Goal: Task Accomplishment & Management: Complete application form

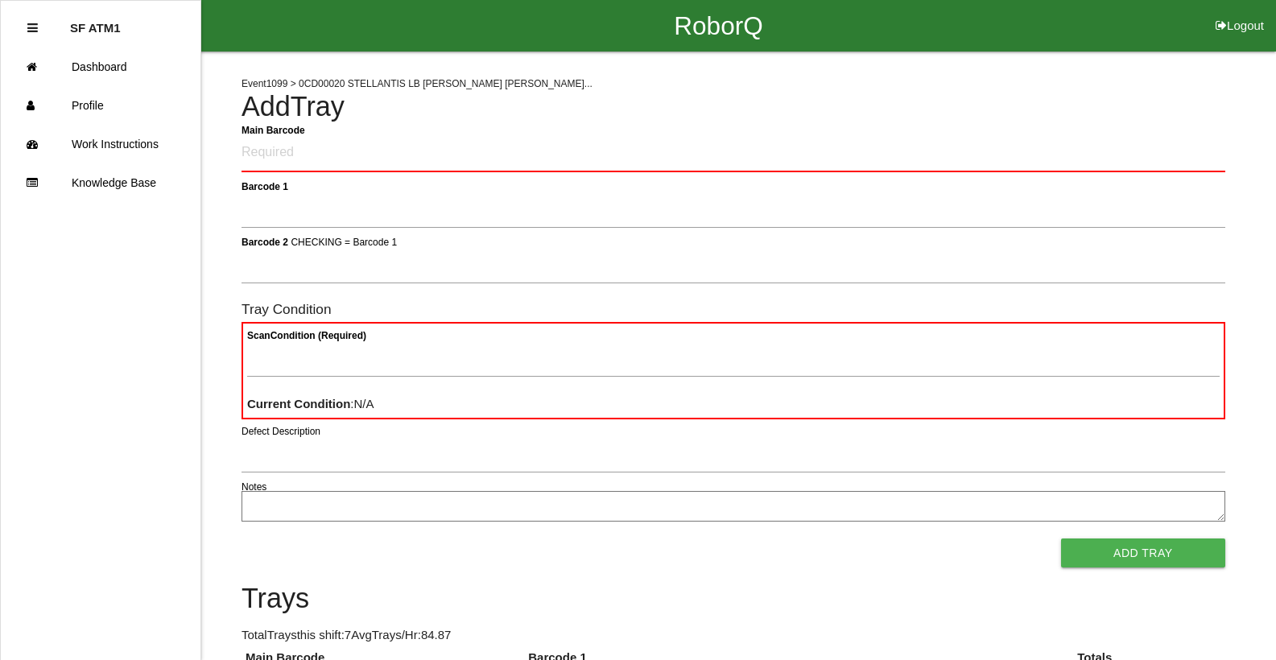
click at [255, 157] on Barcode "Main Barcode" at bounding box center [734, 153] width 984 height 38
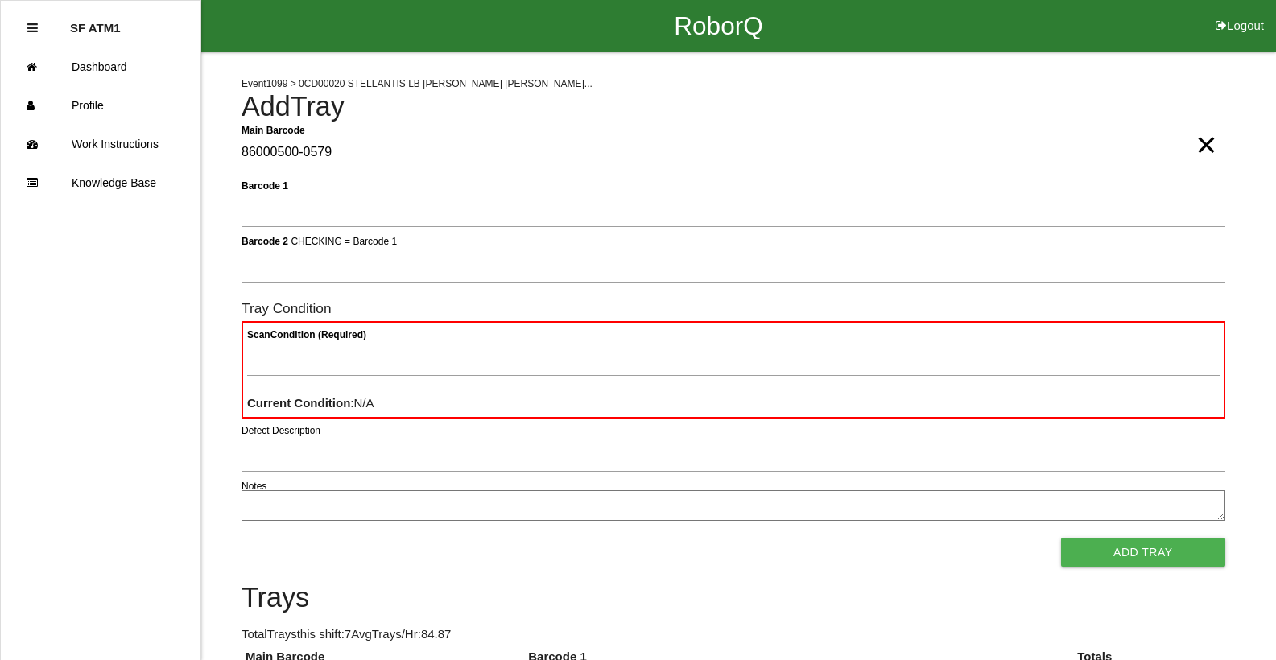
type Barcode "86000500-0579"
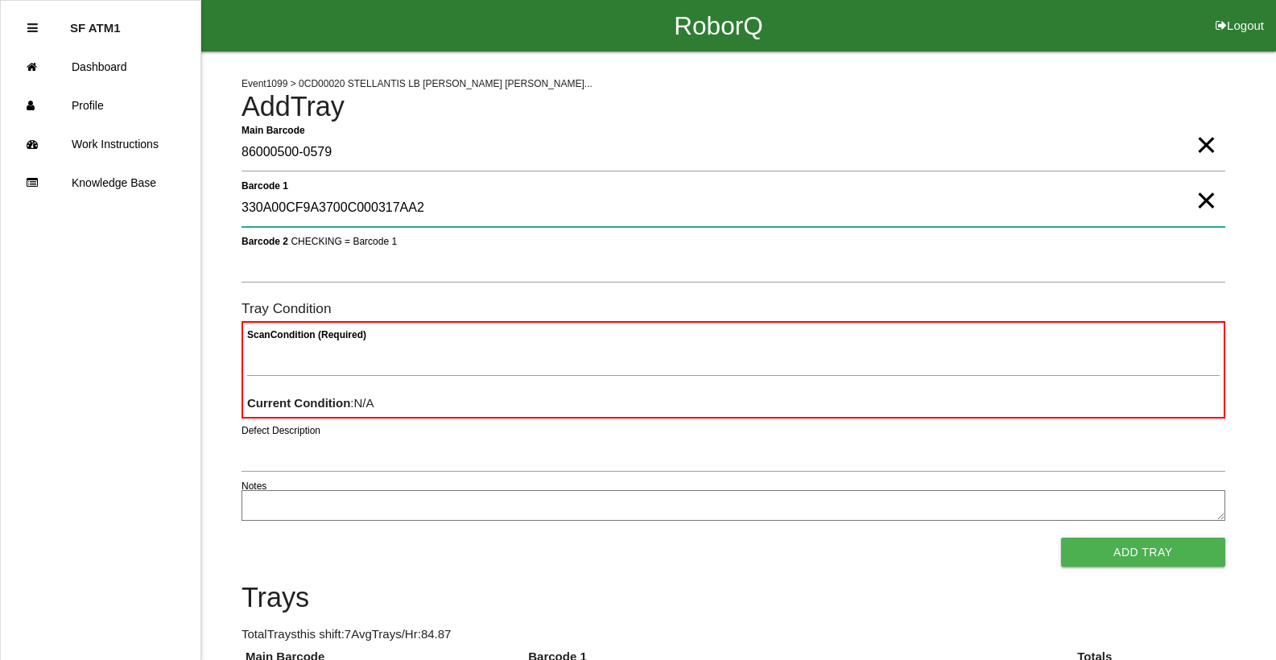
type 1 "330A00CF9A3700C000317AA2"
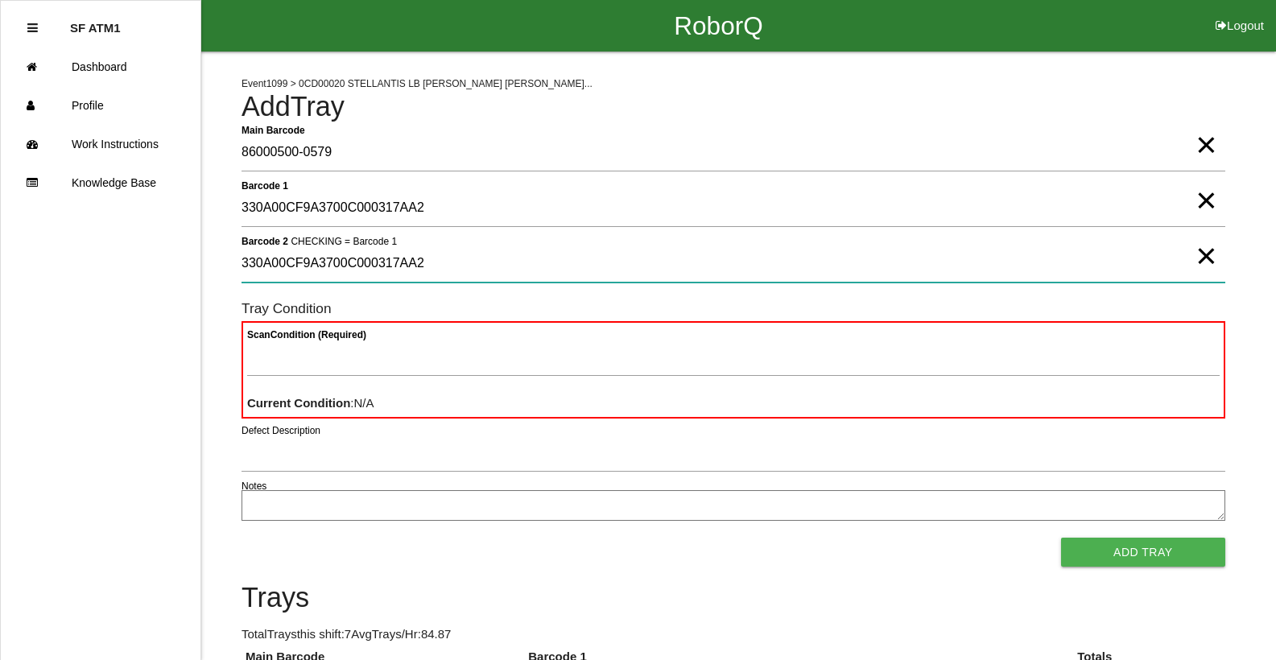
type 2 "330A00CF9A3700C000317AA2"
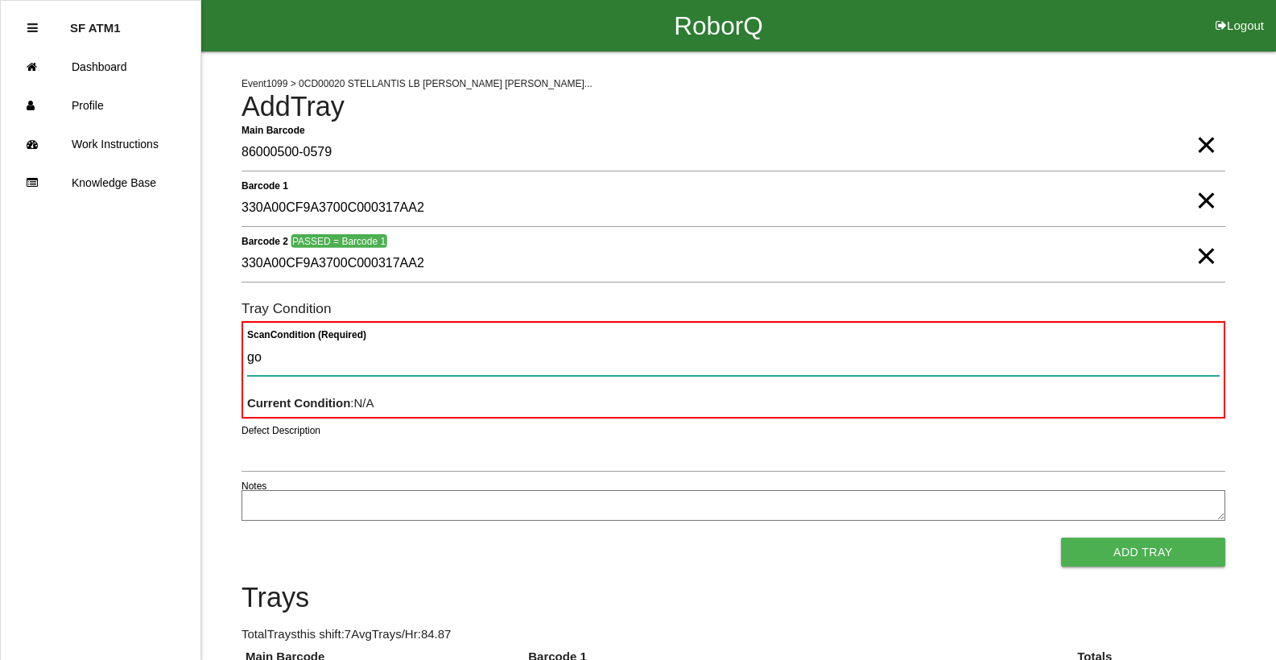
type Condition "goo"
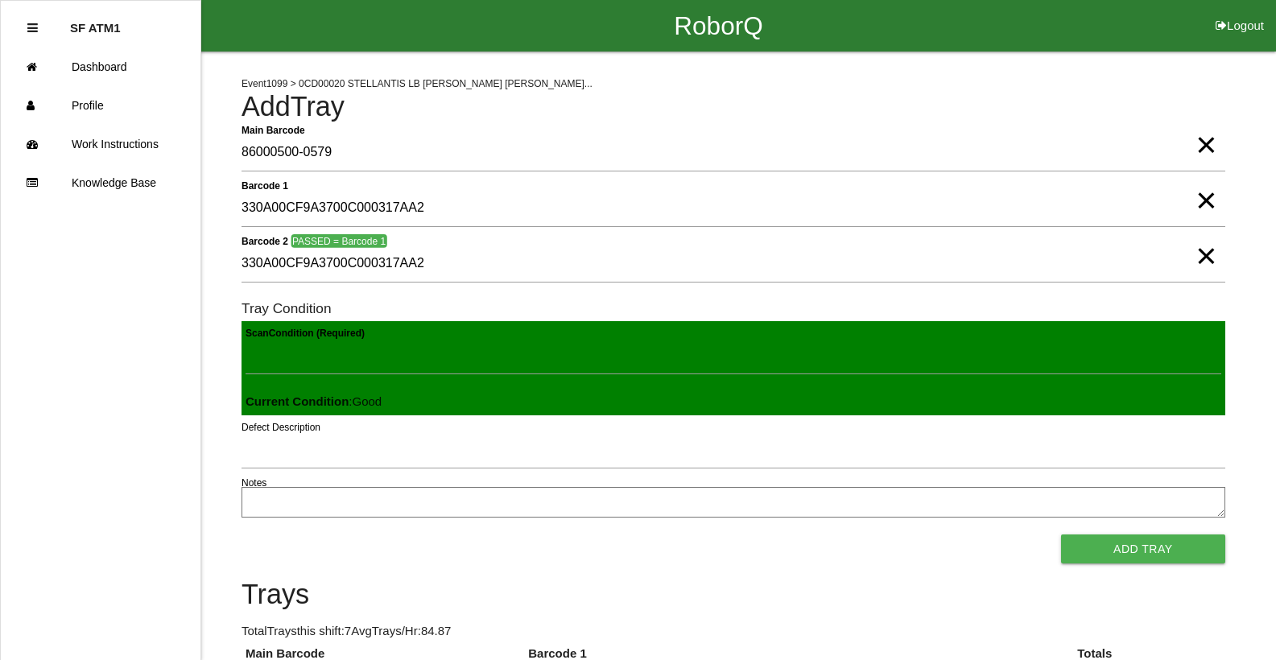
click at [1061, 535] on button "Add Tray" at bounding box center [1143, 549] width 164 height 29
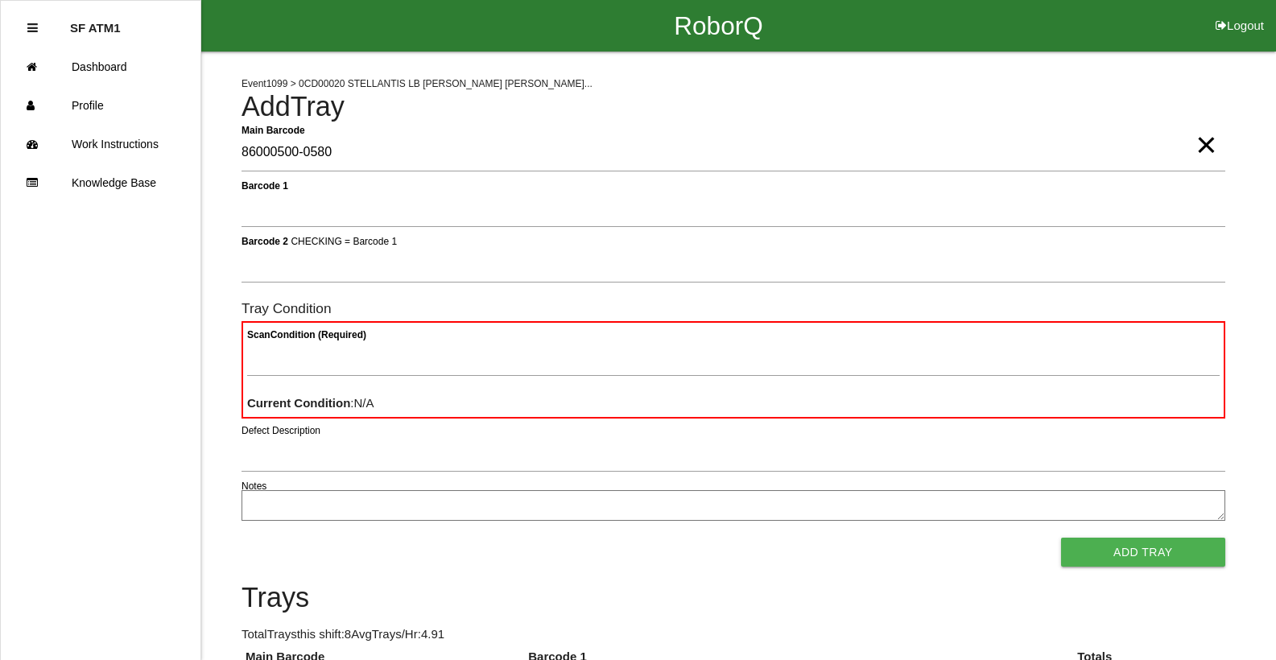
type Barcode "86000500-0580"
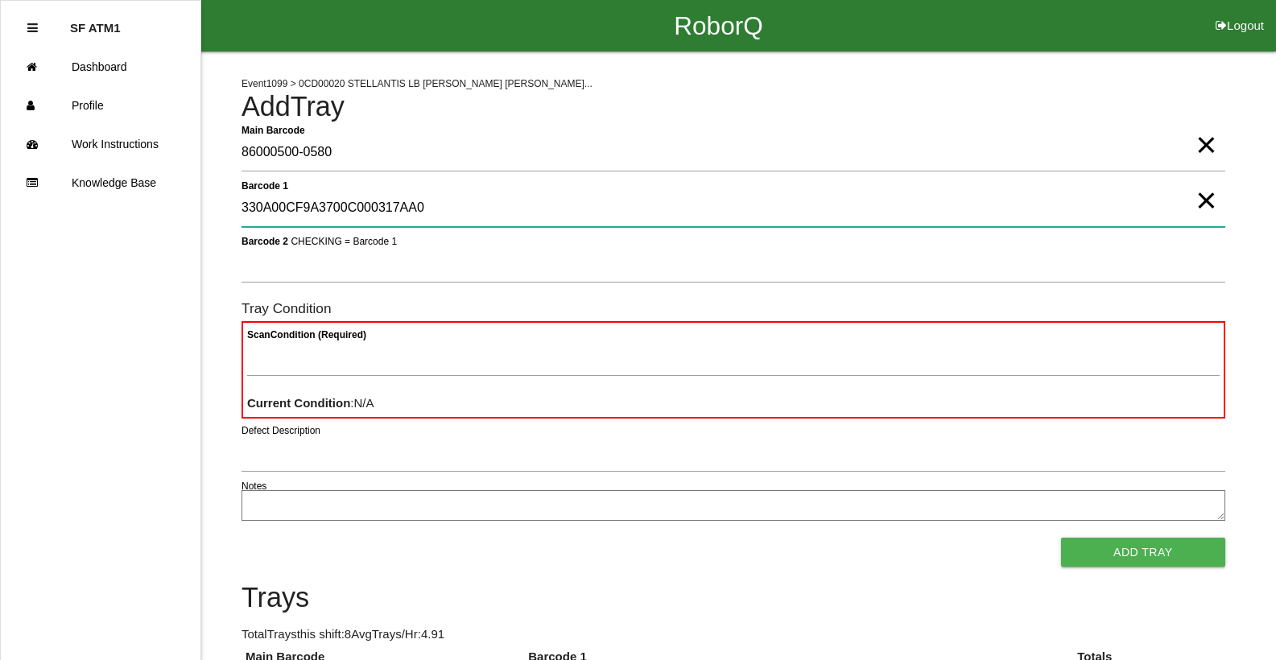
type 1 "330A00CF9A3700C000317AA0"
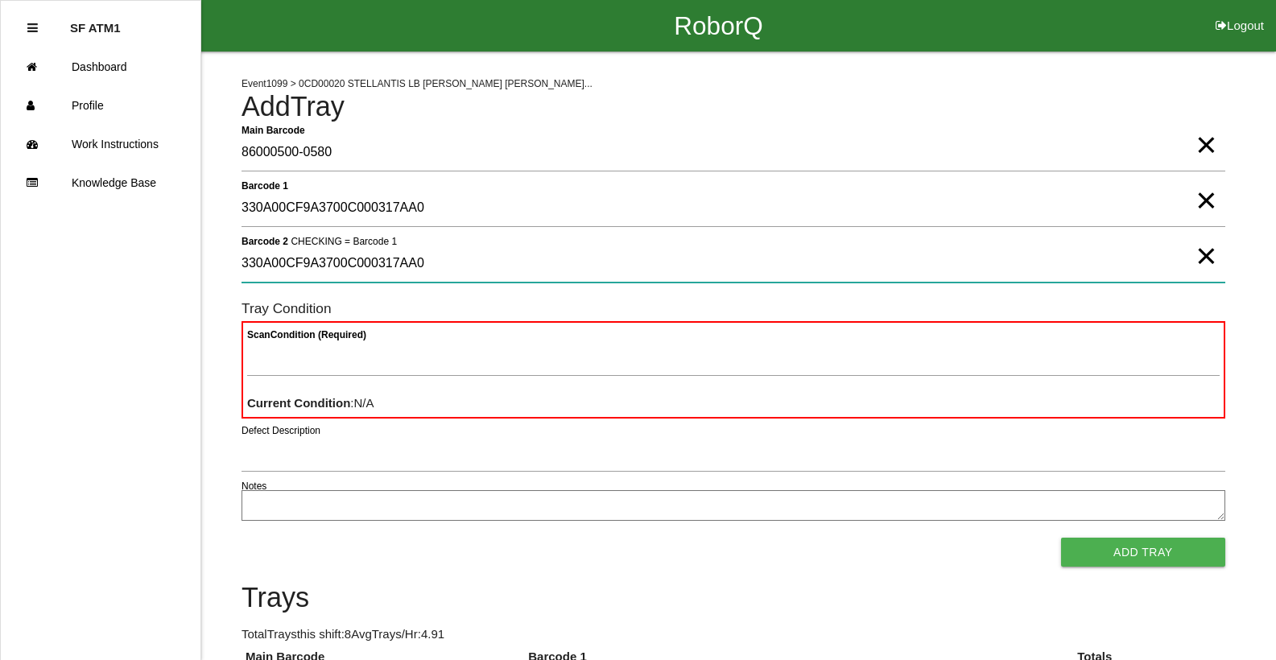
type 2 "330A00CF9A3700C000317AA0"
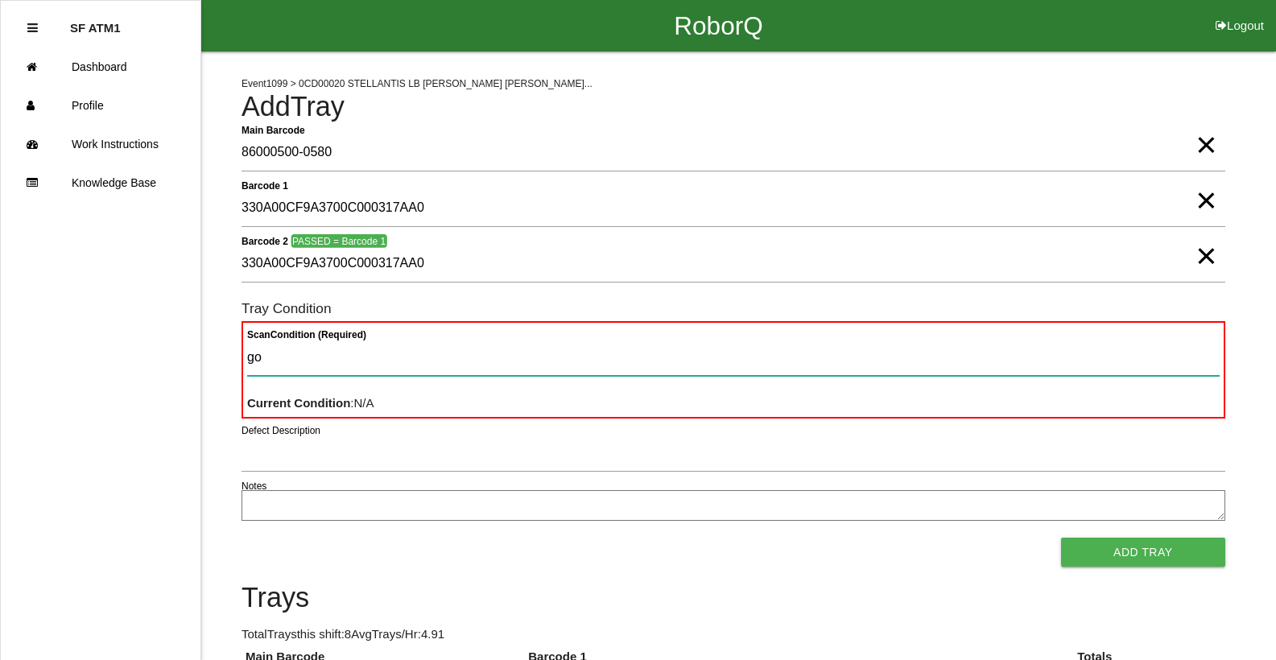
type Condition "goo"
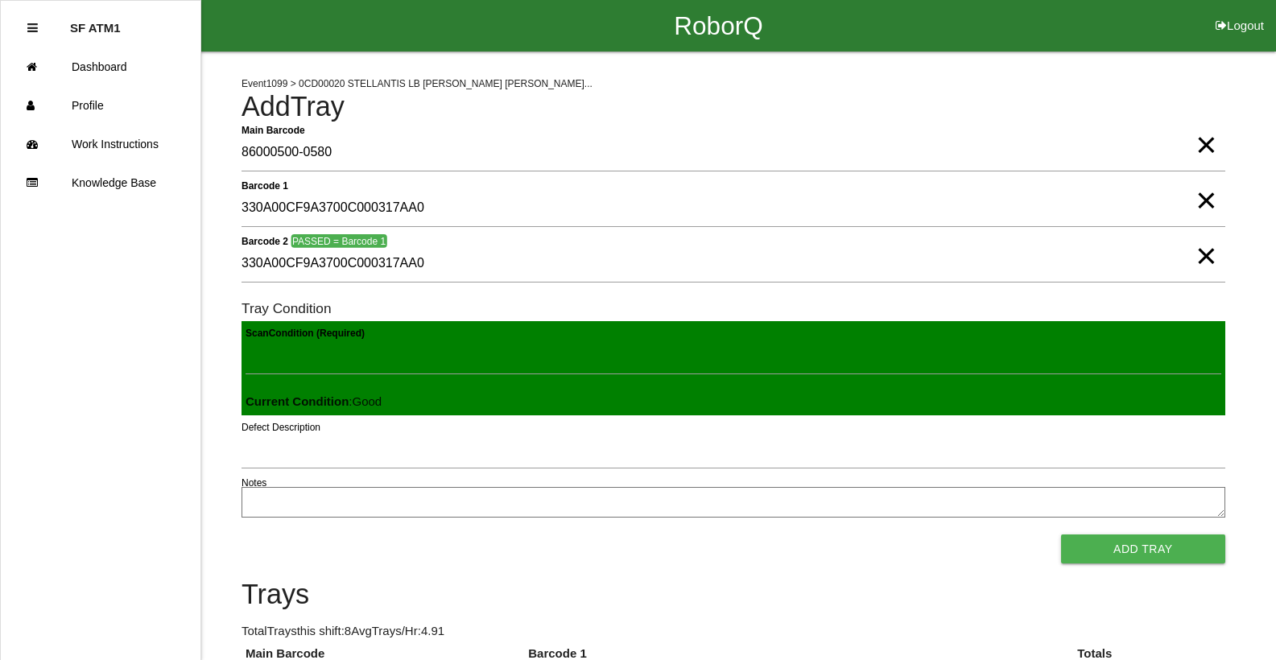
click at [1061, 535] on button "Add Tray" at bounding box center [1143, 549] width 164 height 29
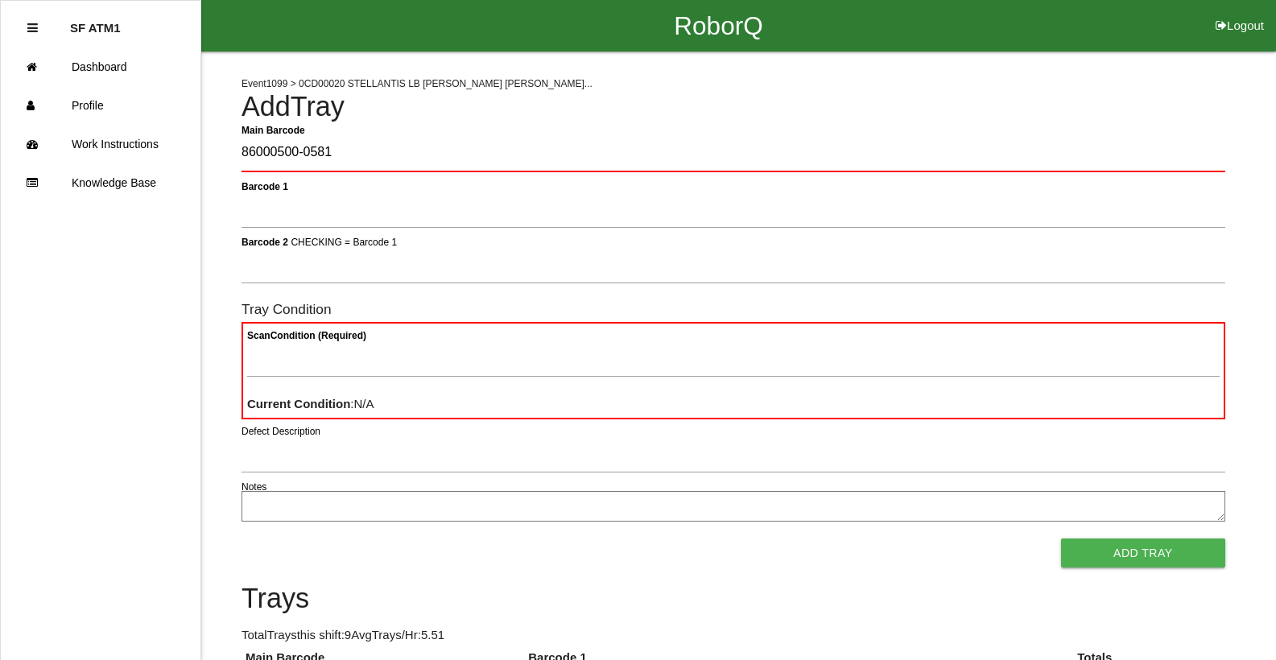
type Barcode "86000500-0581"
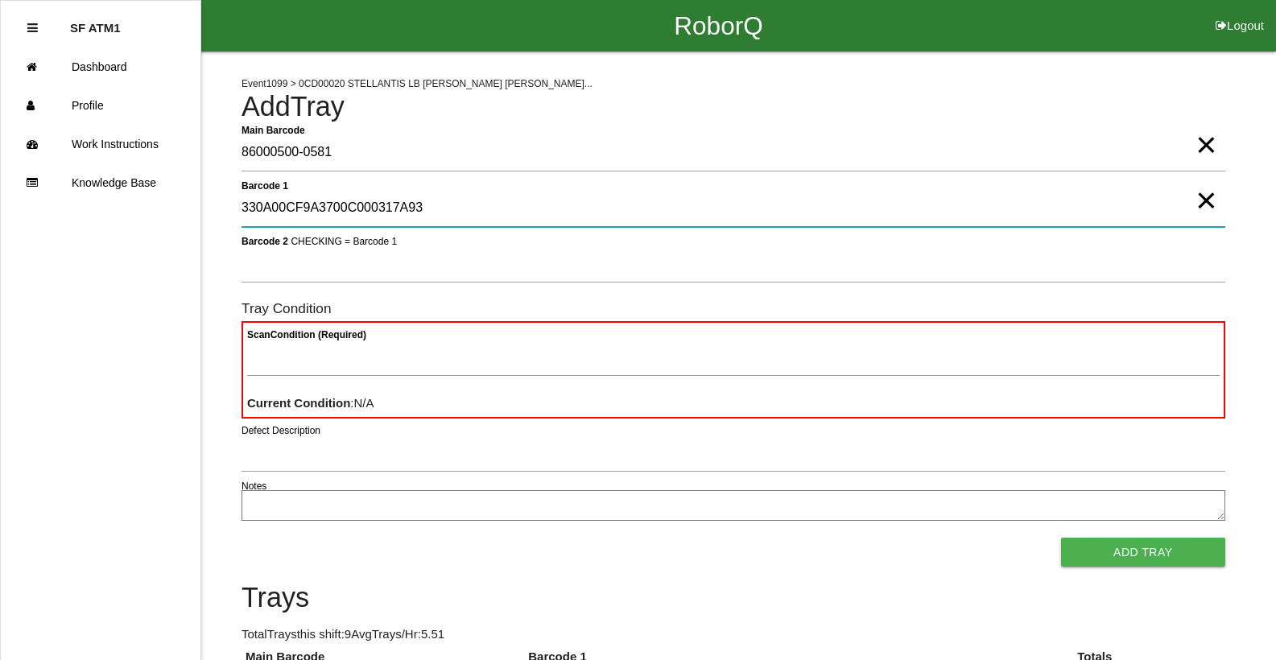
type 1 "330A00CF9A3700C000317A93"
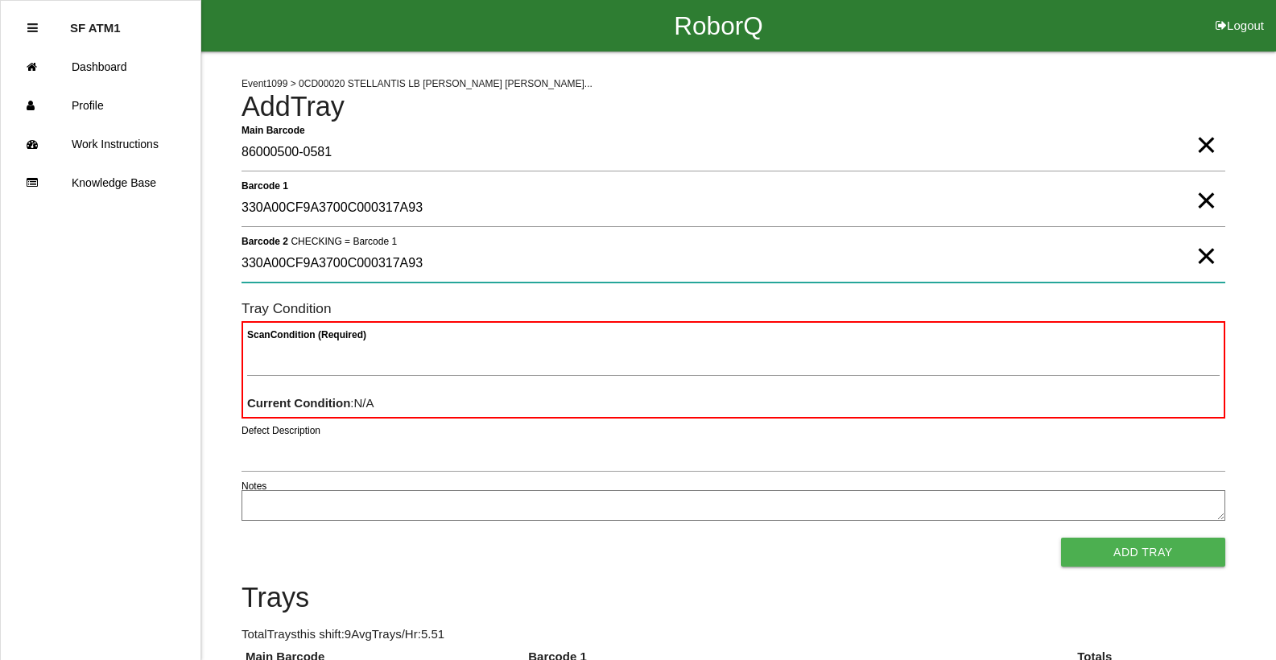
type 2 "330A00CF9A3700C000317A93"
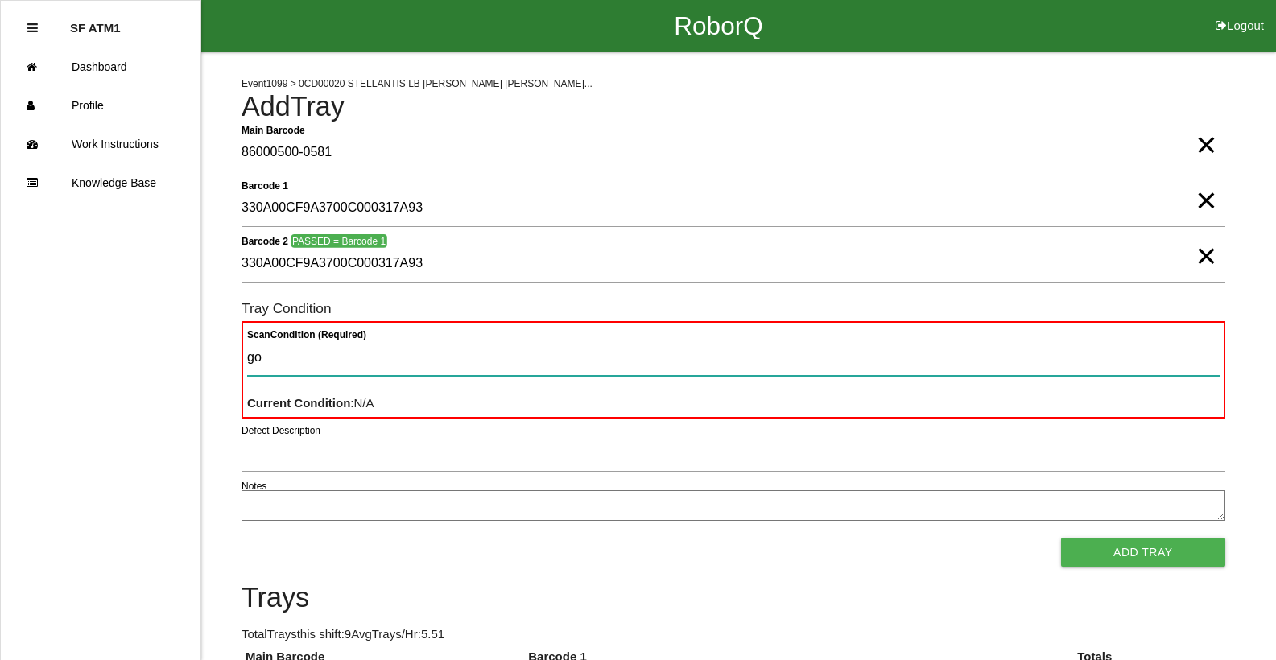
type Condition "goo"
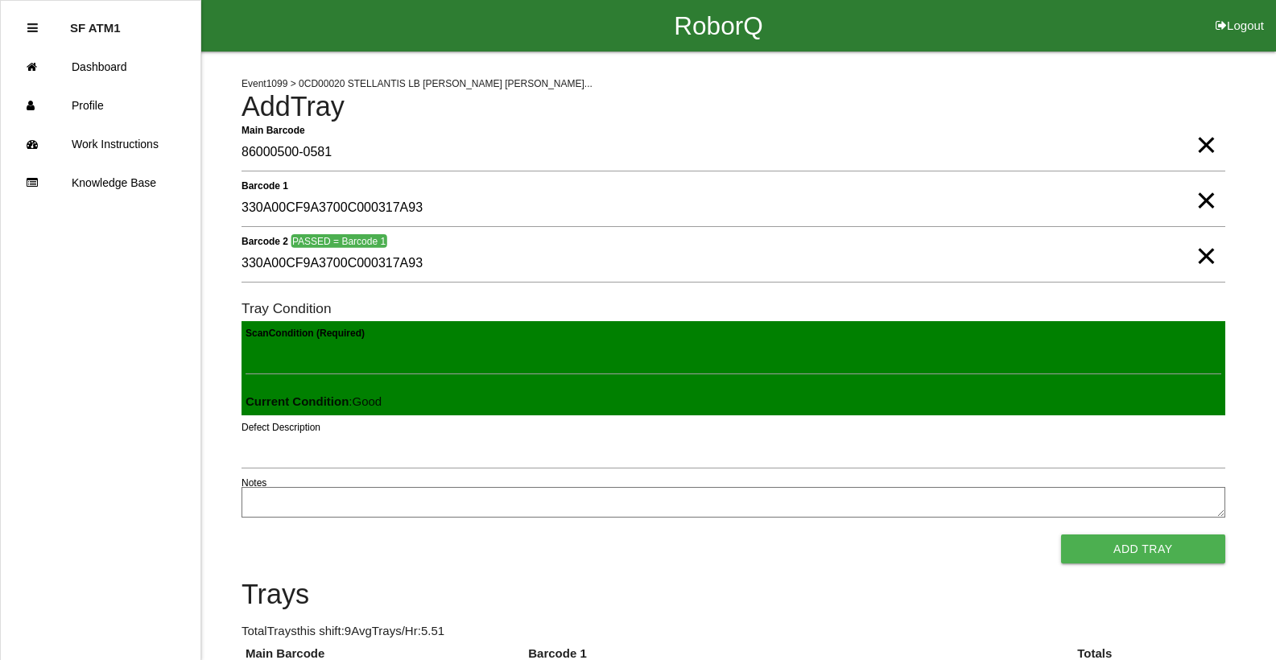
click at [1061, 535] on button "Add Tray" at bounding box center [1143, 549] width 164 height 29
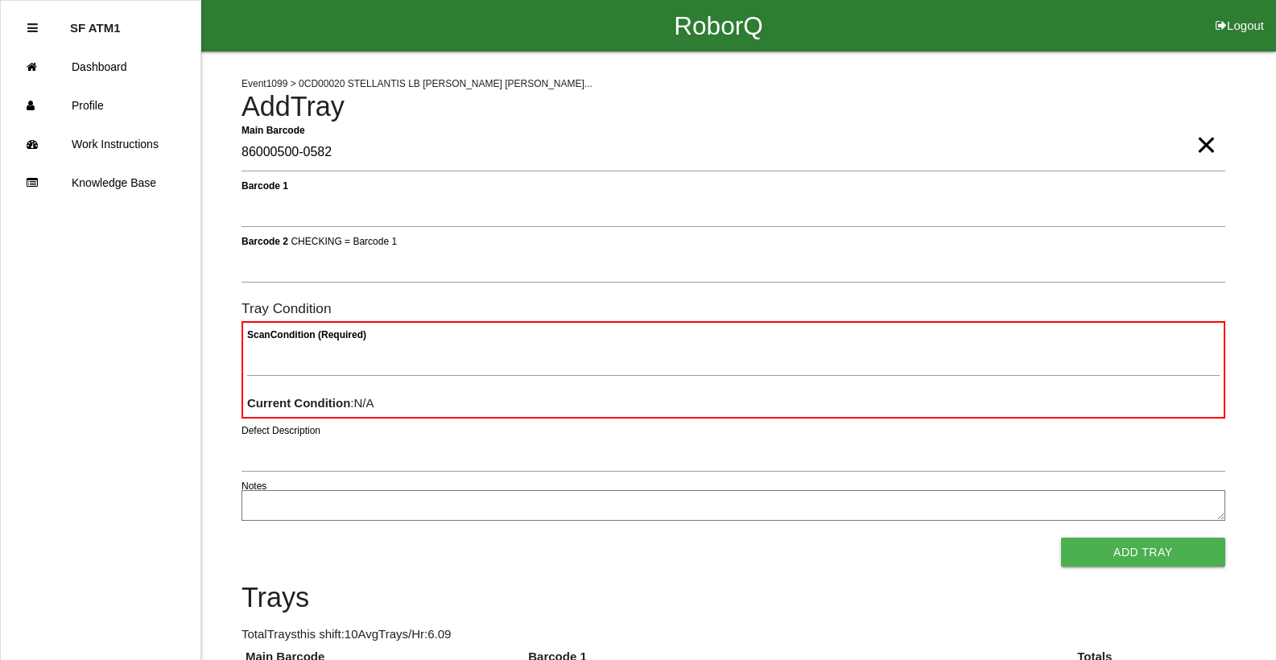
type Barcode "86000500-0582"
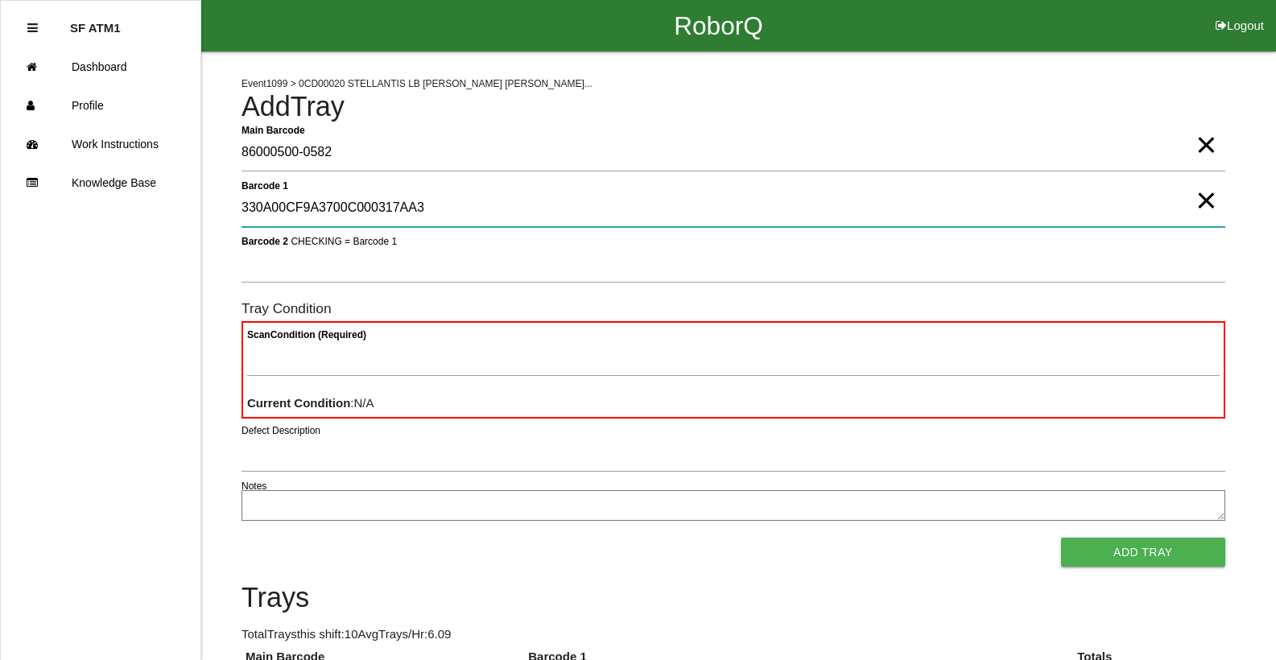
type 1 "330A00CF9A3700C000317AA3"
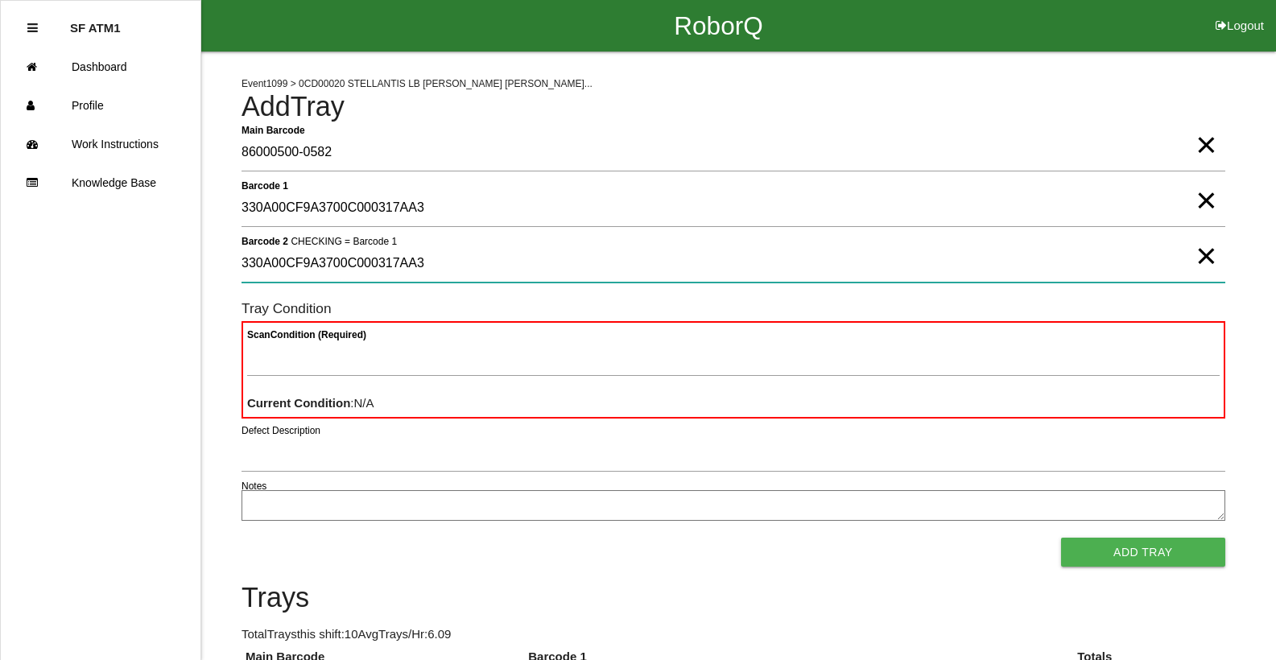
type 2 "330A00CF9A3700C000317AA3"
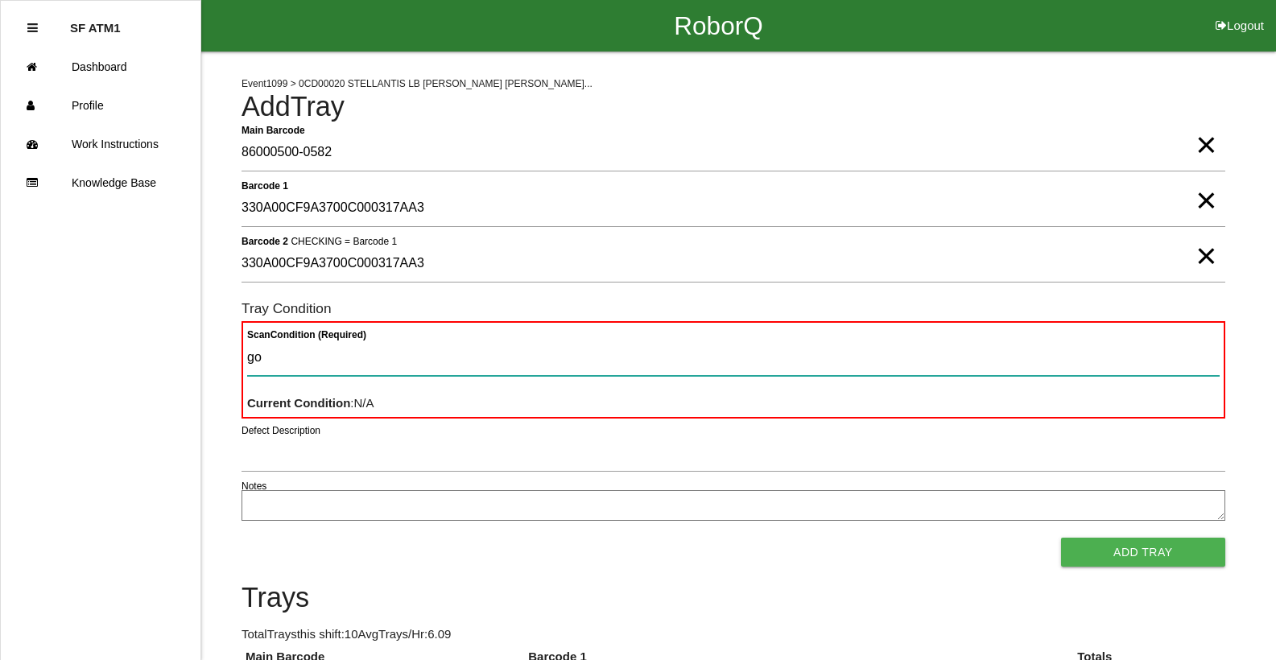
type Condition "goo"
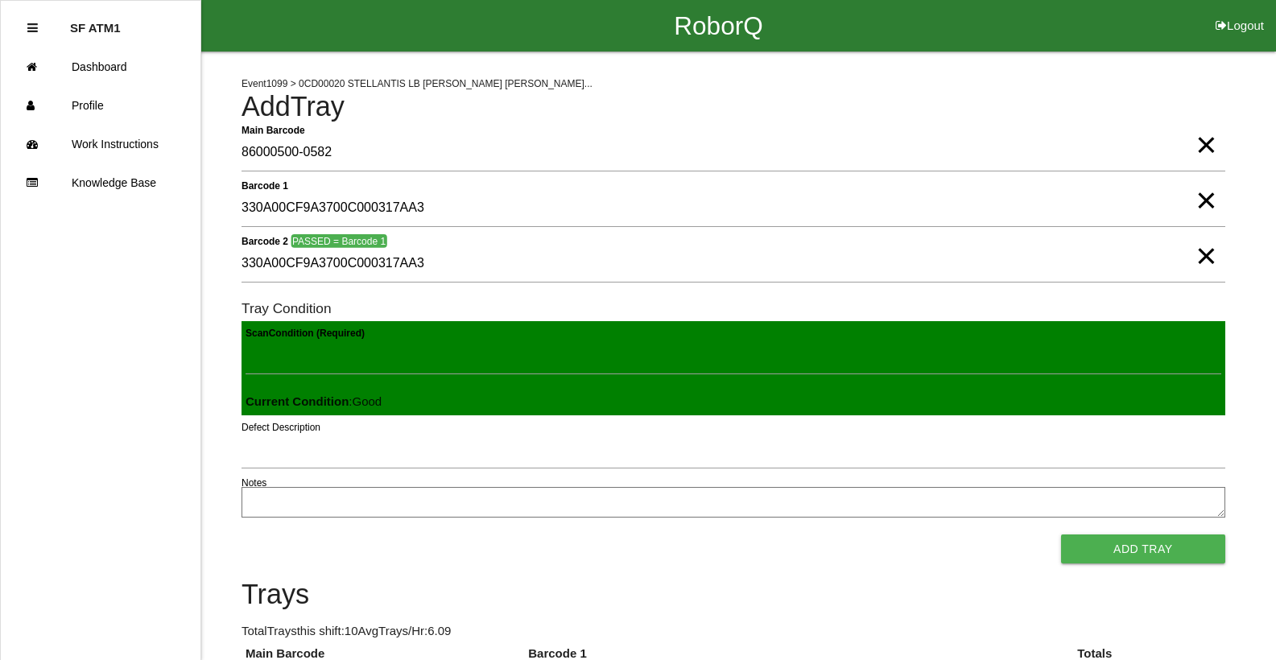
click at [1061, 535] on button "Add Tray" at bounding box center [1143, 549] width 164 height 29
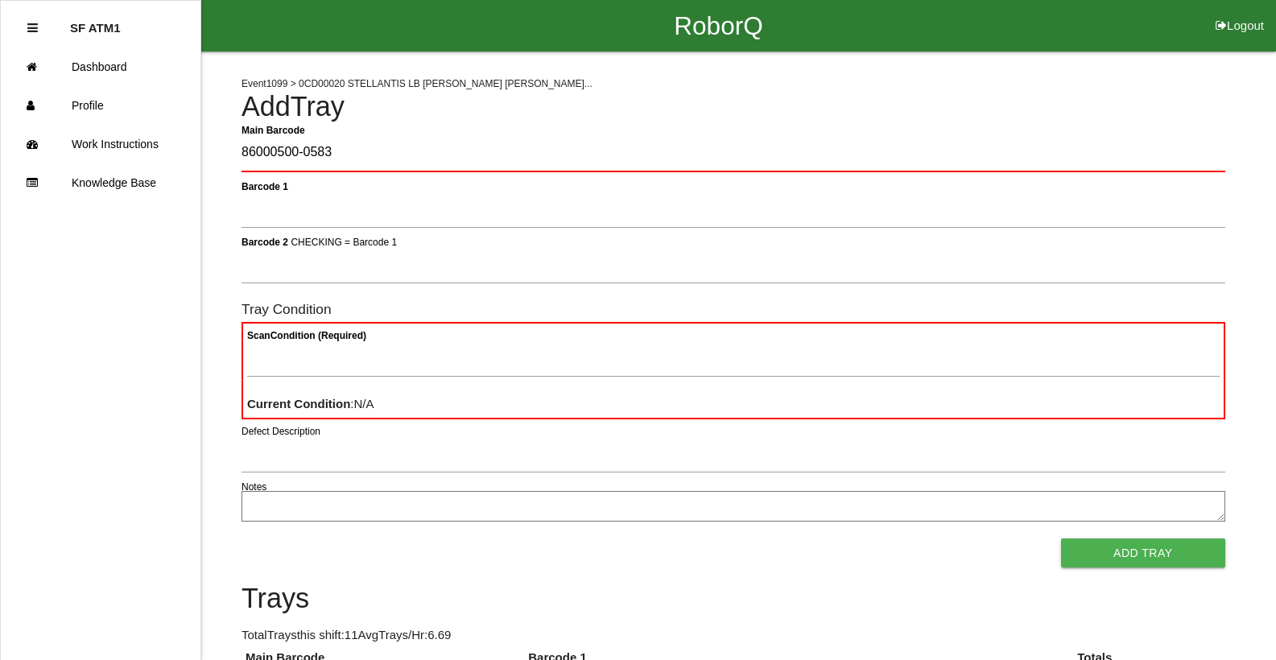
type Barcode "86000500-0583"
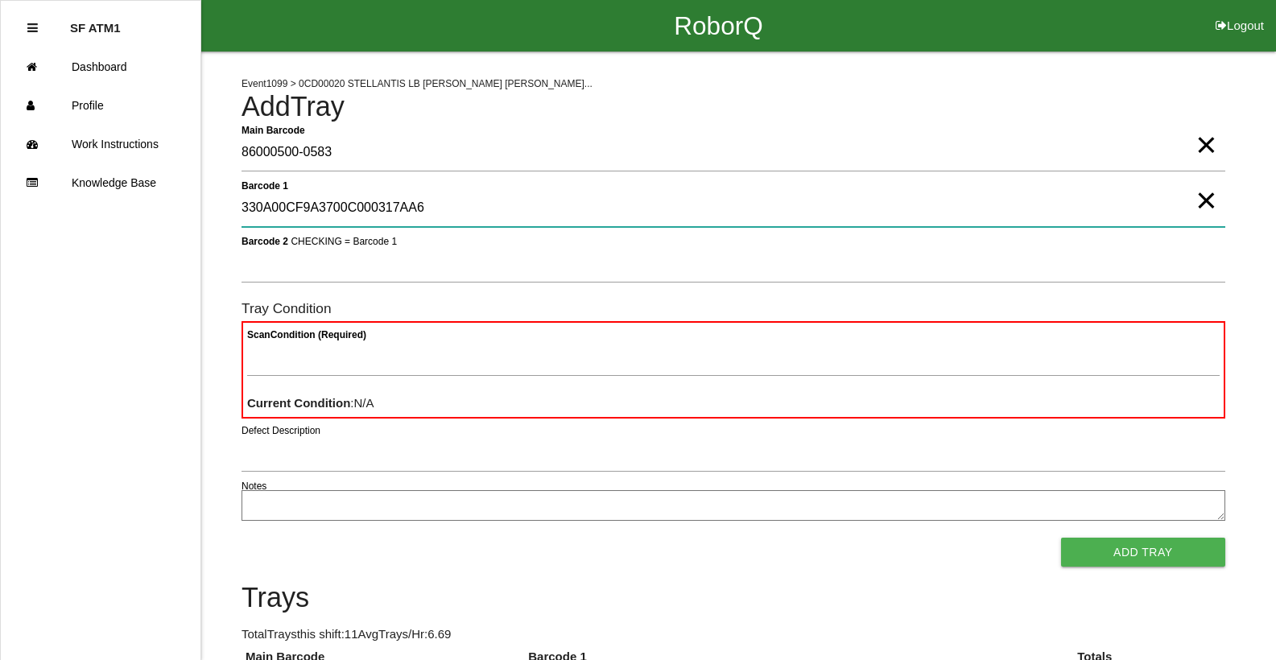
type 1 "330A00CF9A3700C000317AA6"
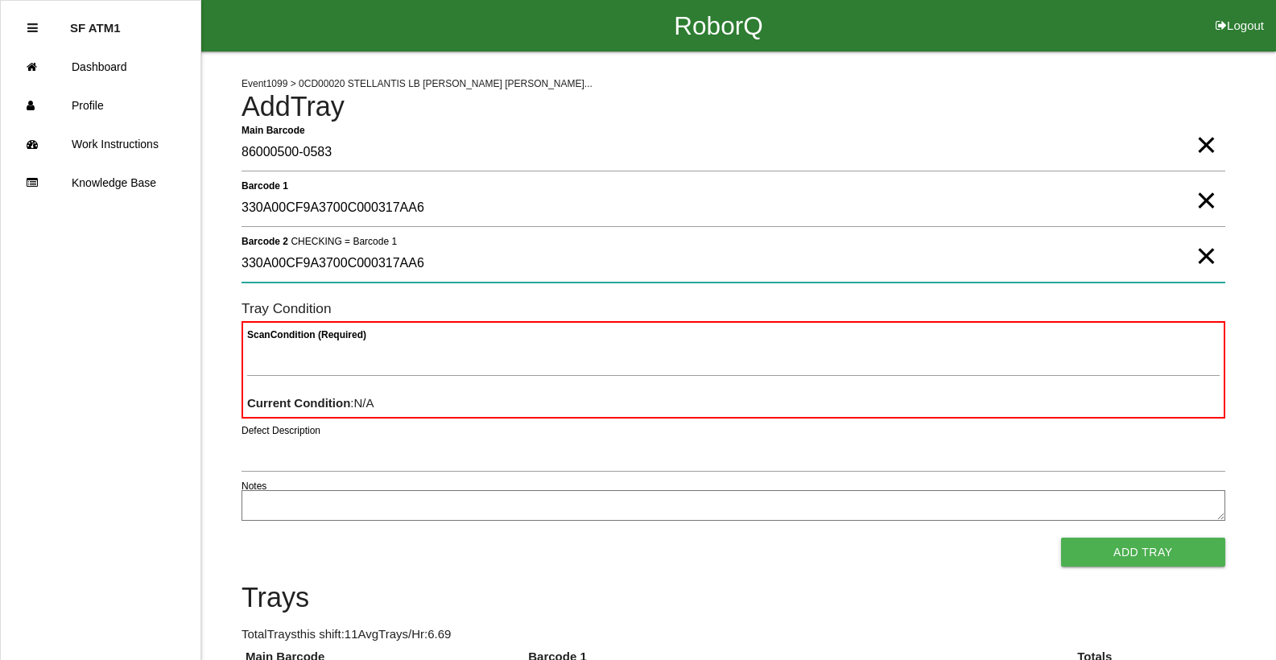
type 2 "330A00CF9A3700C000317AA6"
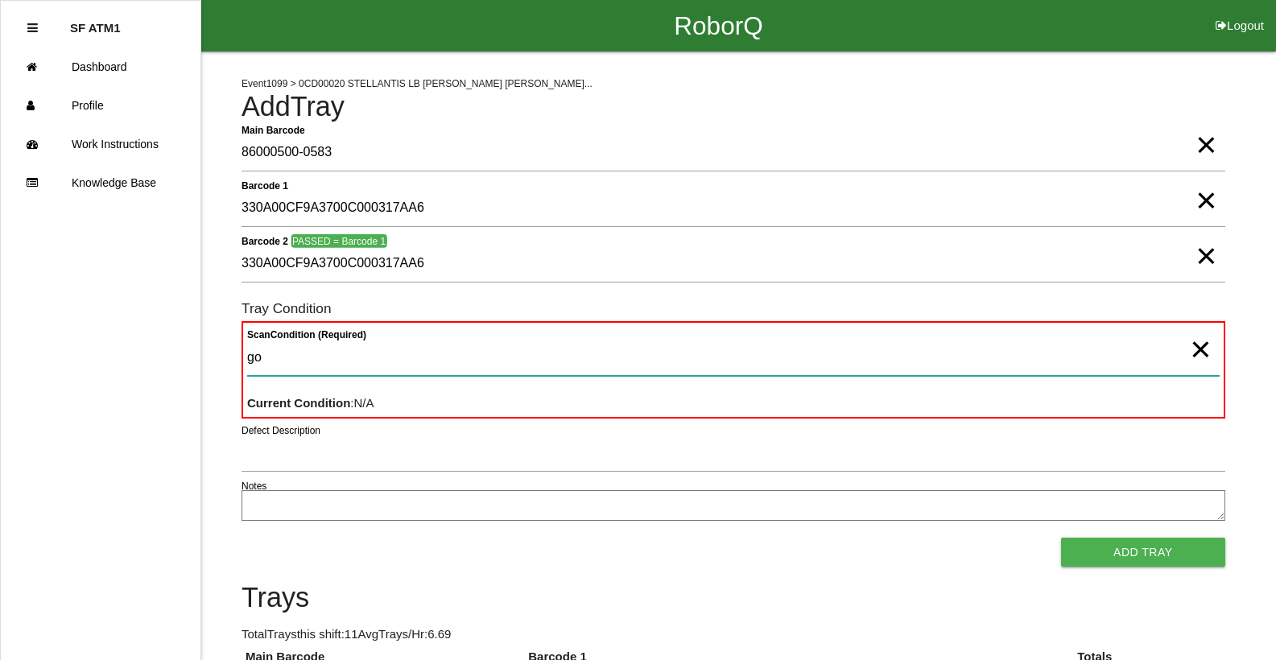
type Condition "goo"
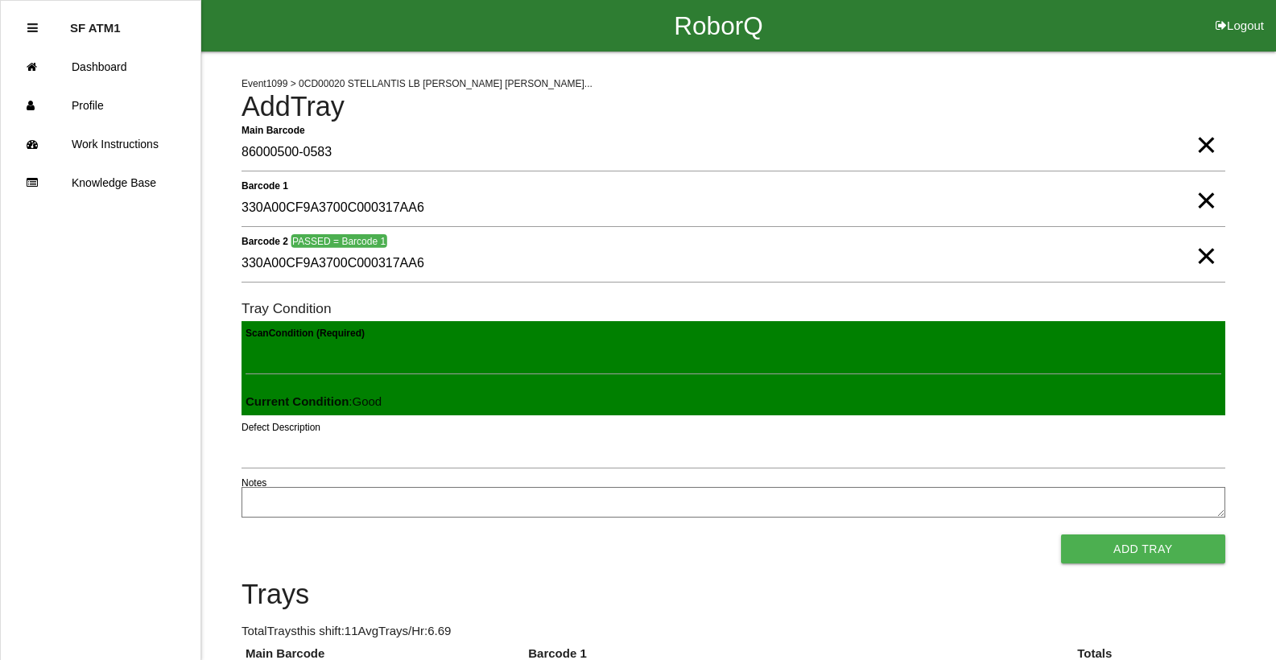
click at [1061, 535] on button "Add Tray" at bounding box center [1143, 549] width 164 height 29
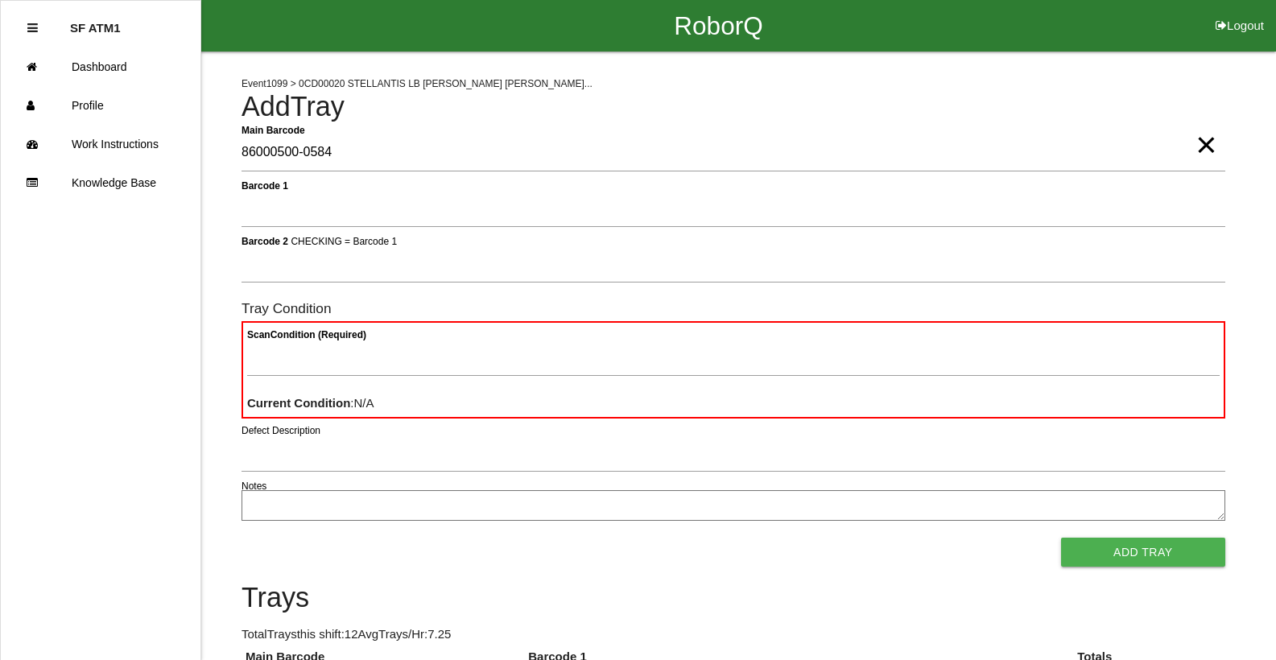
type Barcode "86000500-0584"
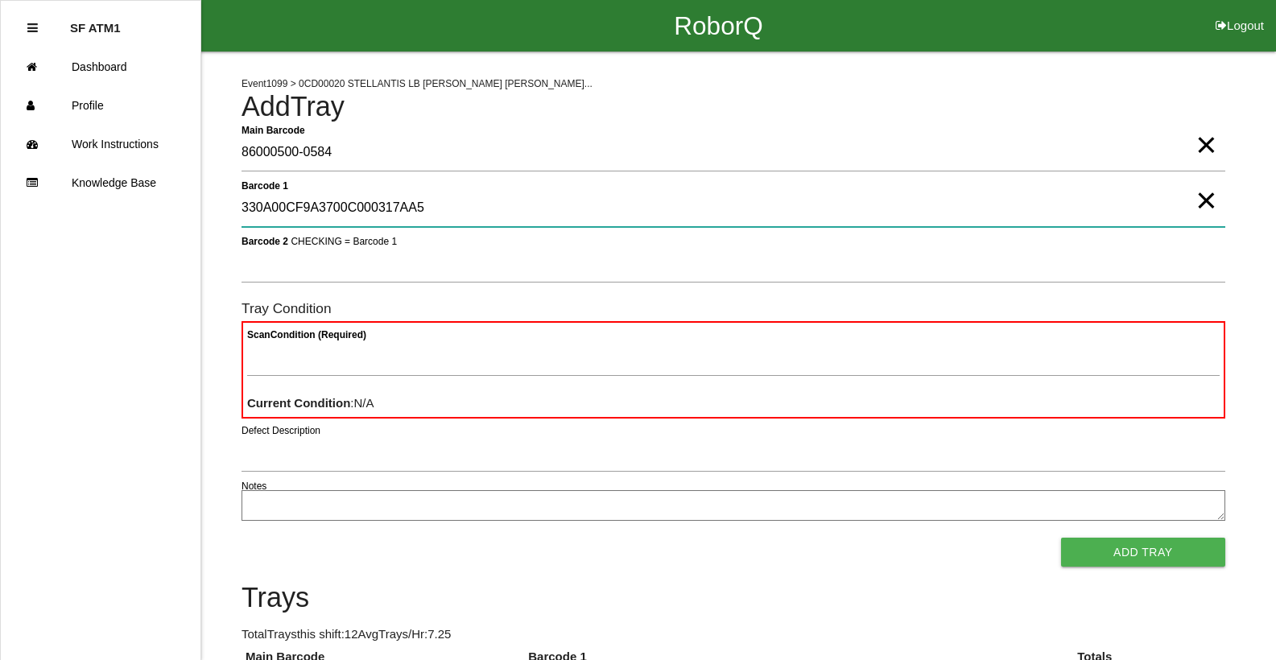
type 1 "330A00CF9A3700C000317AA5"
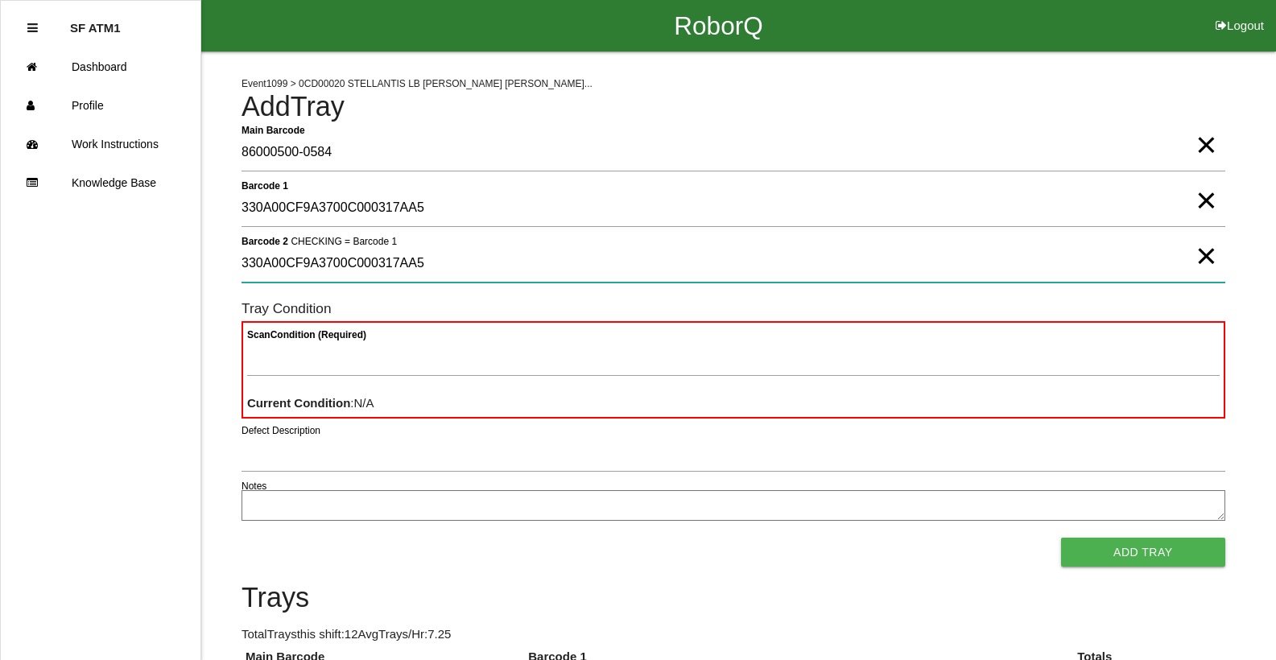
type 2 "330A00CF9A3700C000317AA5"
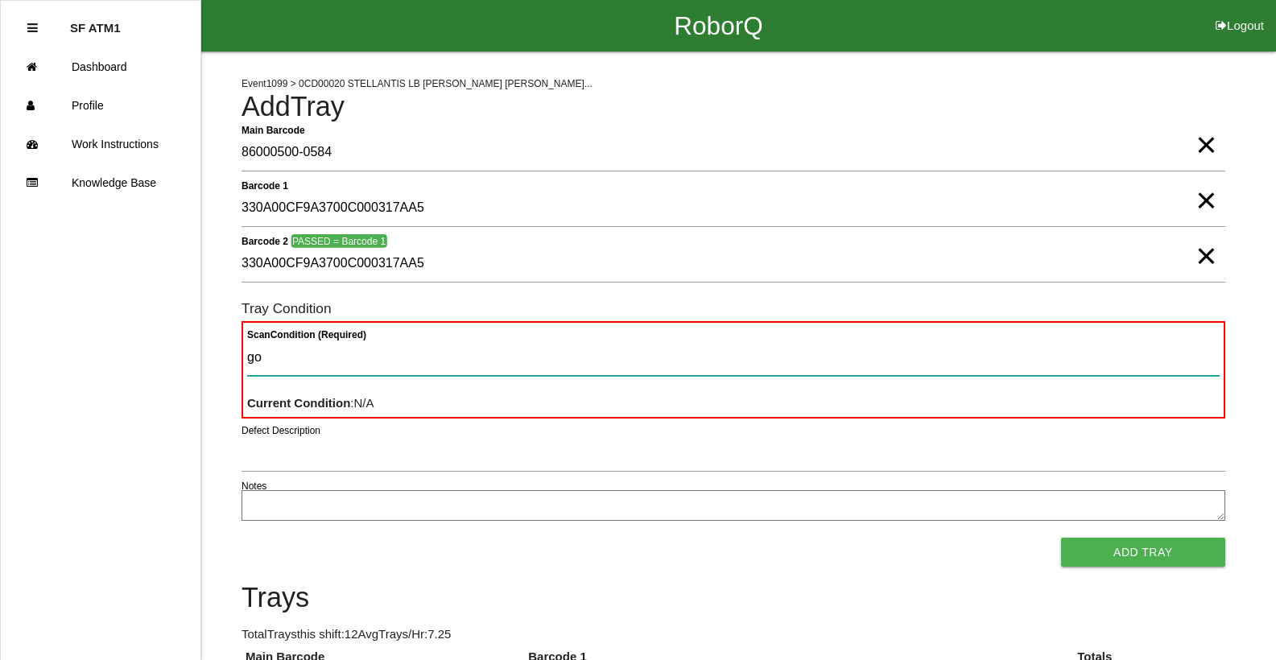
type Condition "goo"
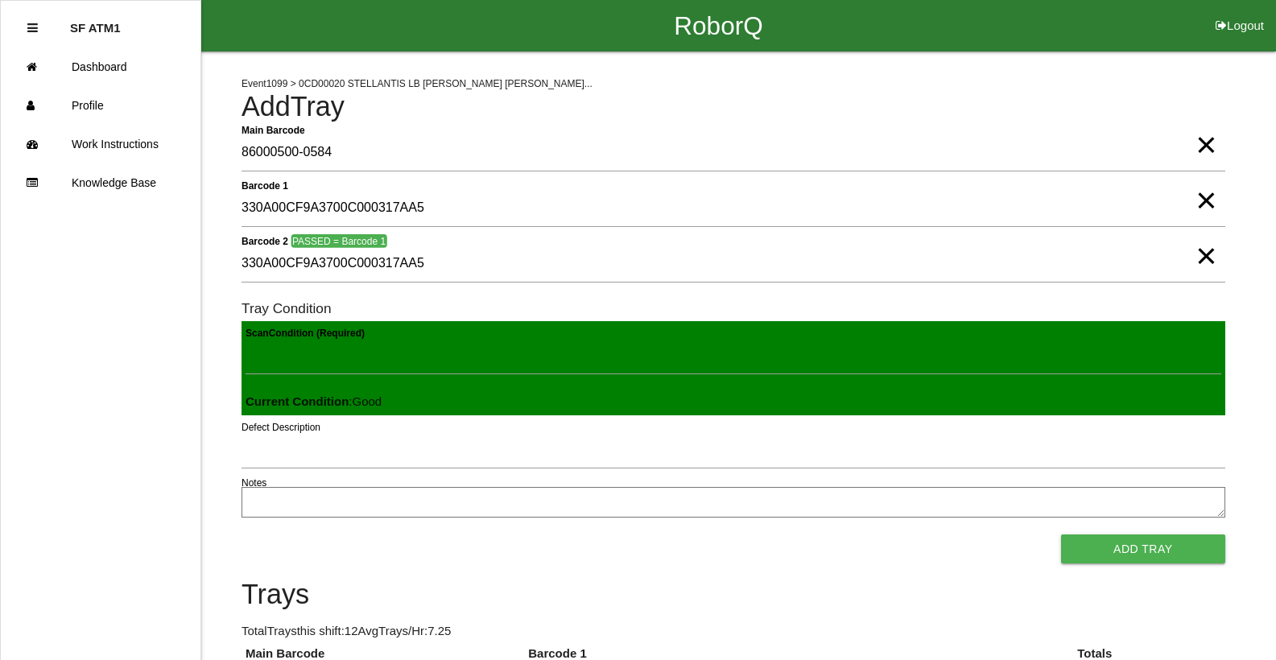
click at [1061, 535] on button "Add Tray" at bounding box center [1143, 549] width 164 height 29
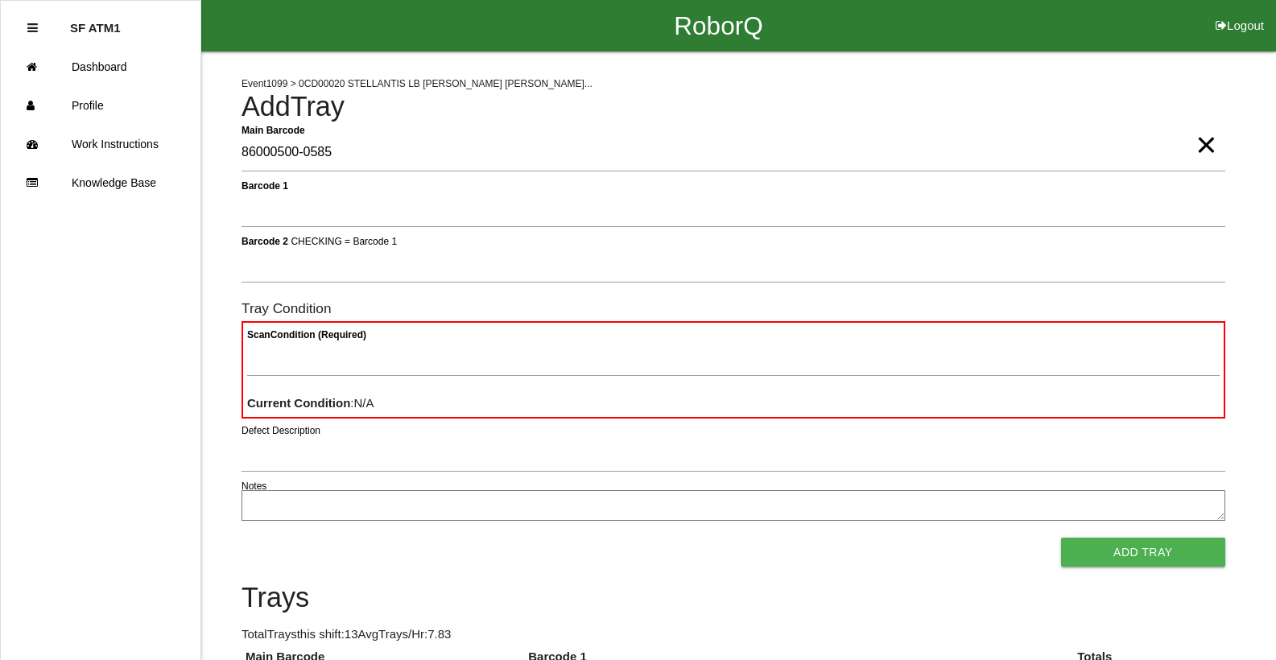
type Barcode "86000500-0585"
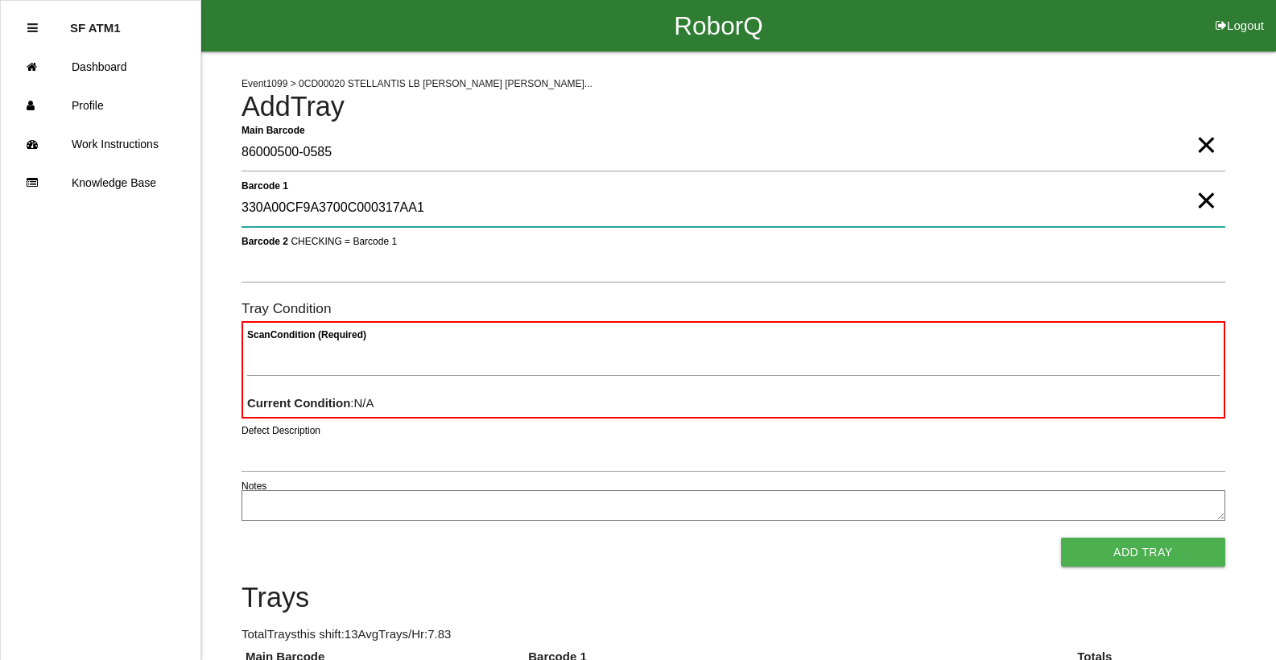
type 1 "330A00CF9A3700C000317AA1"
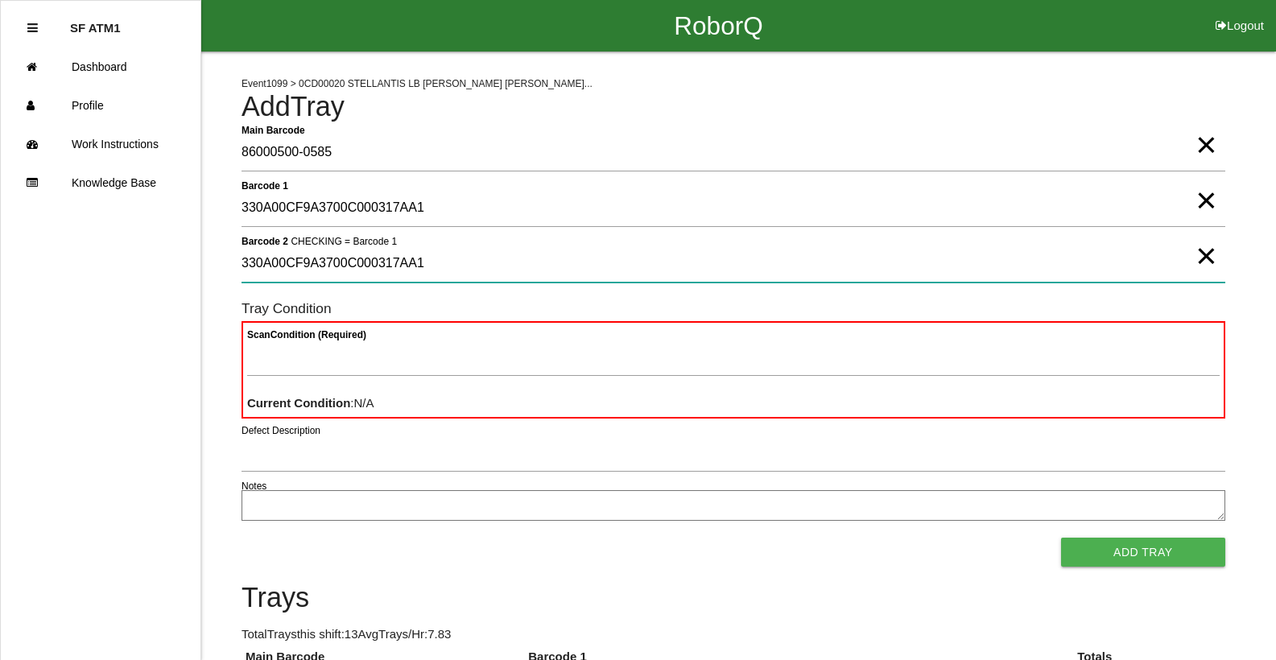
type 2 "330A00CF9A3700C000317AA1"
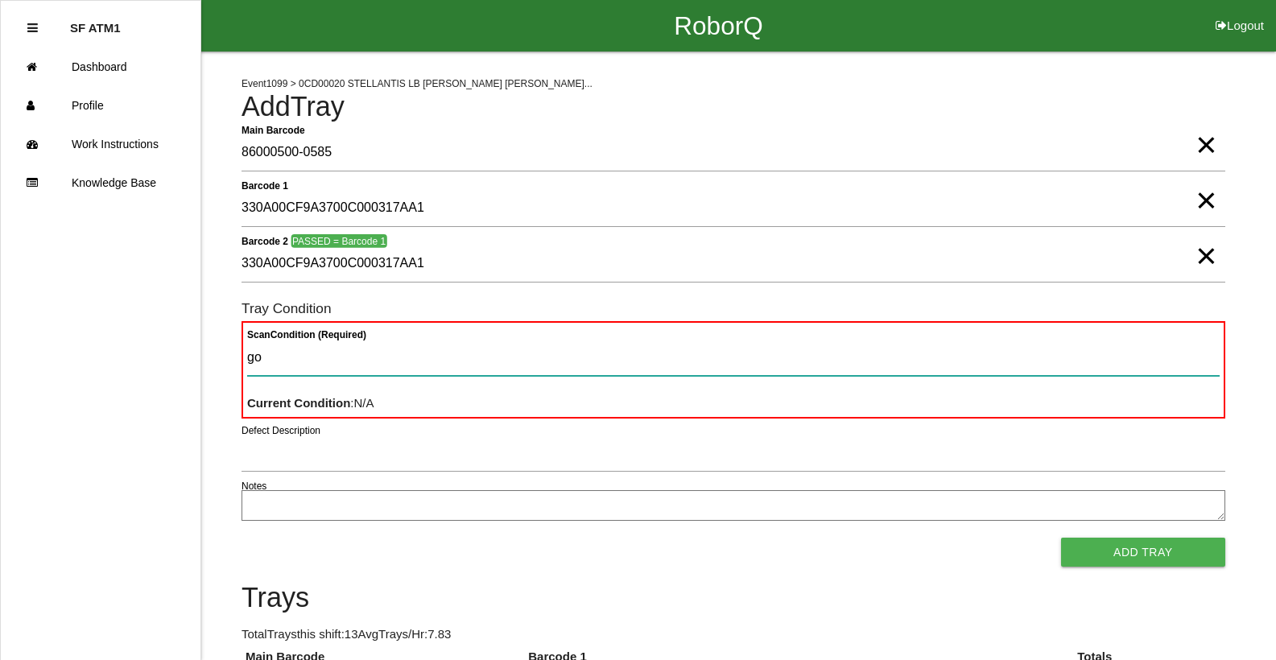
type Condition "goo"
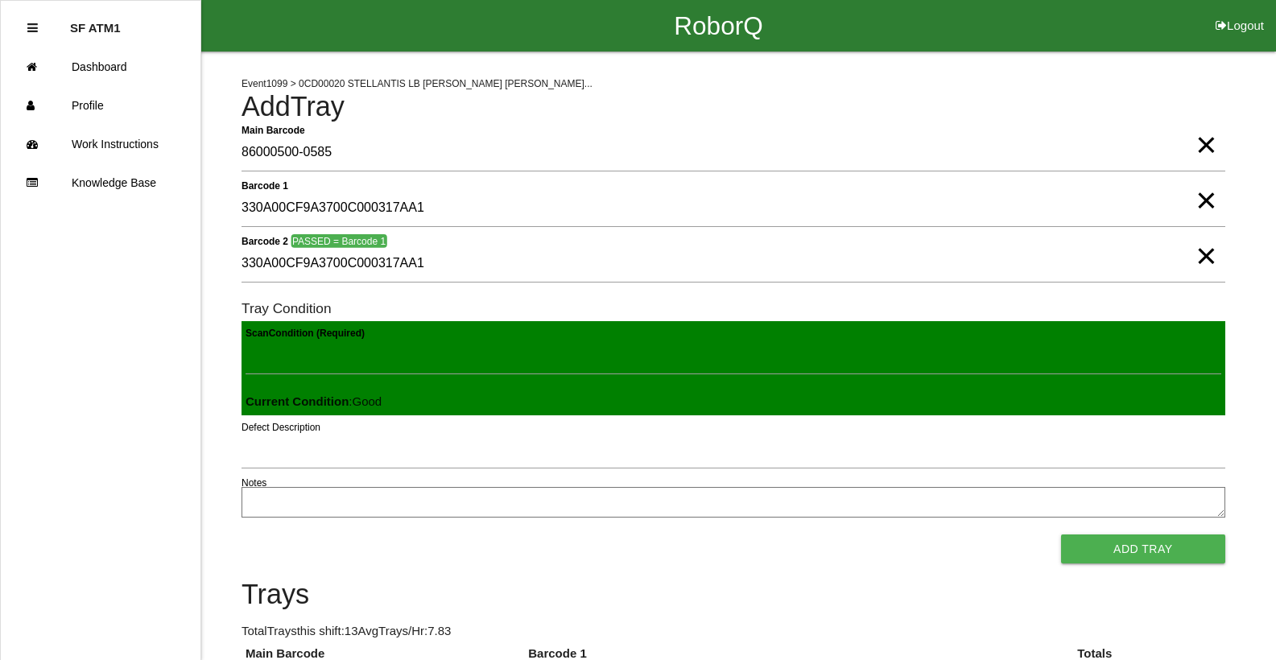
click at [1061, 535] on button "Add Tray" at bounding box center [1143, 549] width 164 height 29
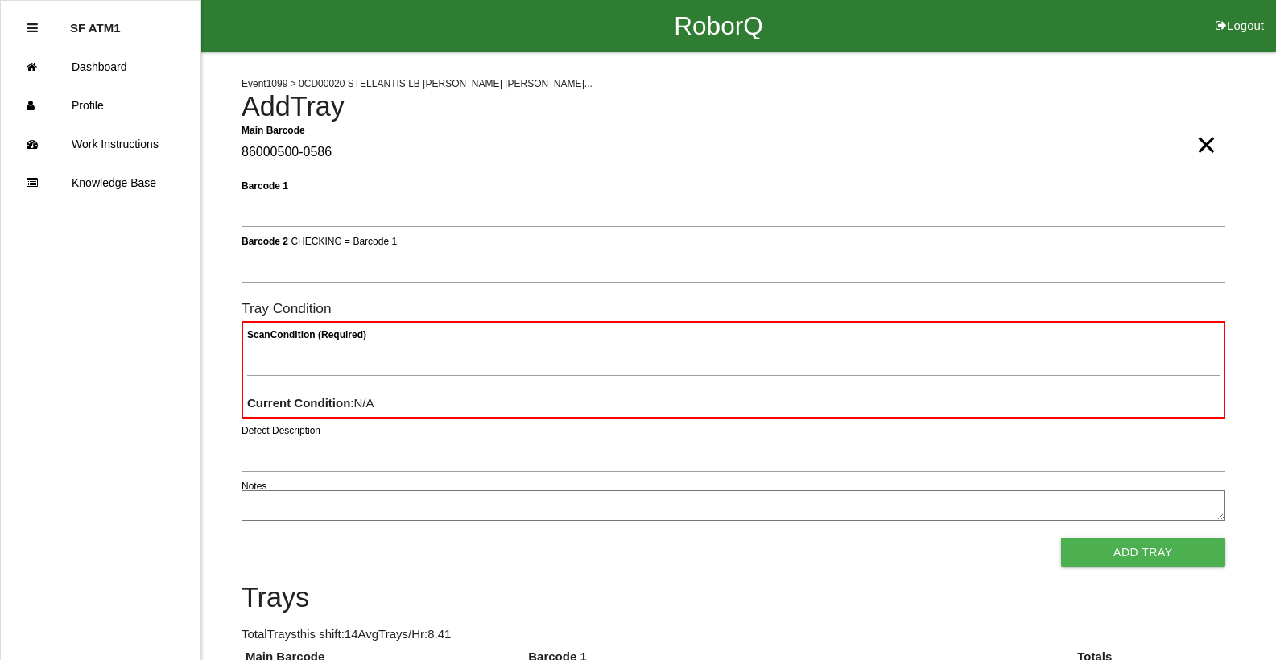
type Barcode "86000500-0586"
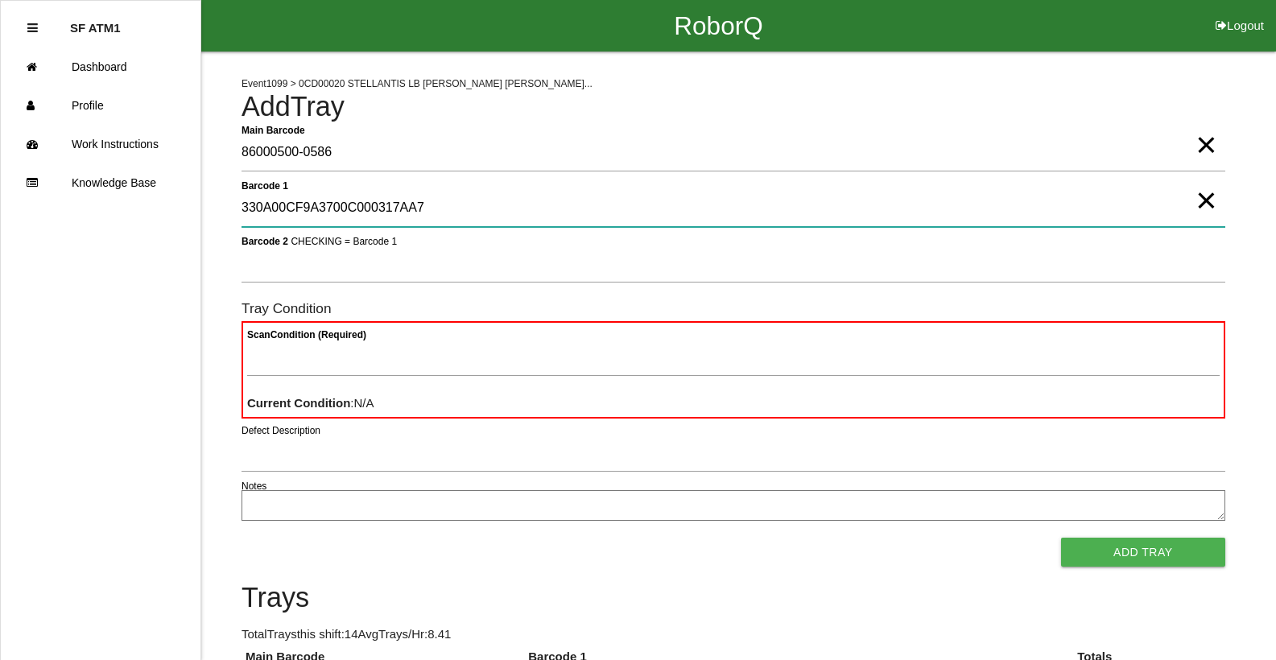
type 1 "330A00CF9A3700C000317AA7"
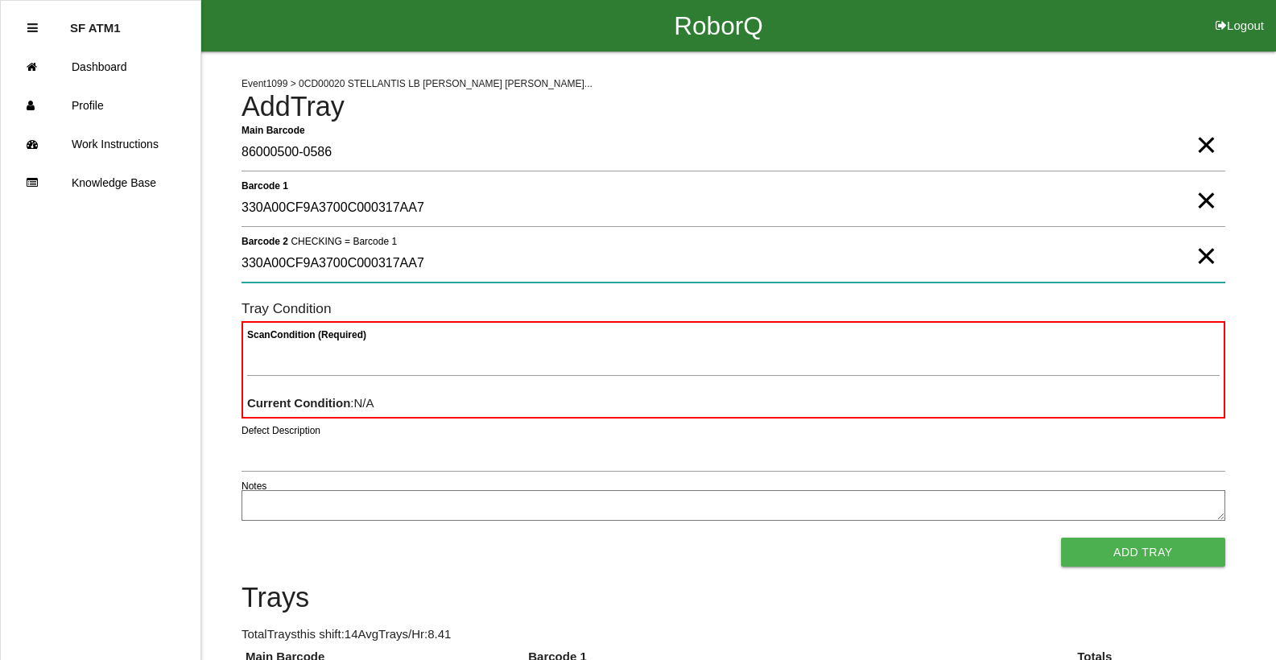
type 2 "330A00CF9A3700C000317AA7"
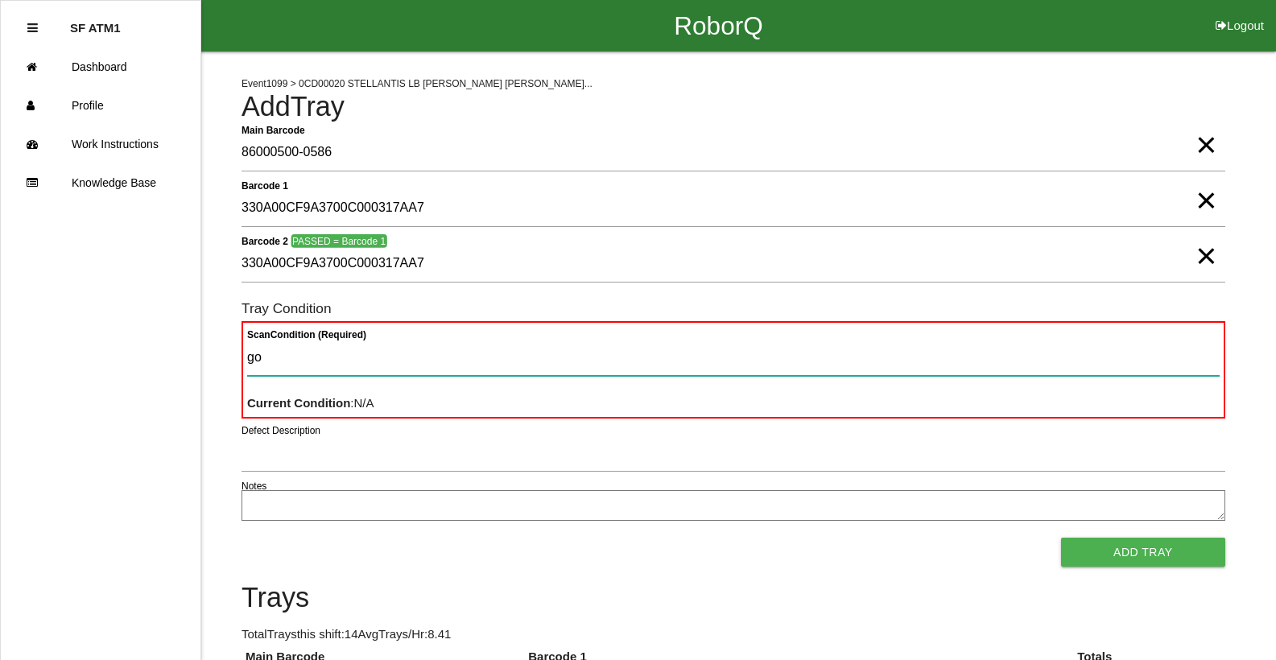
type Condition "goo"
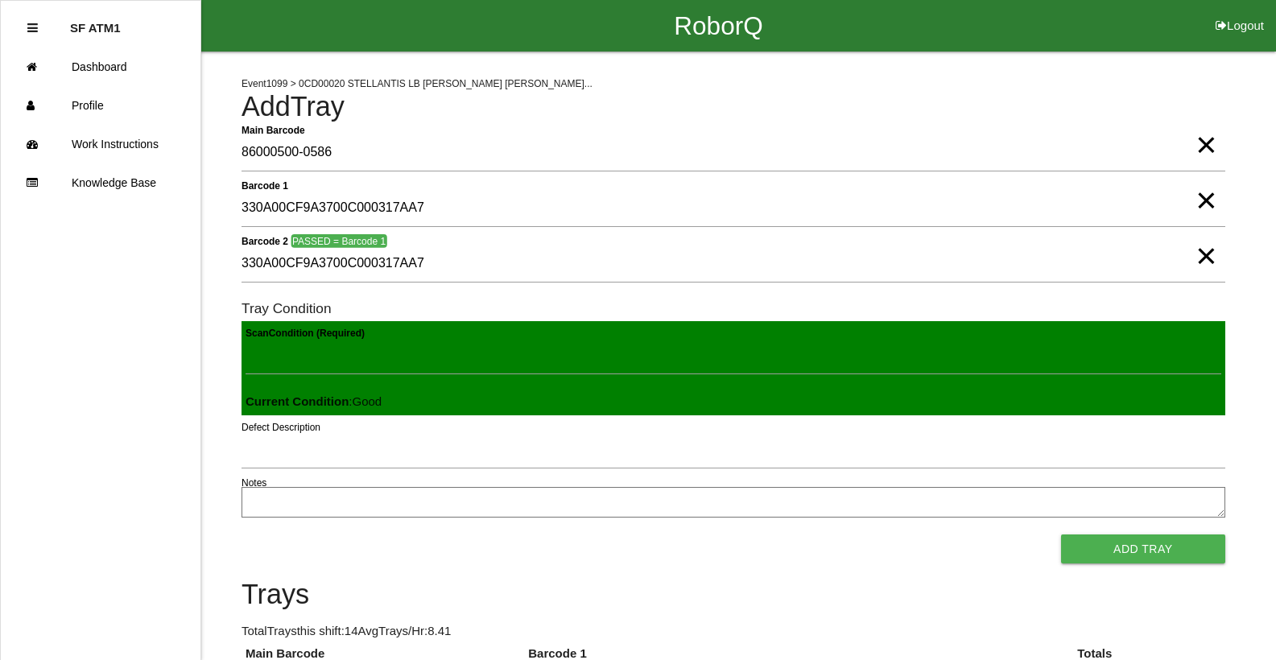
click at [1061, 535] on button "Add Tray" at bounding box center [1143, 549] width 164 height 29
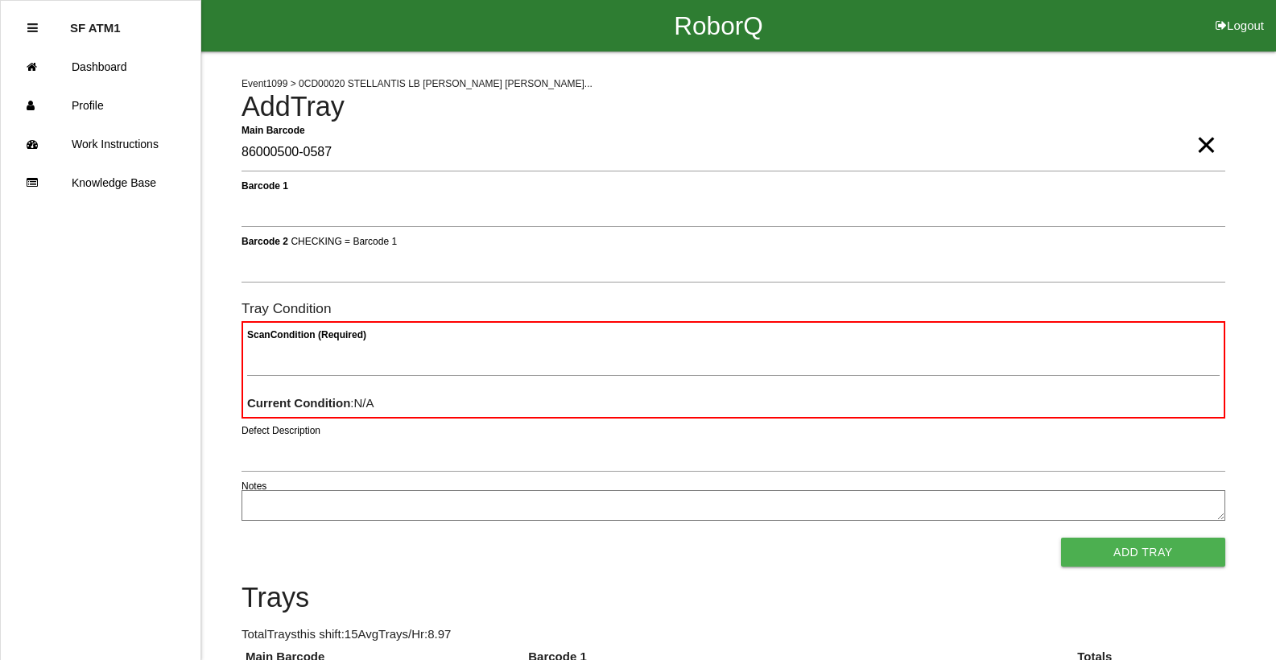
type Barcode "86000500-0587"
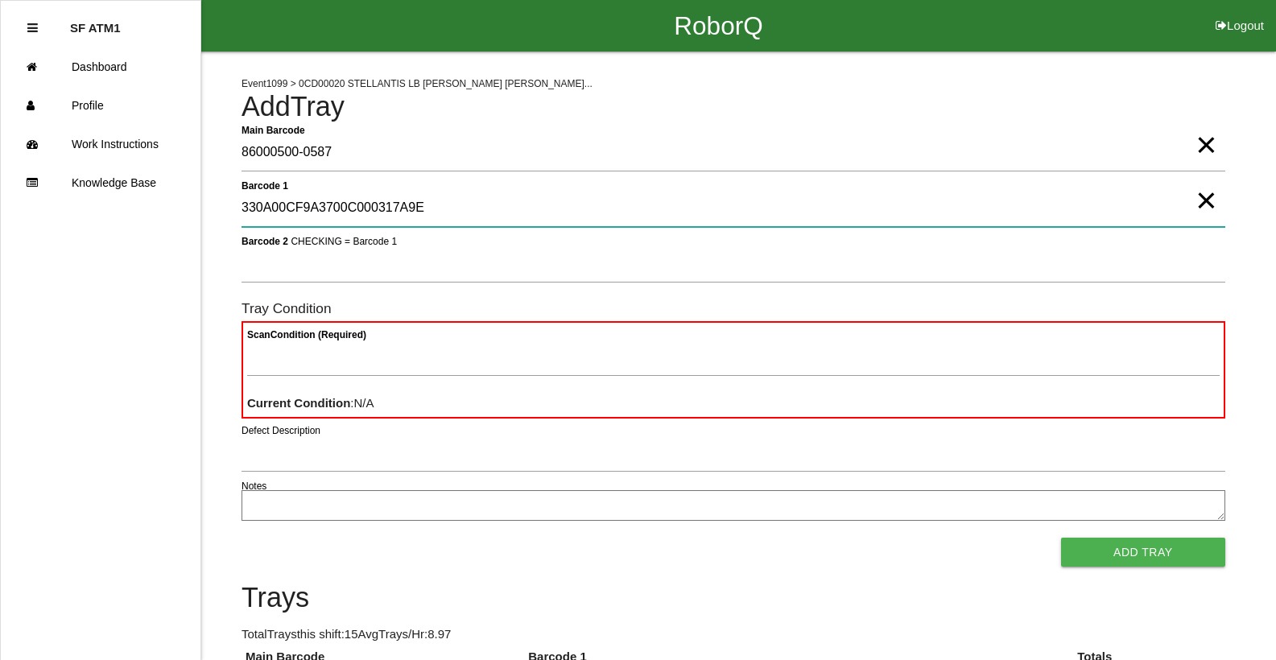
type 1 "330A00CF9A3700C000317A9E"
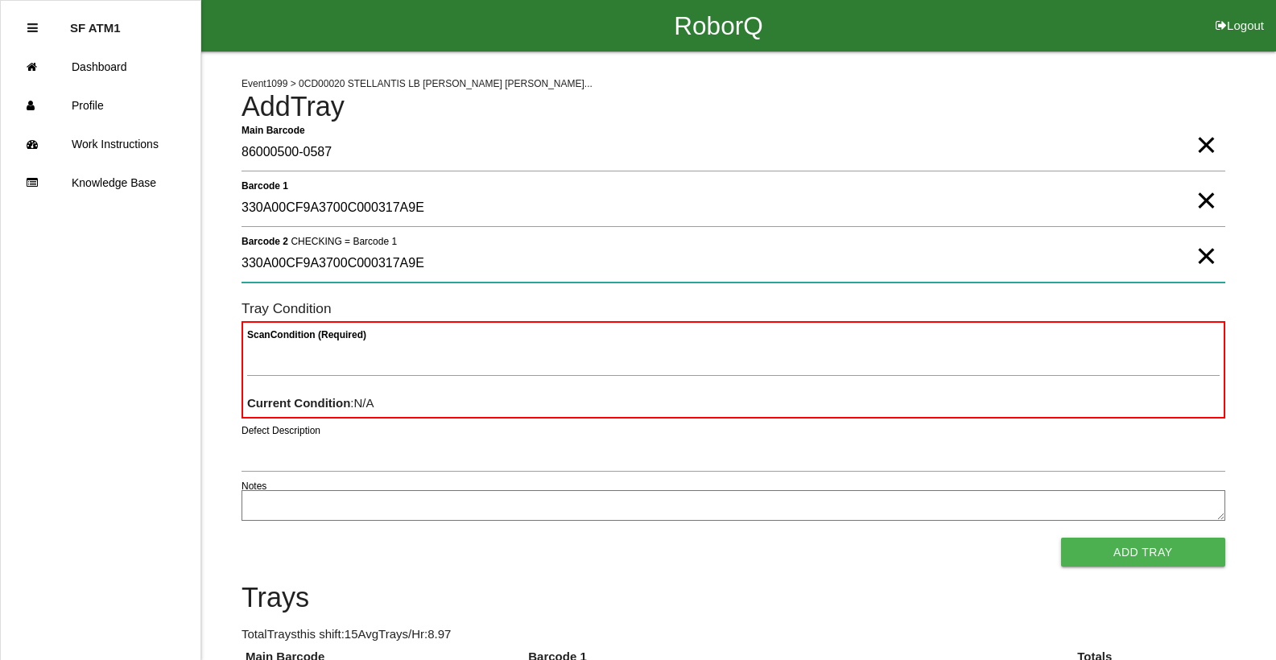
type 2 "330A00CF9A3700C000317A9E"
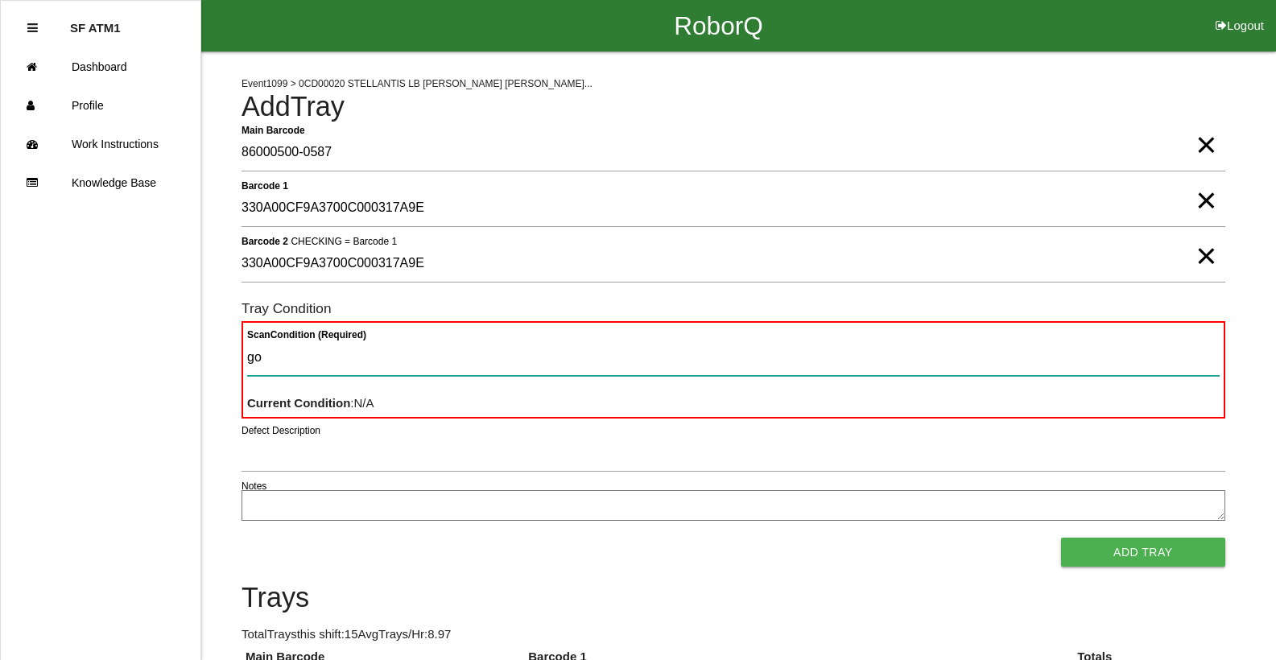
type Condition "goo"
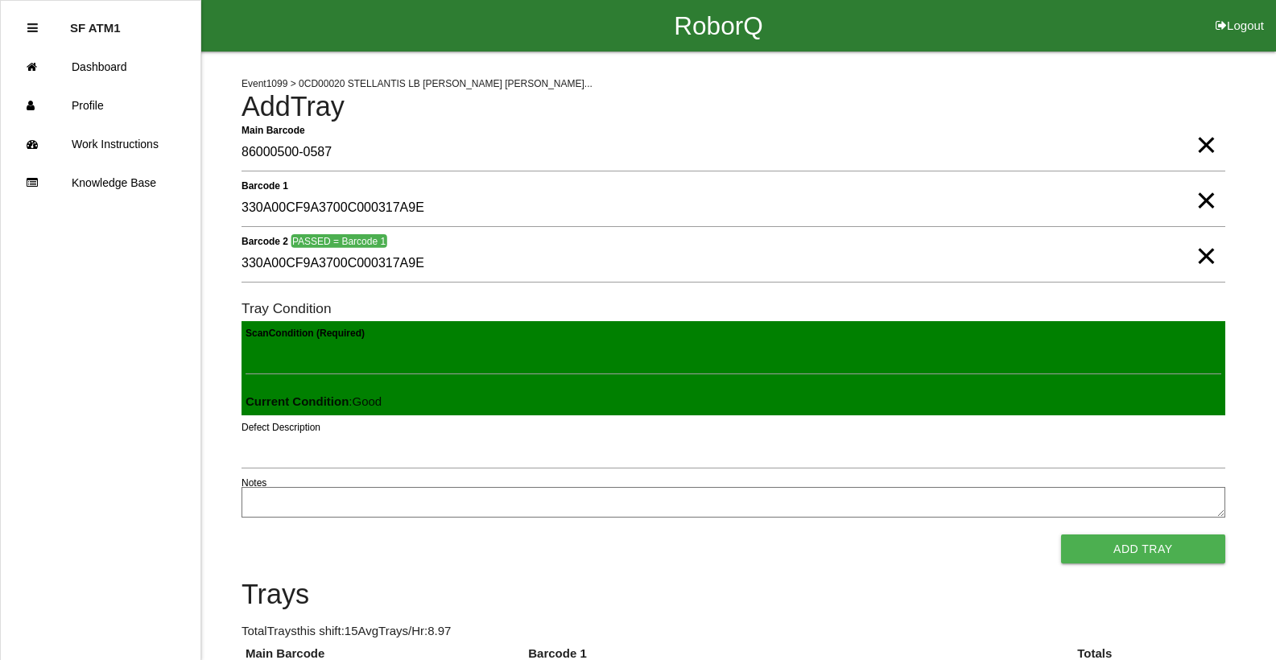
click at [1061, 535] on button "Add Tray" at bounding box center [1143, 549] width 164 height 29
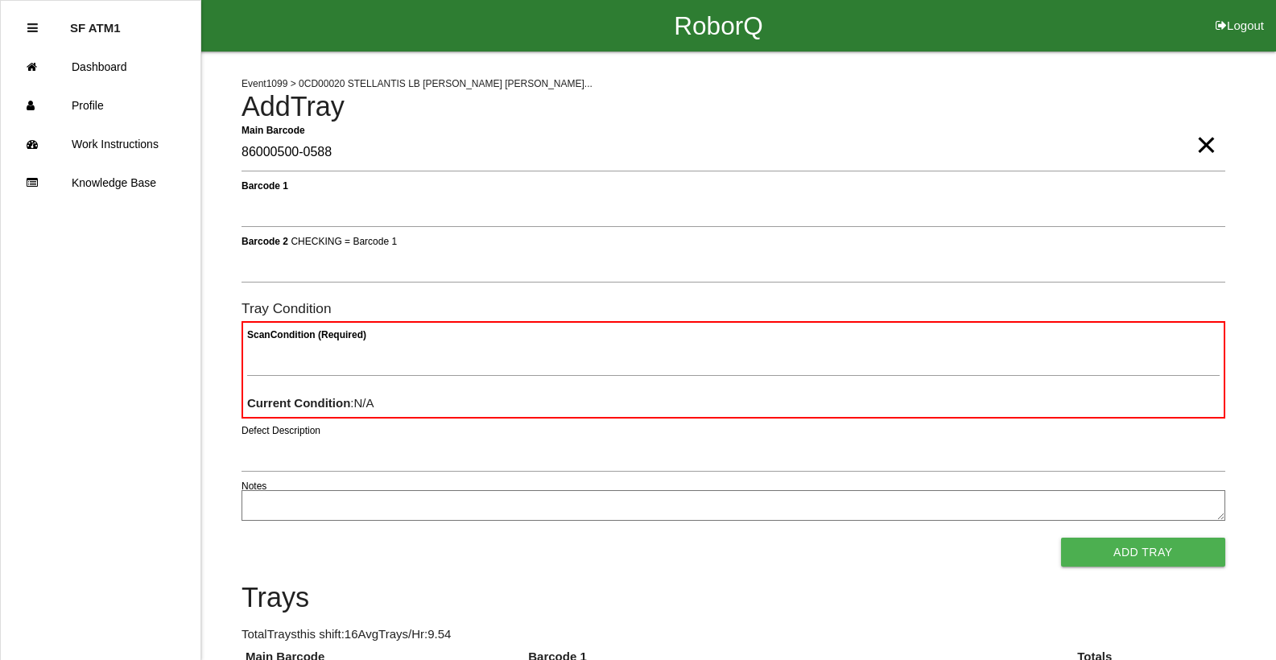
type Barcode "86000500-0588"
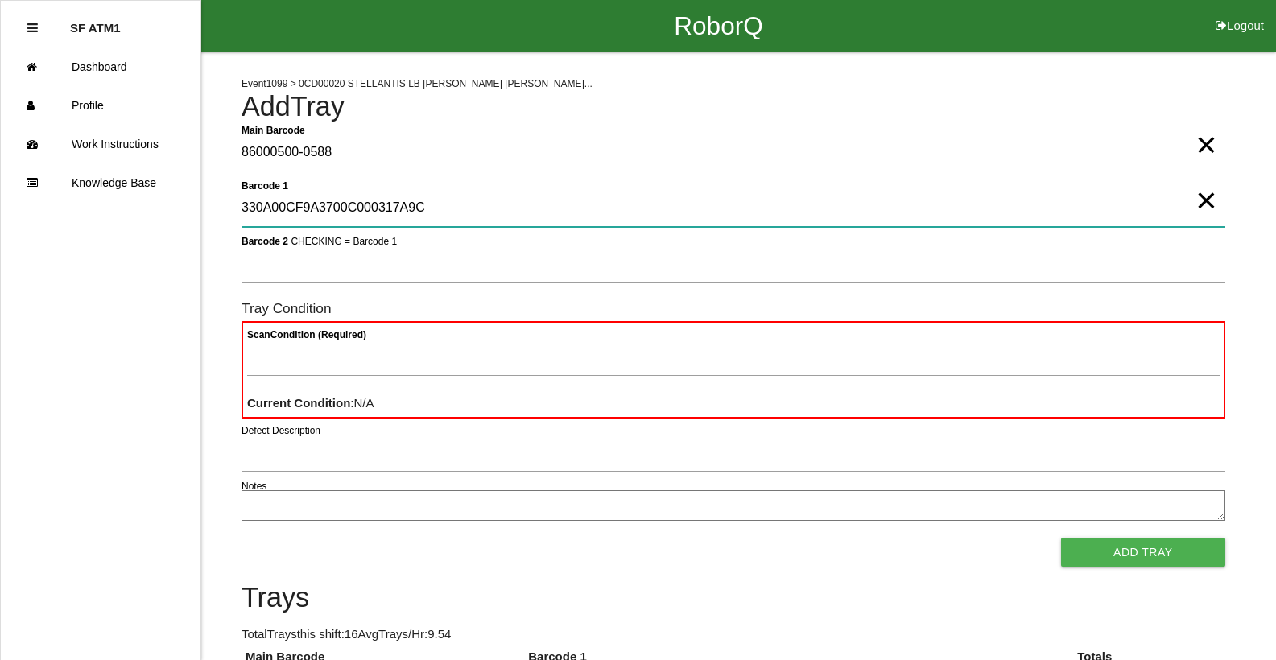
type 1 "330A00CF9A3700C000317A9C"
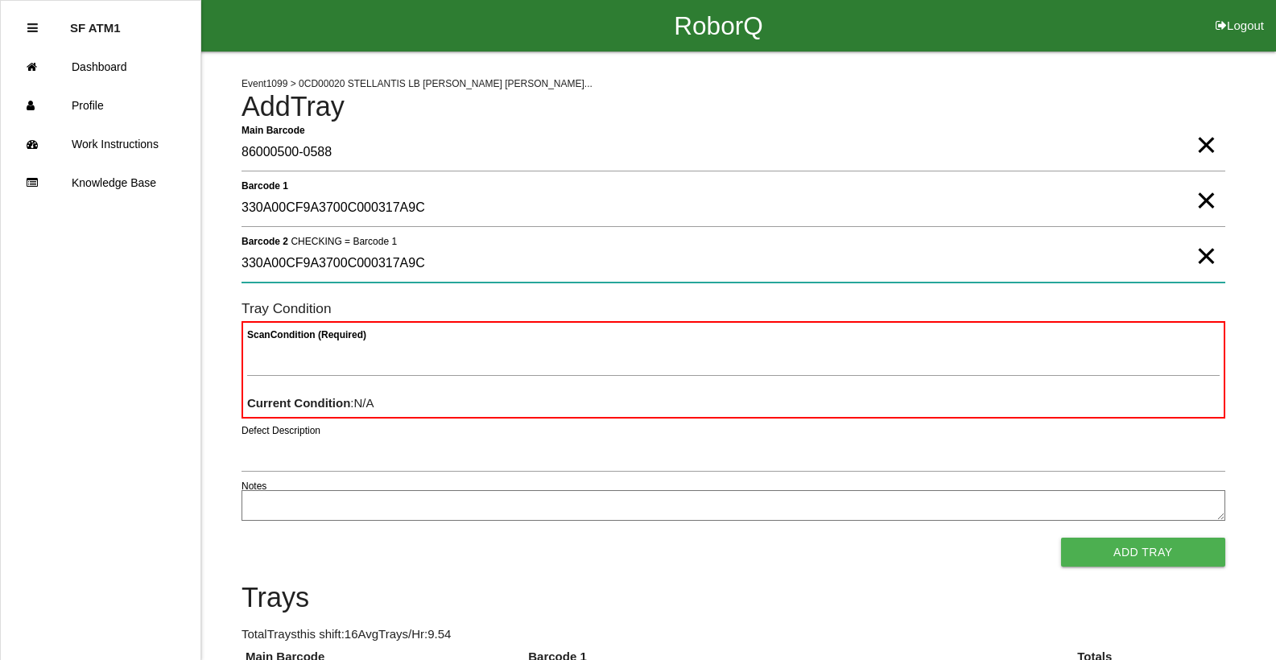
type 2 "330A00CF9A3700C000317A9C"
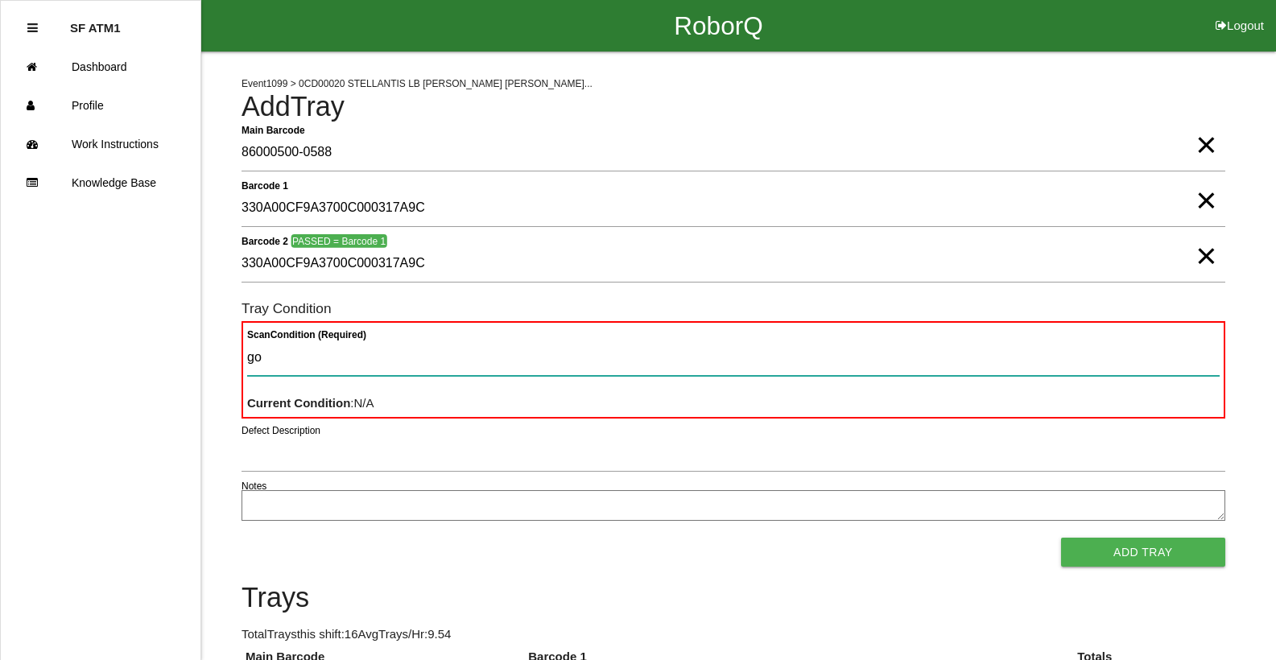
type Condition "goo"
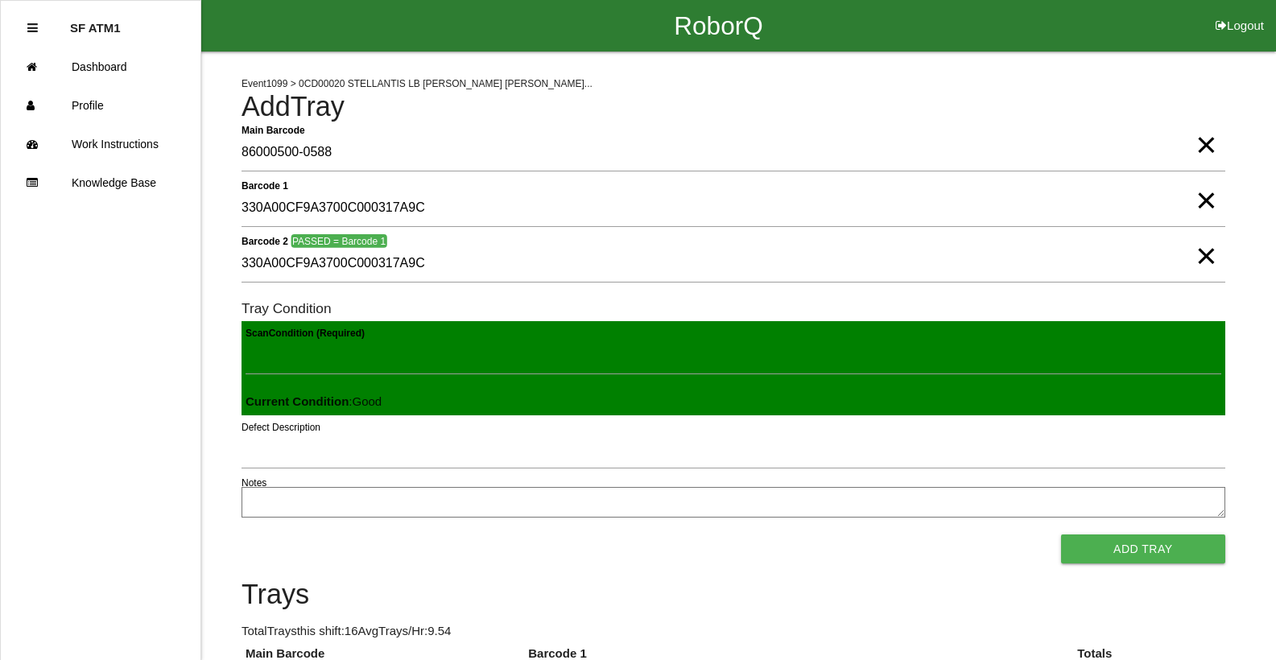
click at [1061, 535] on button "Add Tray" at bounding box center [1143, 549] width 164 height 29
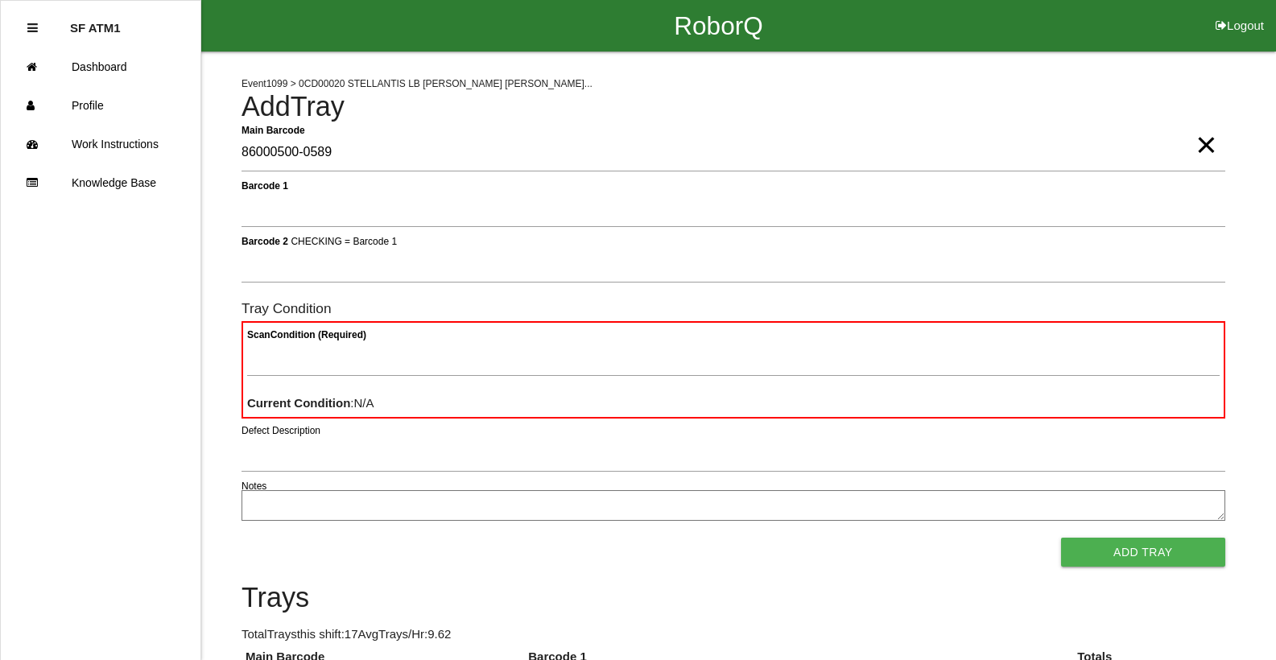
type Barcode "86000500-0589"
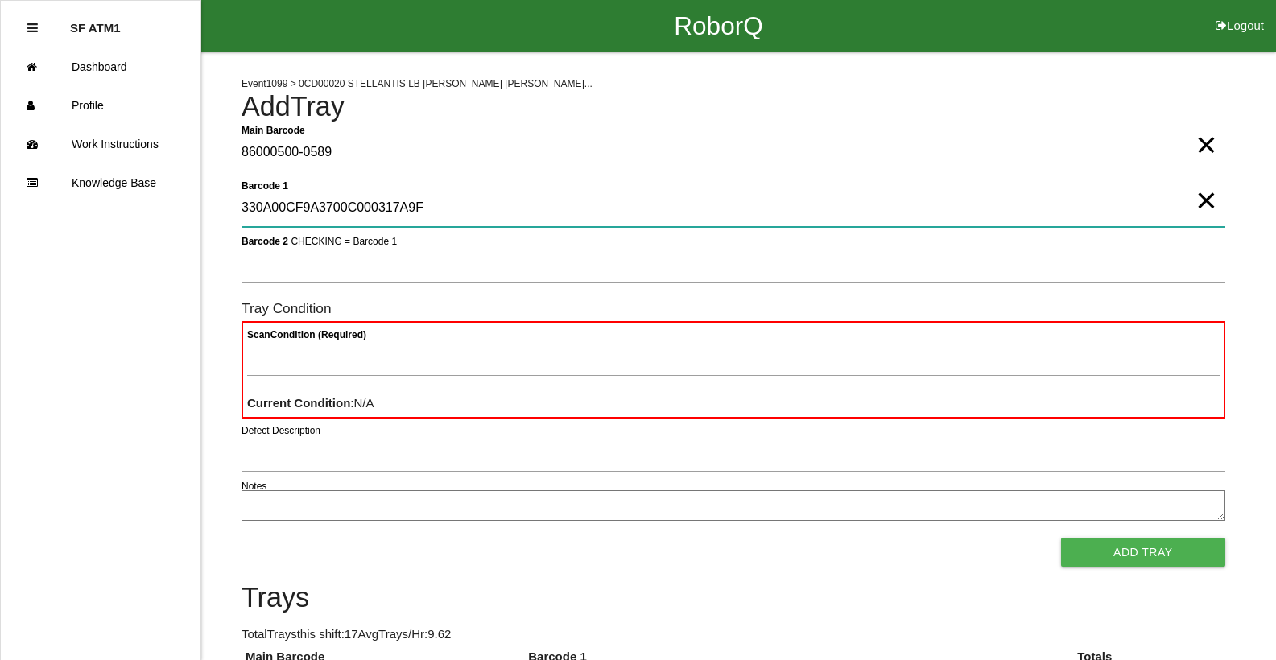
type 1 "330A00CF9A3700C000317A9F"
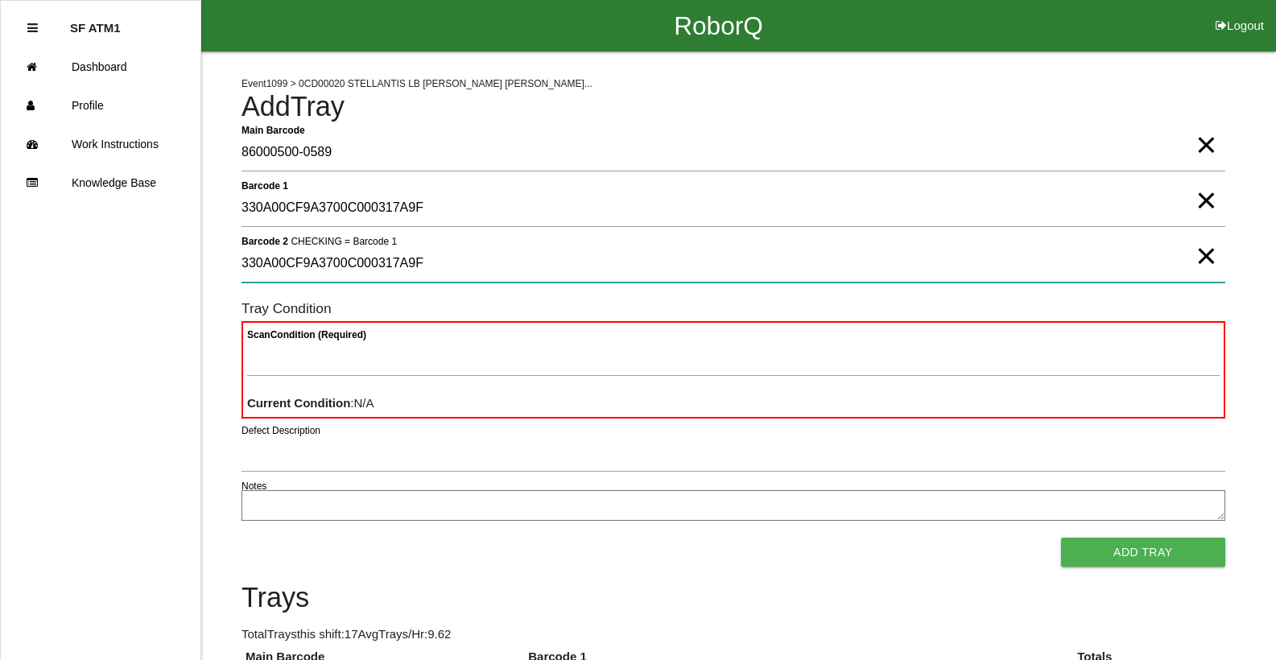
type 2 "330A00CF9A3700C000317A9F"
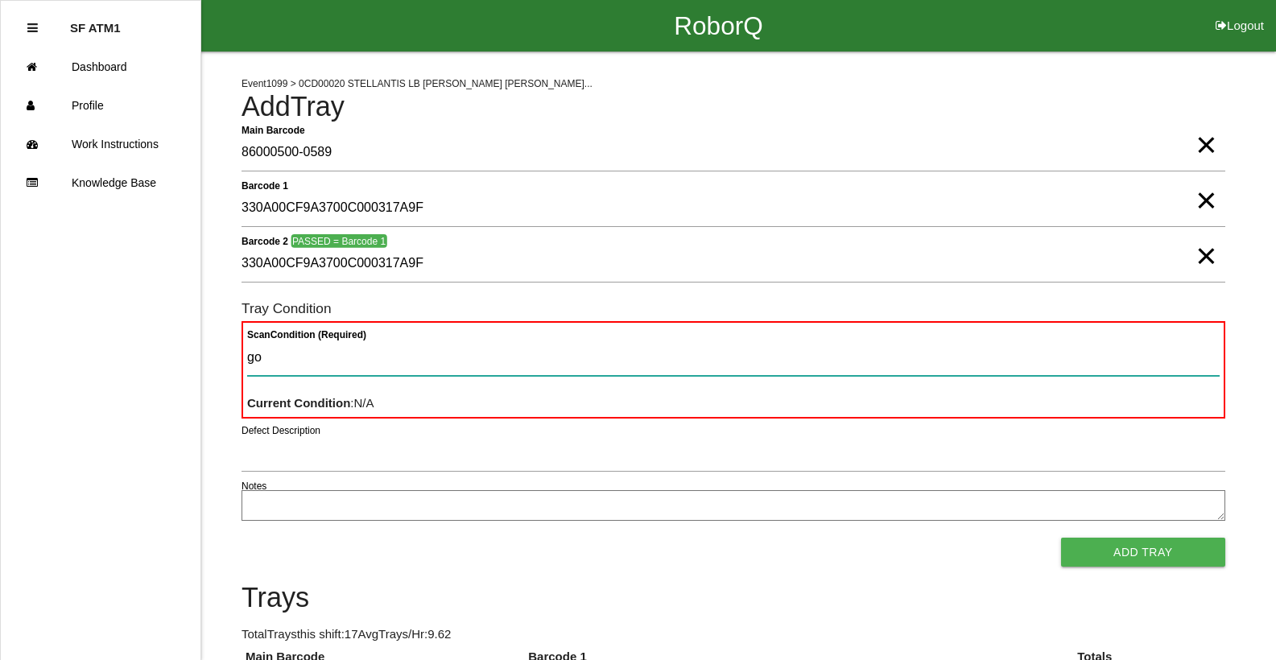
type Condition "goo"
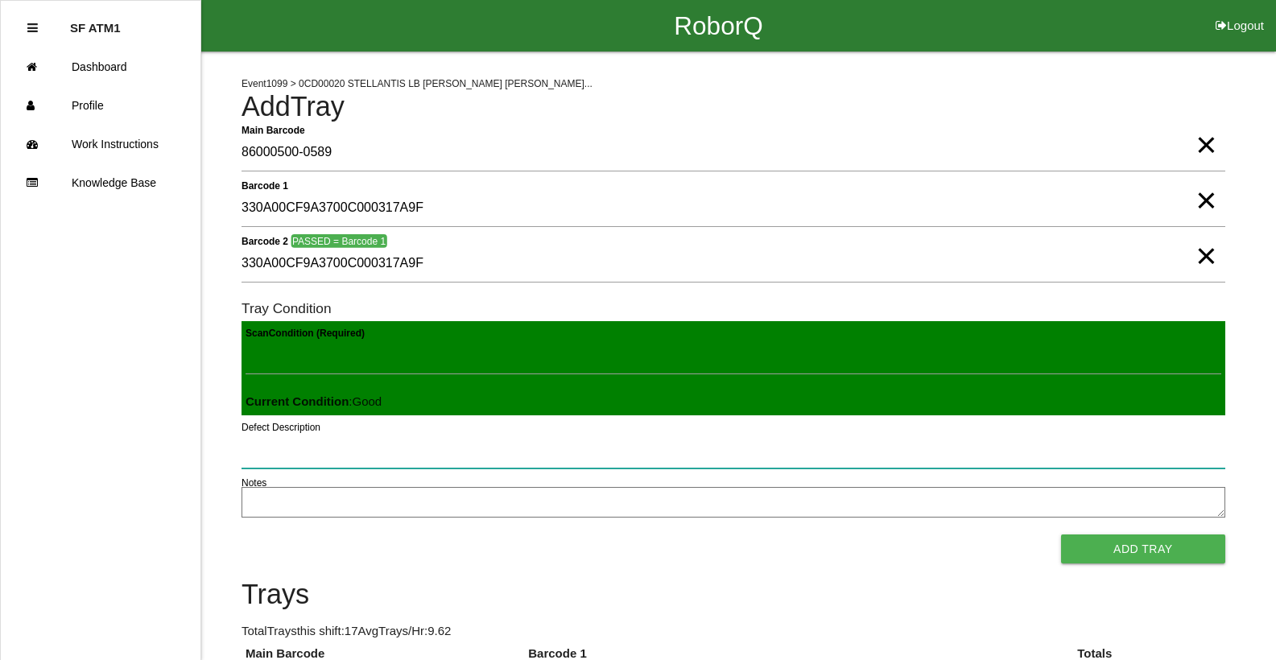
click at [1061, 535] on button "Add Tray" at bounding box center [1143, 549] width 164 height 29
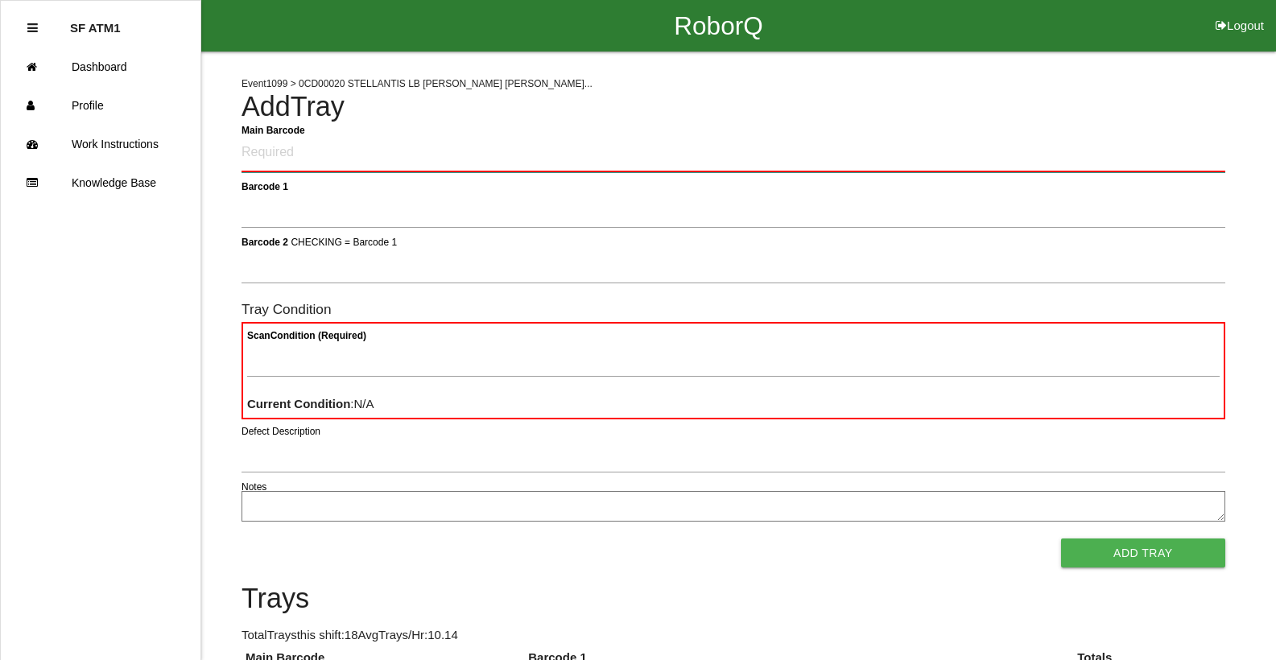
click at [262, 163] on Barcode "Main Barcode" at bounding box center [734, 153] width 984 height 38
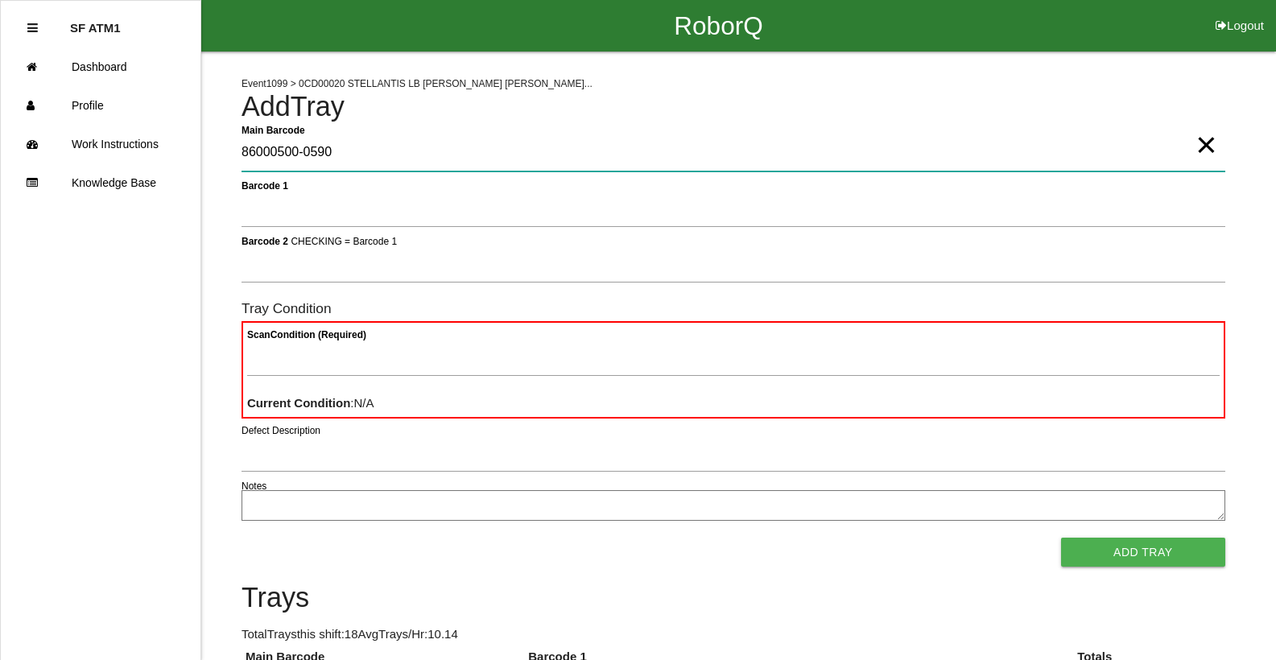
type Barcode "86000500-0590"
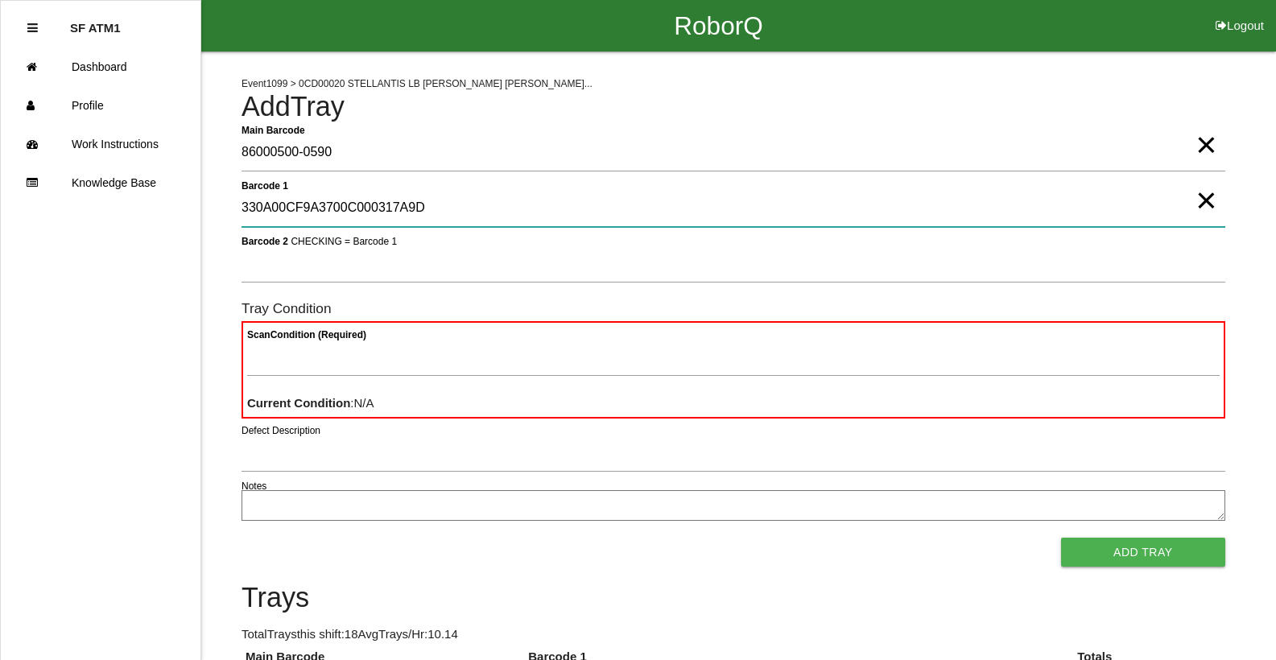
type 1 "330A00CF9A3700C000317A9D"
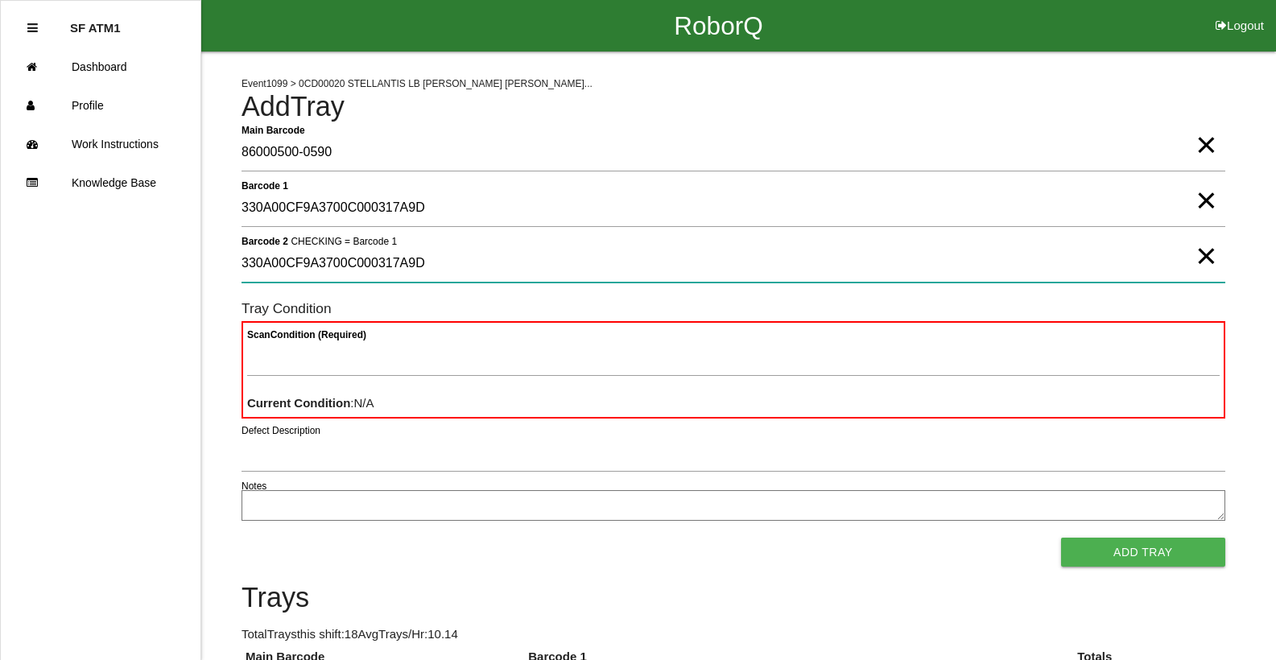
type 2 "330A00CF9A3700C000317A9D"
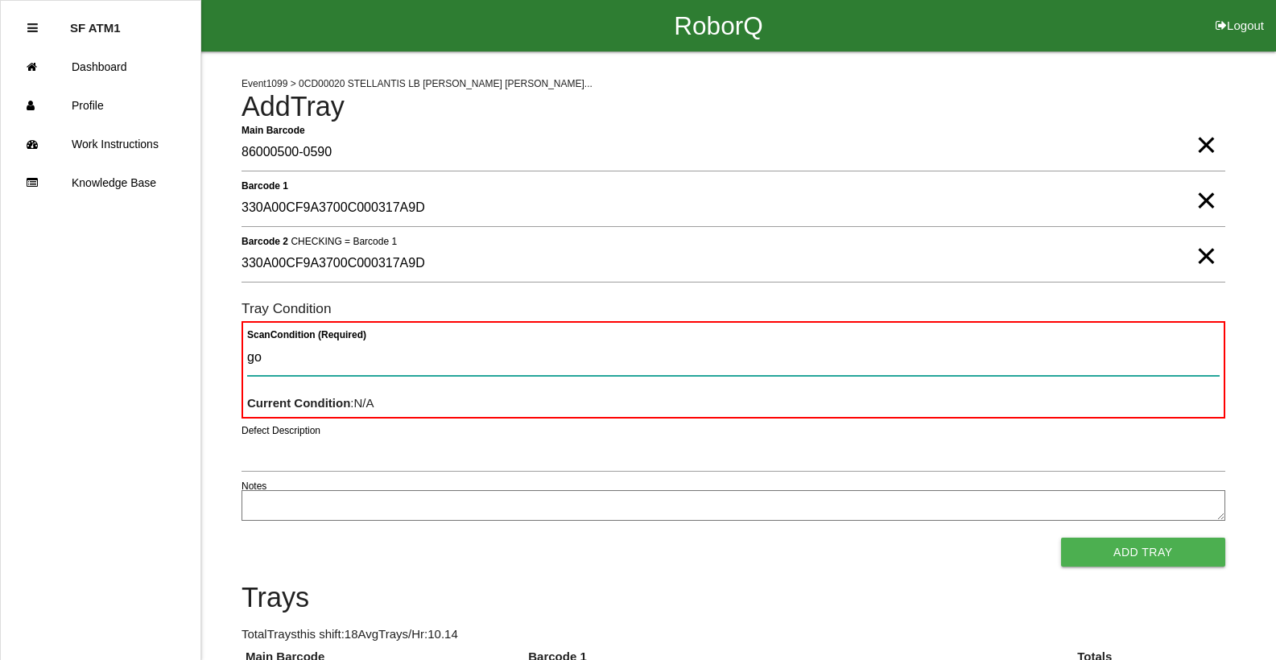
type Condition "goo"
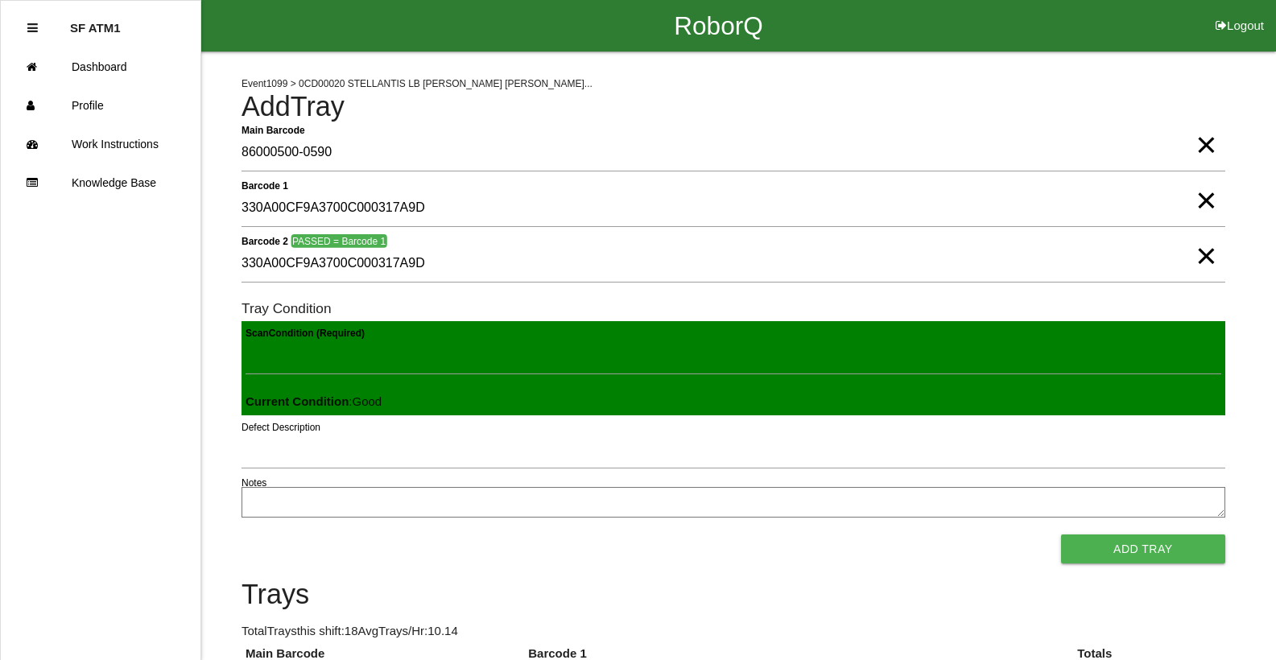
click at [1061, 535] on button "Add Tray" at bounding box center [1143, 549] width 164 height 29
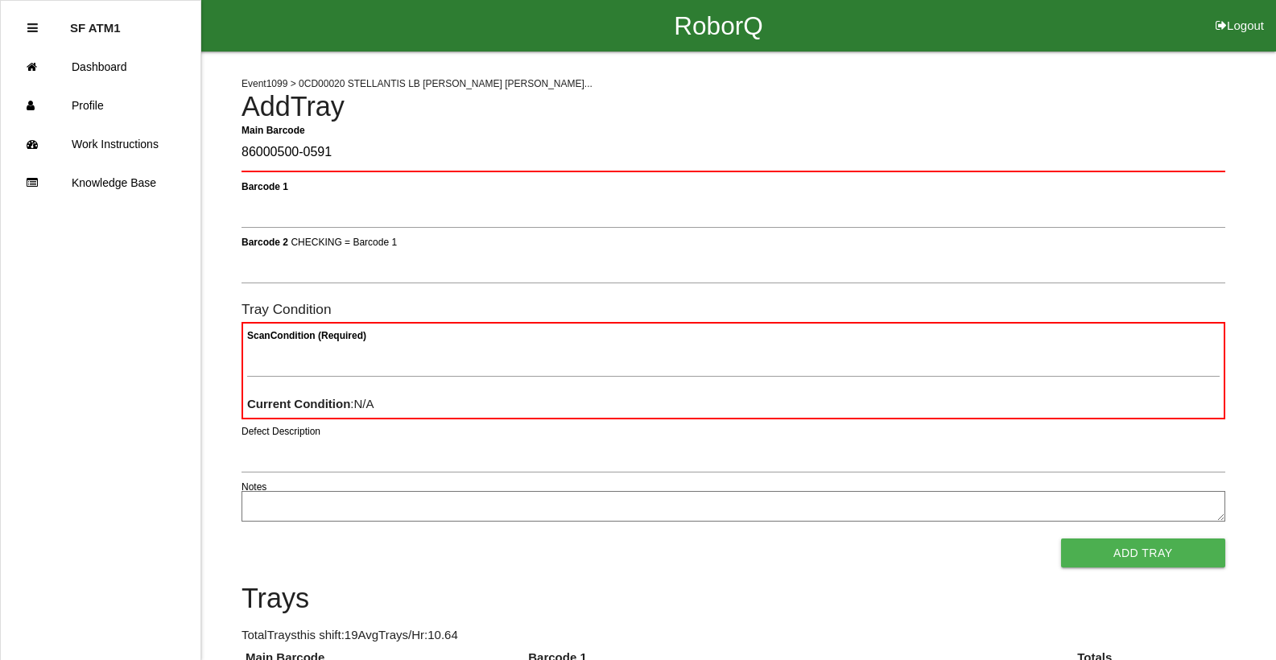
type Barcode "86000500-0591"
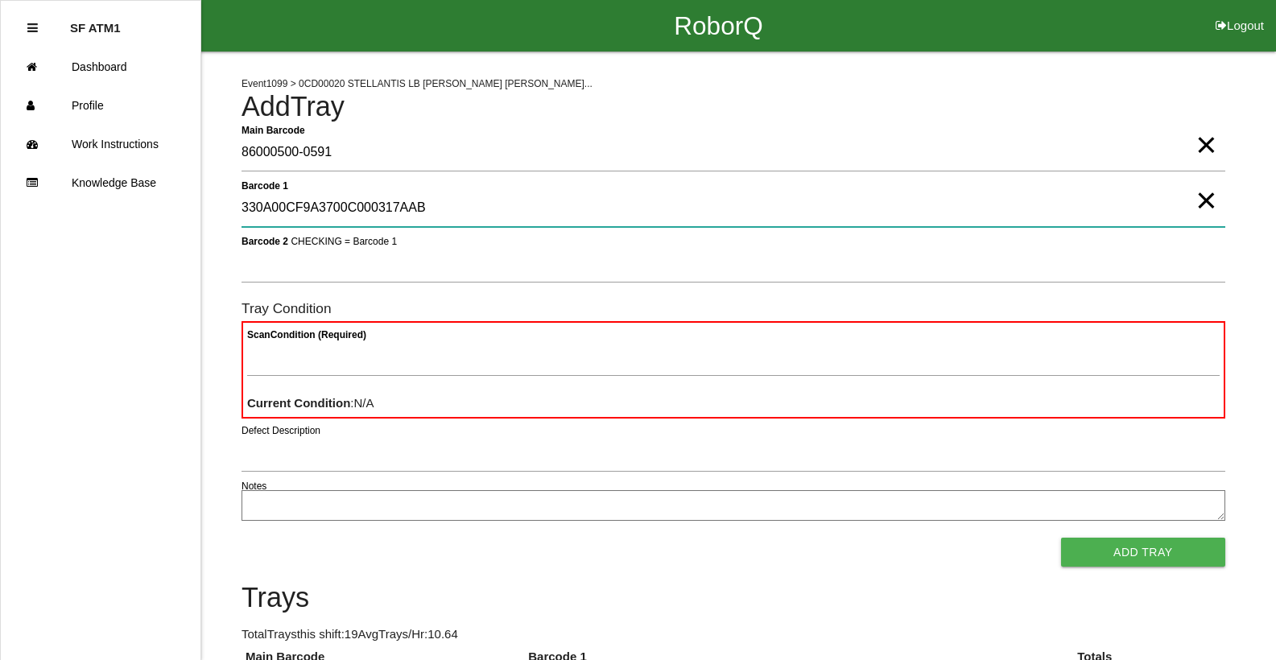
type 1 "330A00CF9A3700C000317AAB"
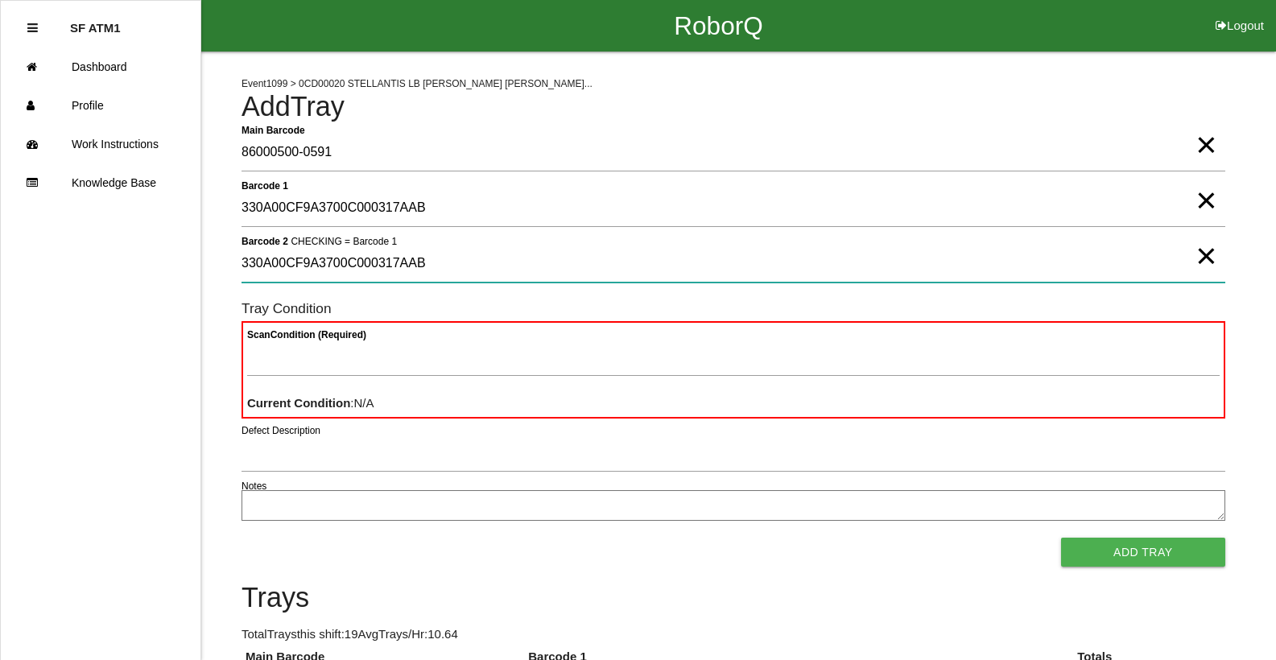
type 2 "330A00CF9A3700C000317AAB"
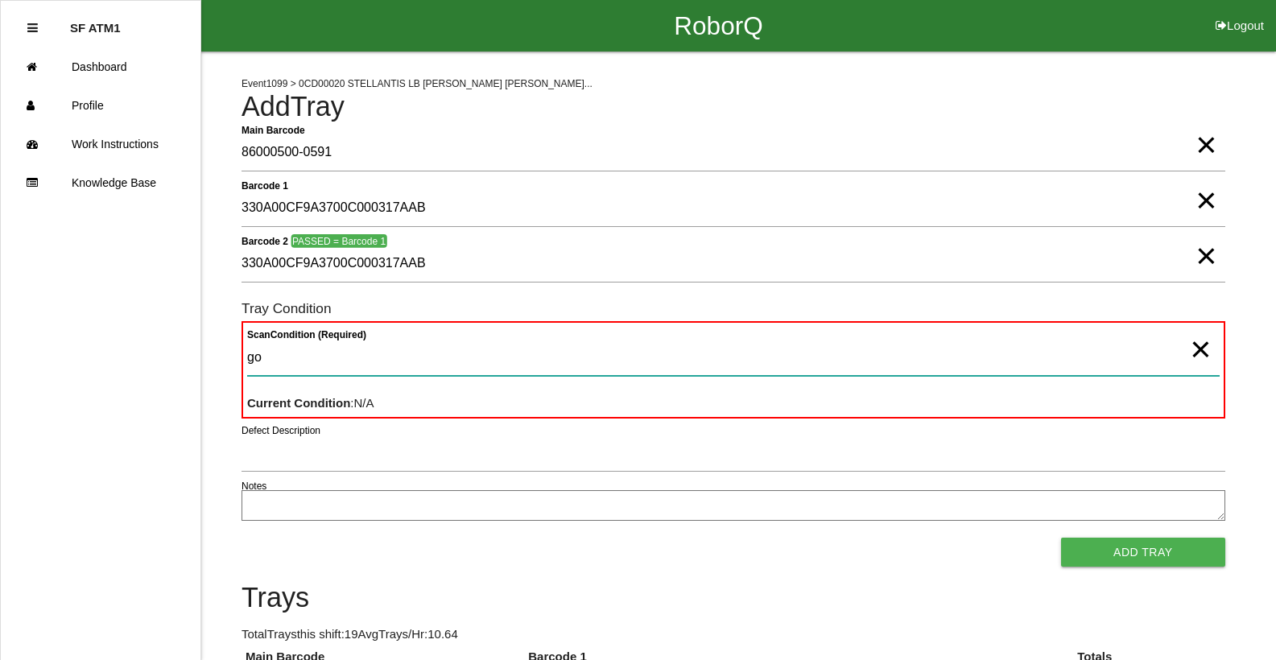
type Condition "goo"
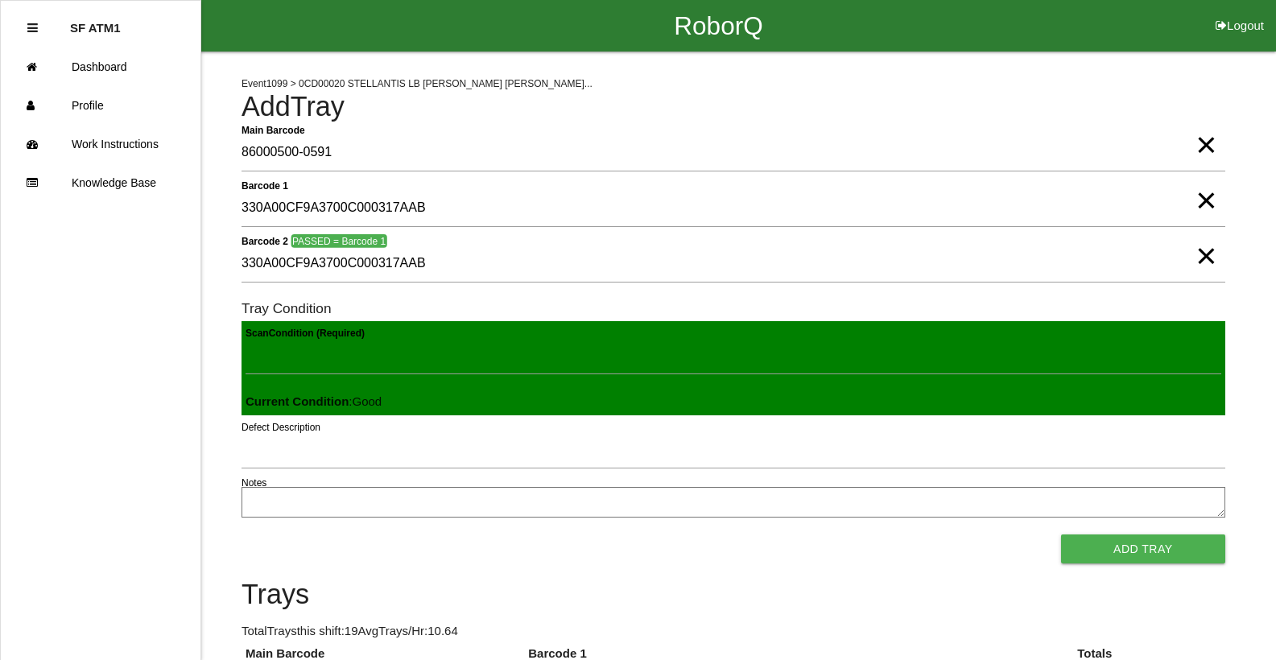
click at [1061, 535] on button "Add Tray" at bounding box center [1143, 549] width 164 height 29
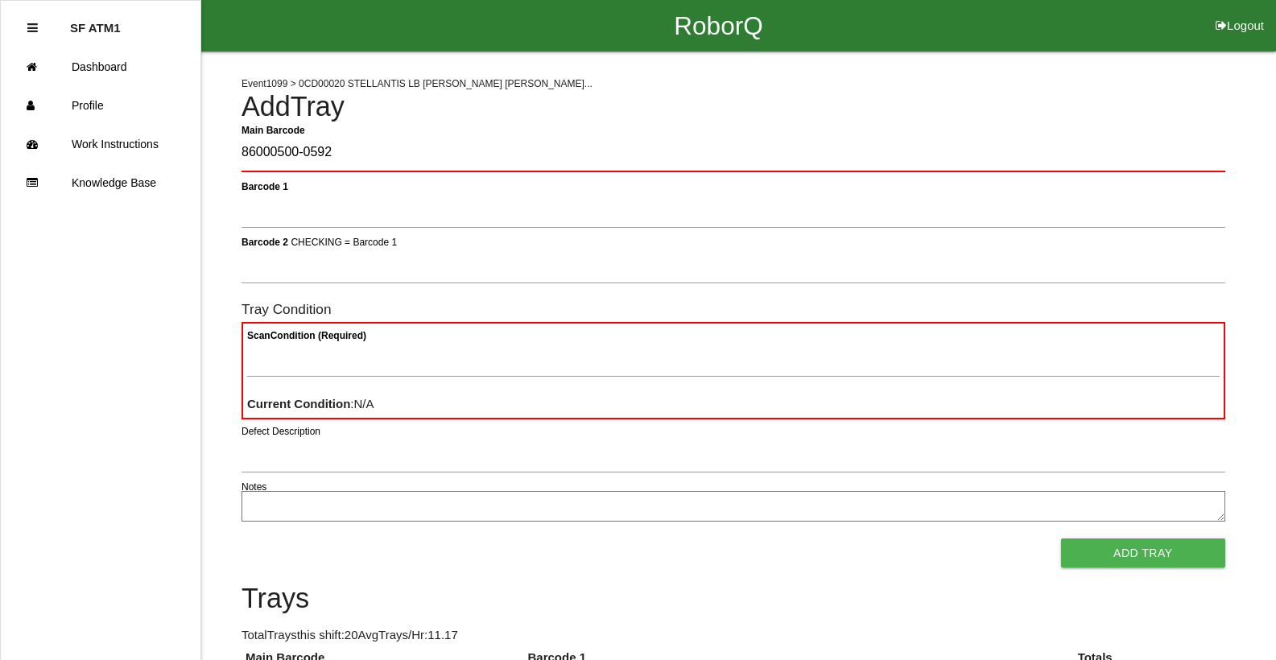
type Barcode "86000500-0592"
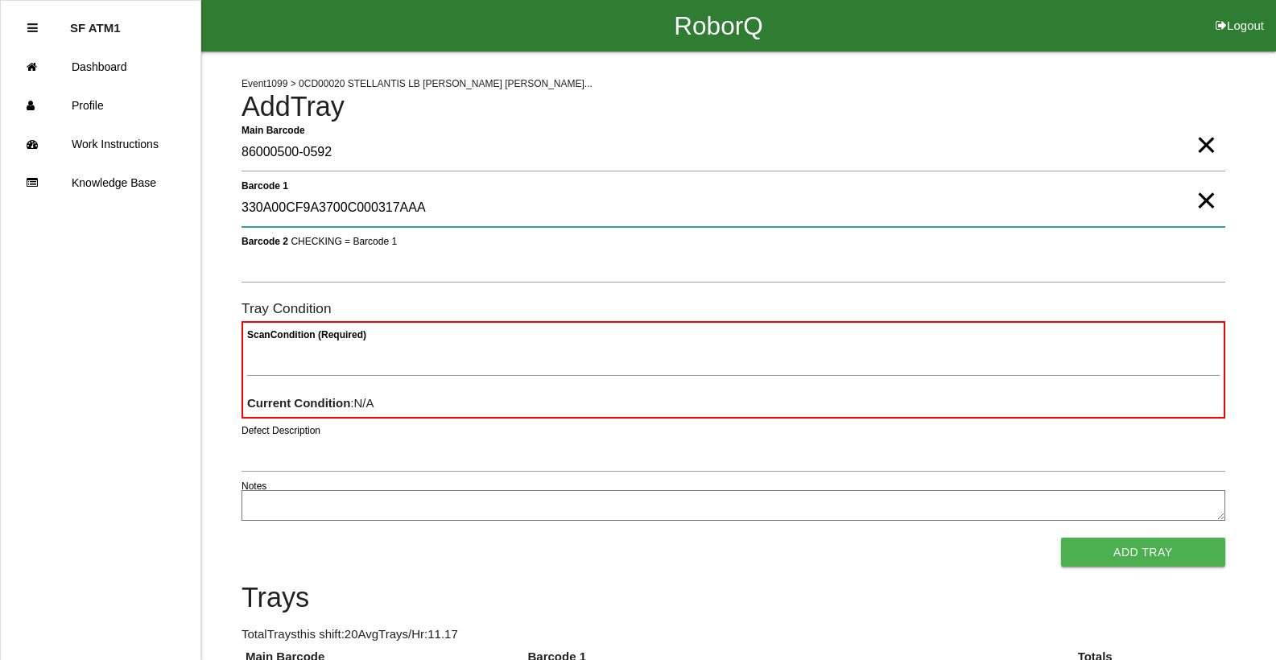
type 1 "330A00CF9A3700C000317AAA"
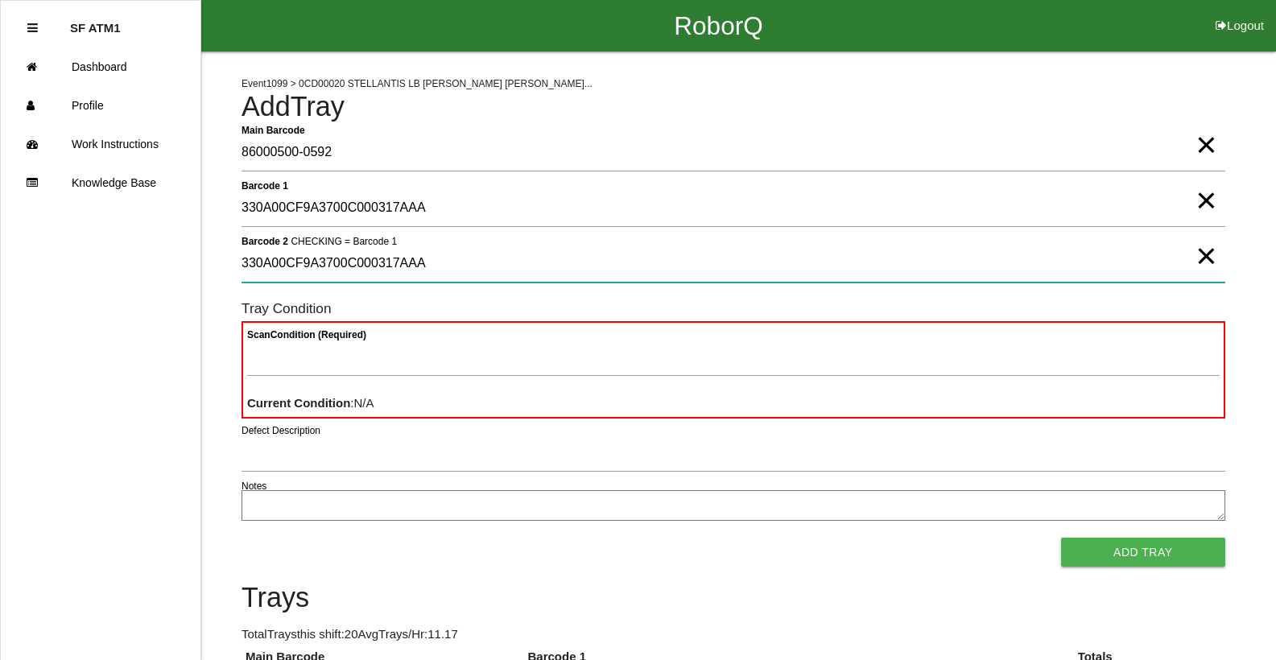
type 2 "330A00CF9A3700C000317AAA"
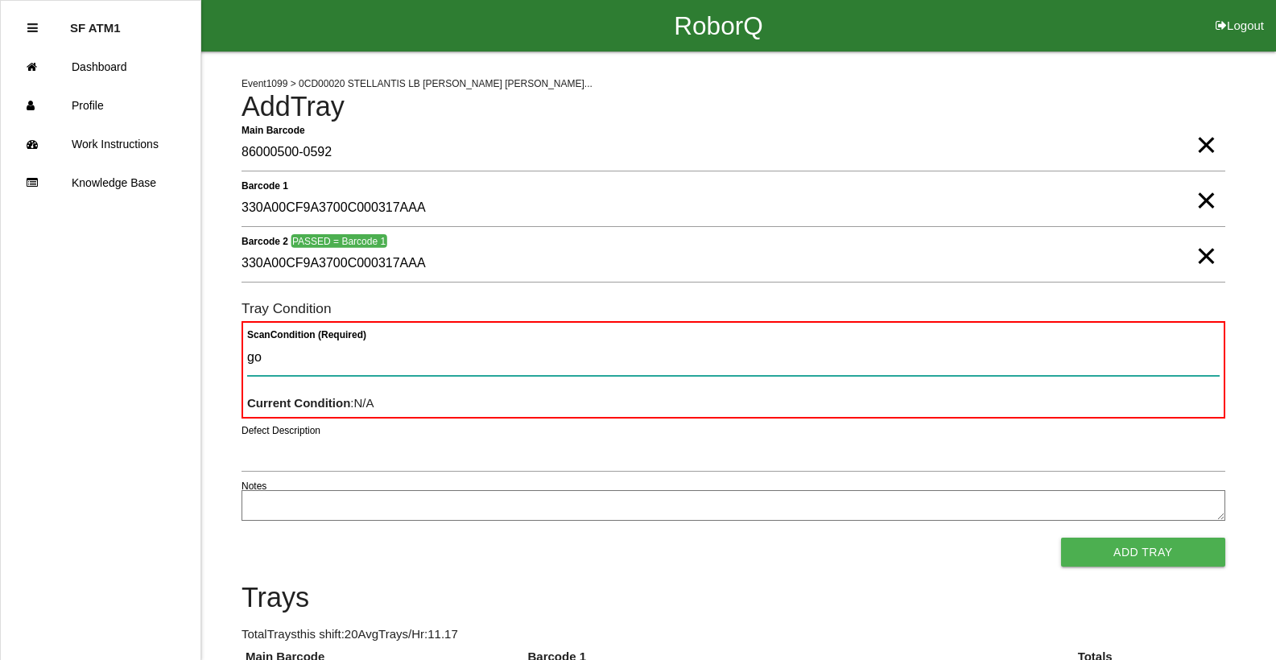
type Condition "goo"
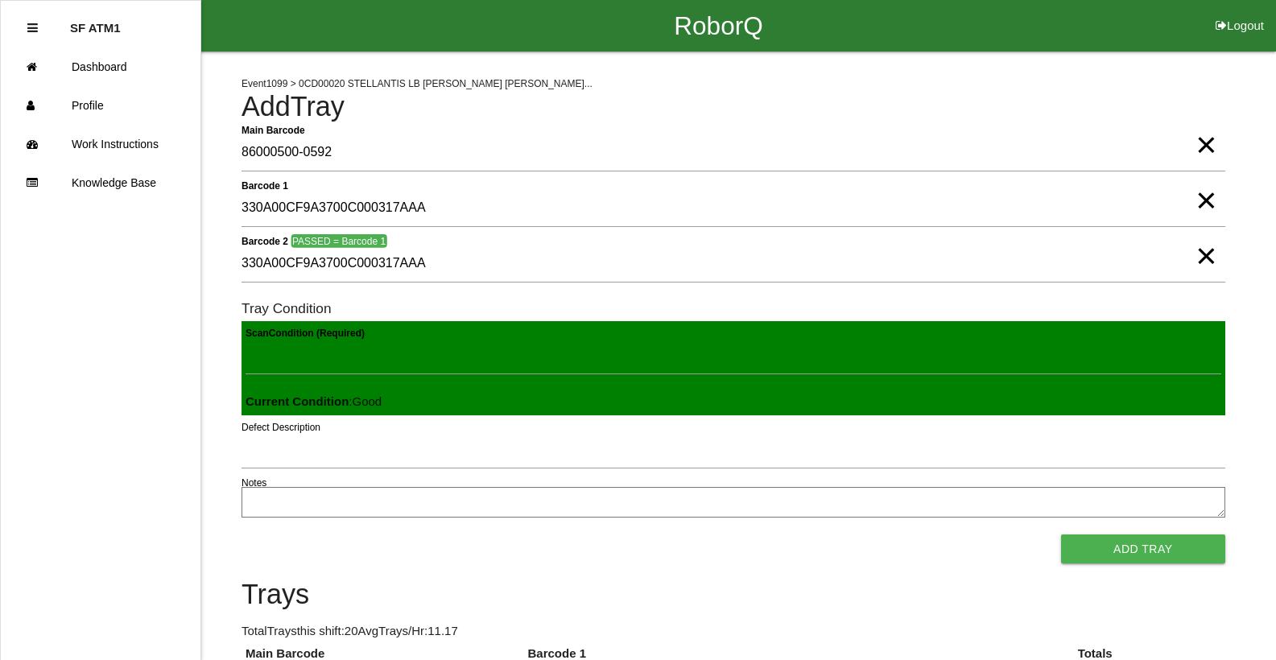
click at [1061, 535] on button "Add Tray" at bounding box center [1143, 549] width 164 height 29
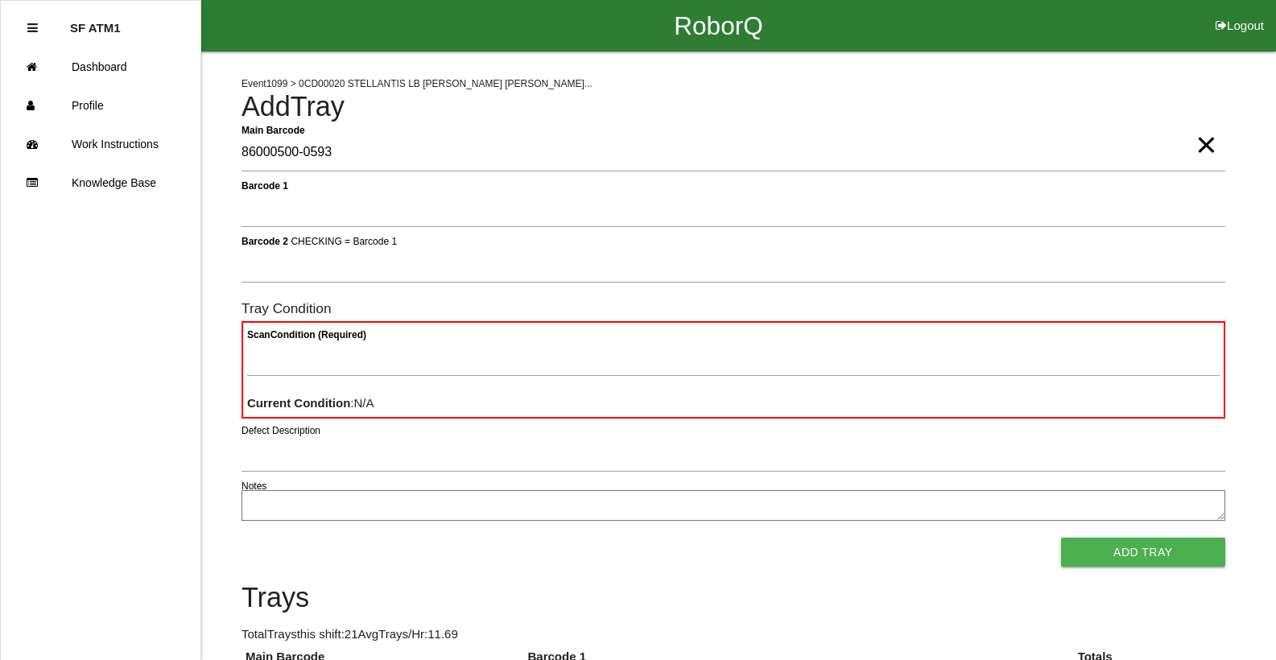
type Barcode "86000500-0593"
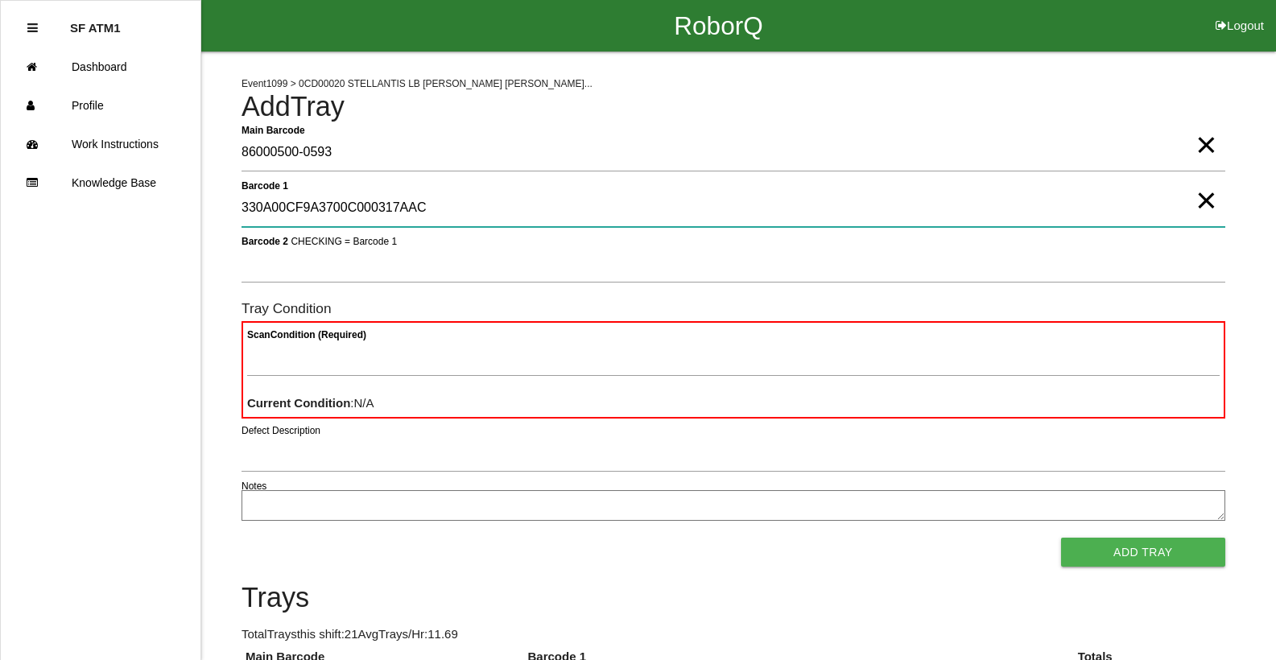
type 1 "330A00CF9A3700C000317AAC"
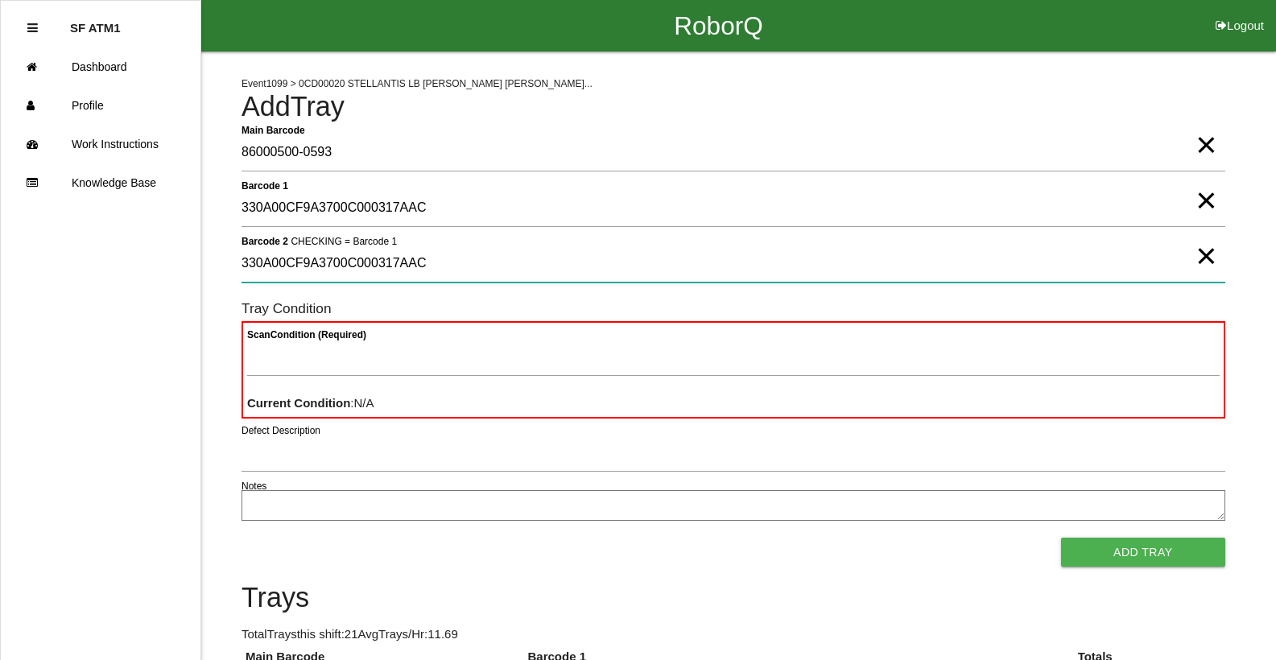
type 2 "330A00CF9A3700C000317AAC"
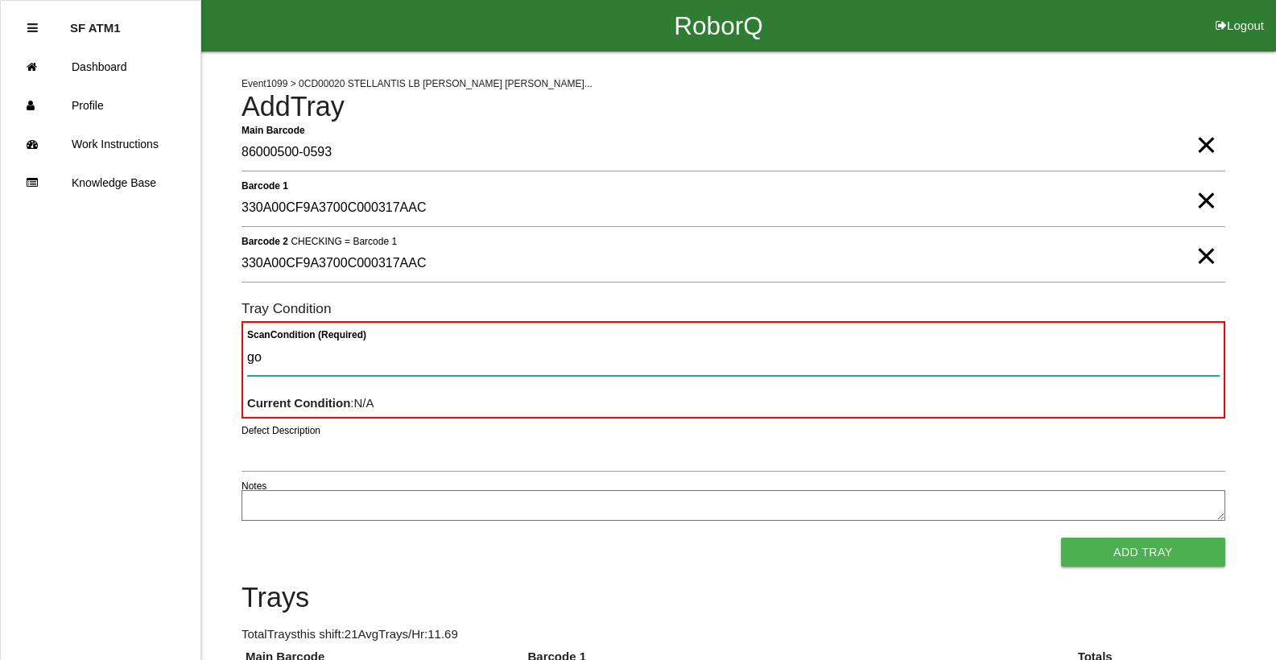
type Condition "goo"
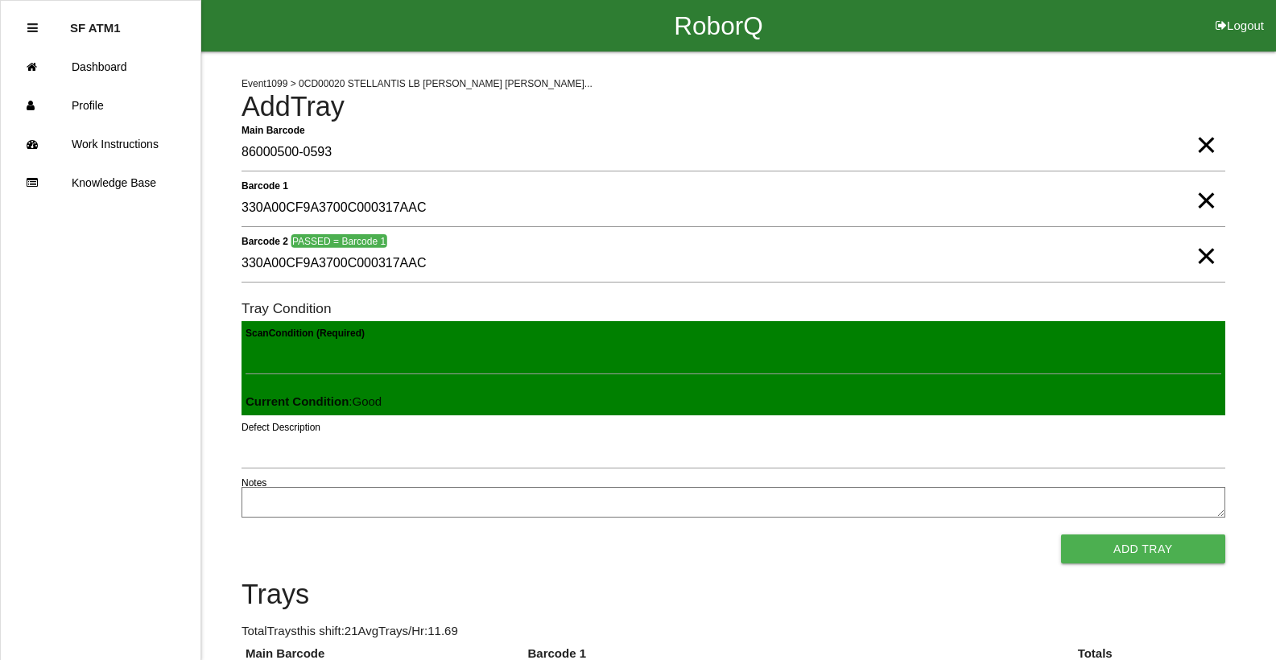
click at [1061, 535] on button "Add Tray" at bounding box center [1143, 549] width 164 height 29
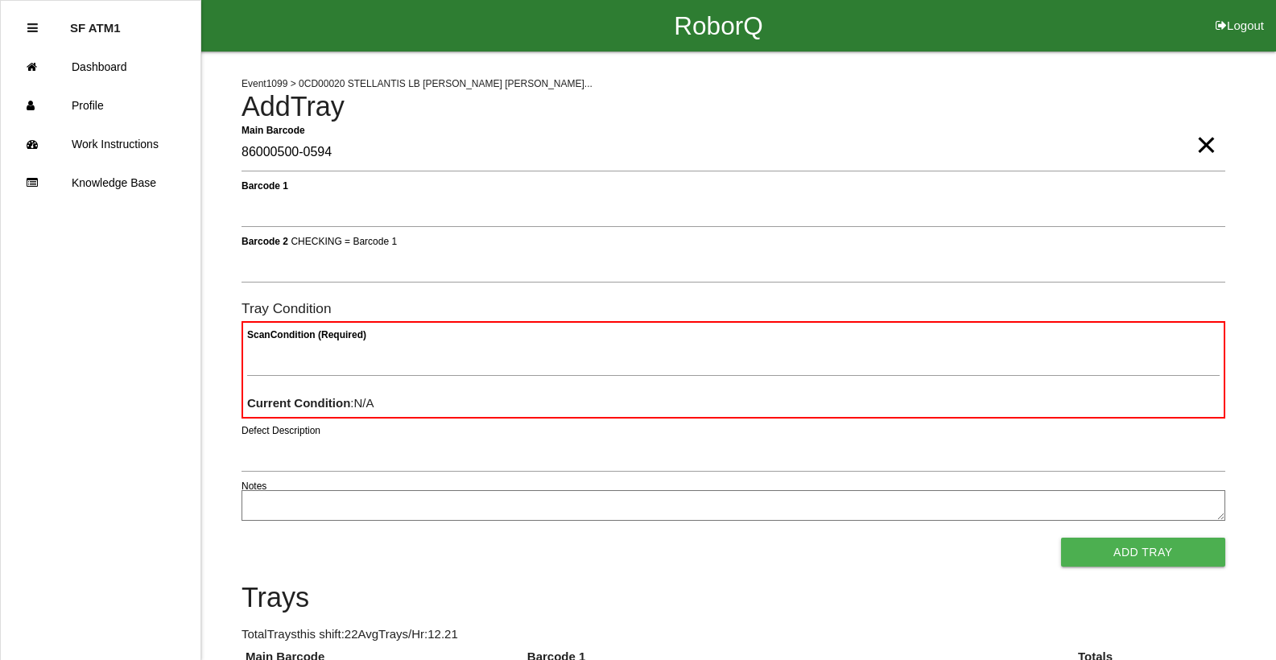
type Barcode "86000500-0594"
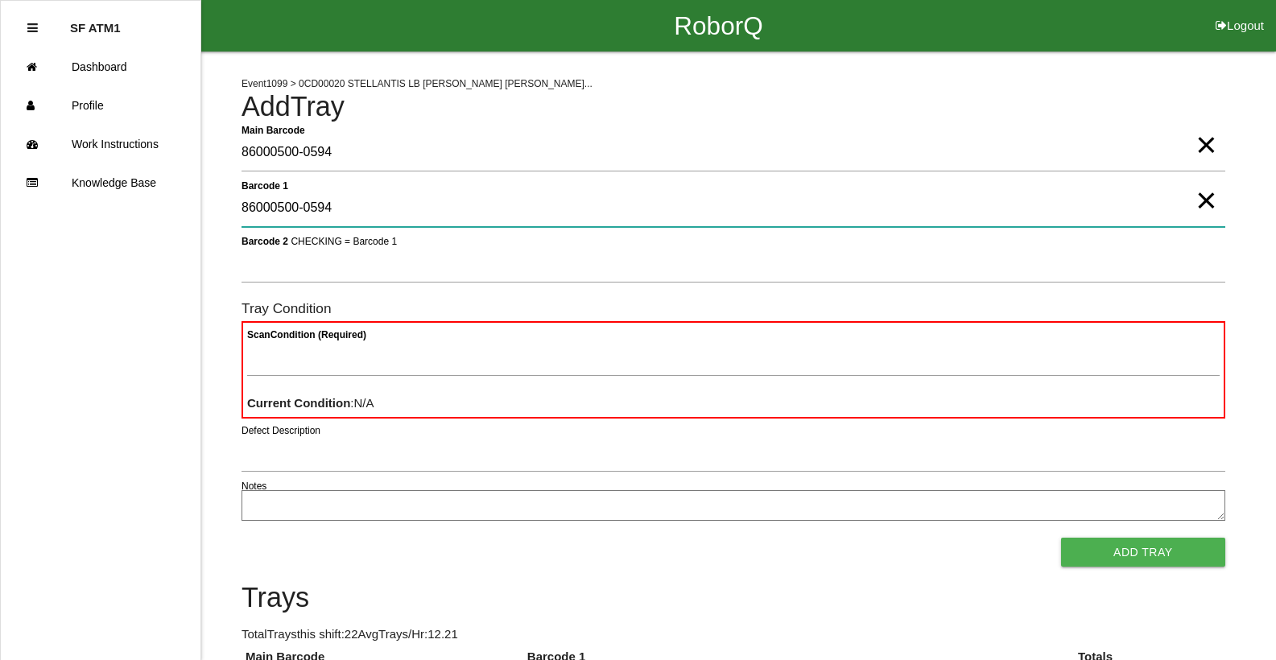
type 1 "86000500-0594"
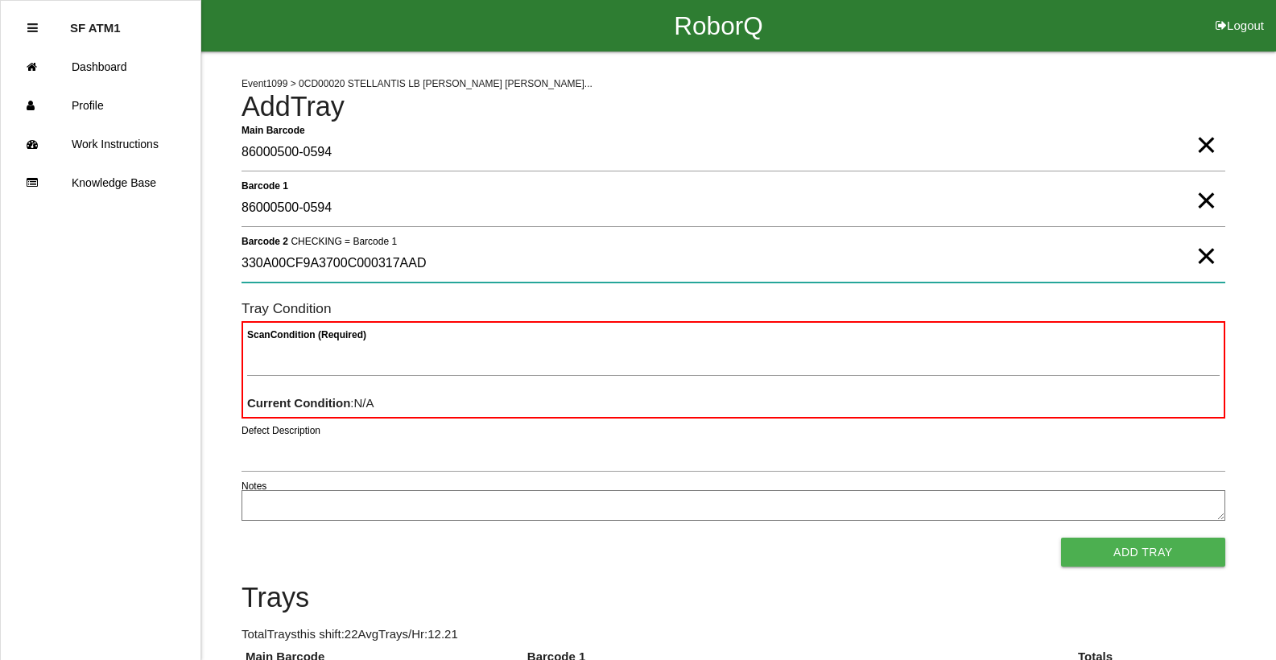
type 2 "330A00CF9A3700C000317AAD"
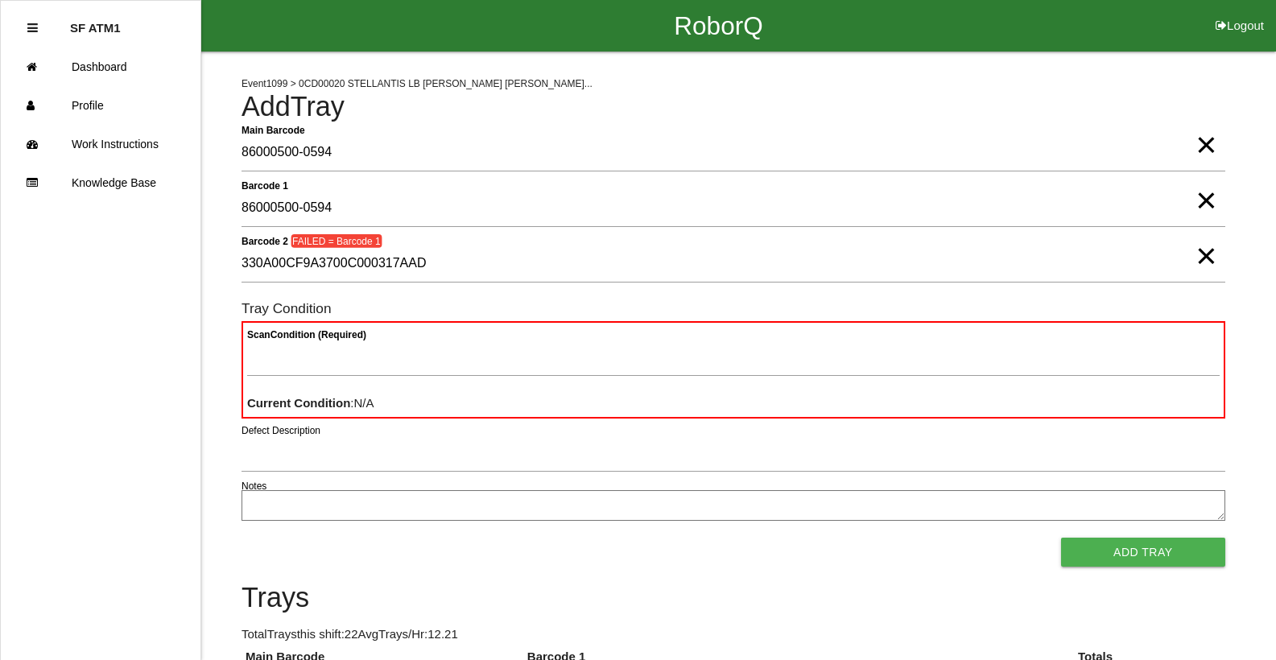
click at [1210, 200] on span "×" at bounding box center [1206, 184] width 21 height 32
drag, startPoint x: 1204, startPoint y: 265, endPoint x: 1204, endPoint y: 250, distance: 15.3
click at [1204, 256] on span "×" at bounding box center [1206, 240] width 21 height 32
click at [1197, 138] on span "×" at bounding box center [1206, 129] width 21 height 32
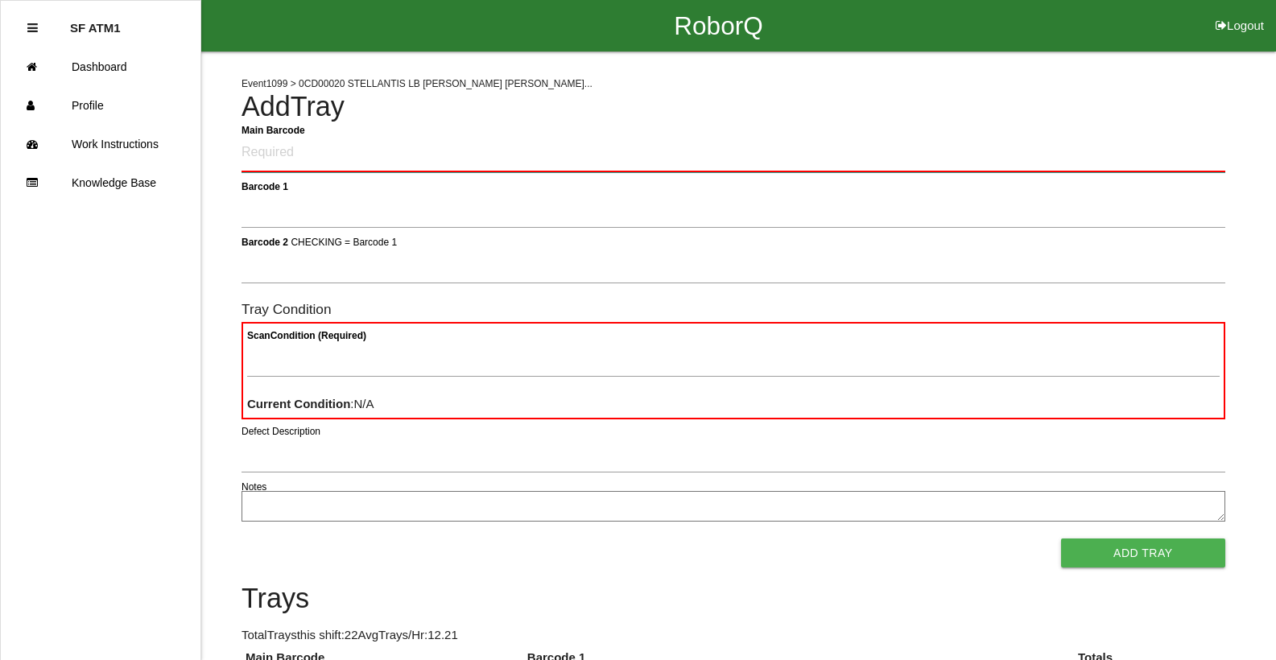
drag, startPoint x: 279, startPoint y: 159, endPoint x: 271, endPoint y: 150, distance: 12.1
click at [278, 158] on Barcode "Main Barcode" at bounding box center [734, 153] width 984 height 38
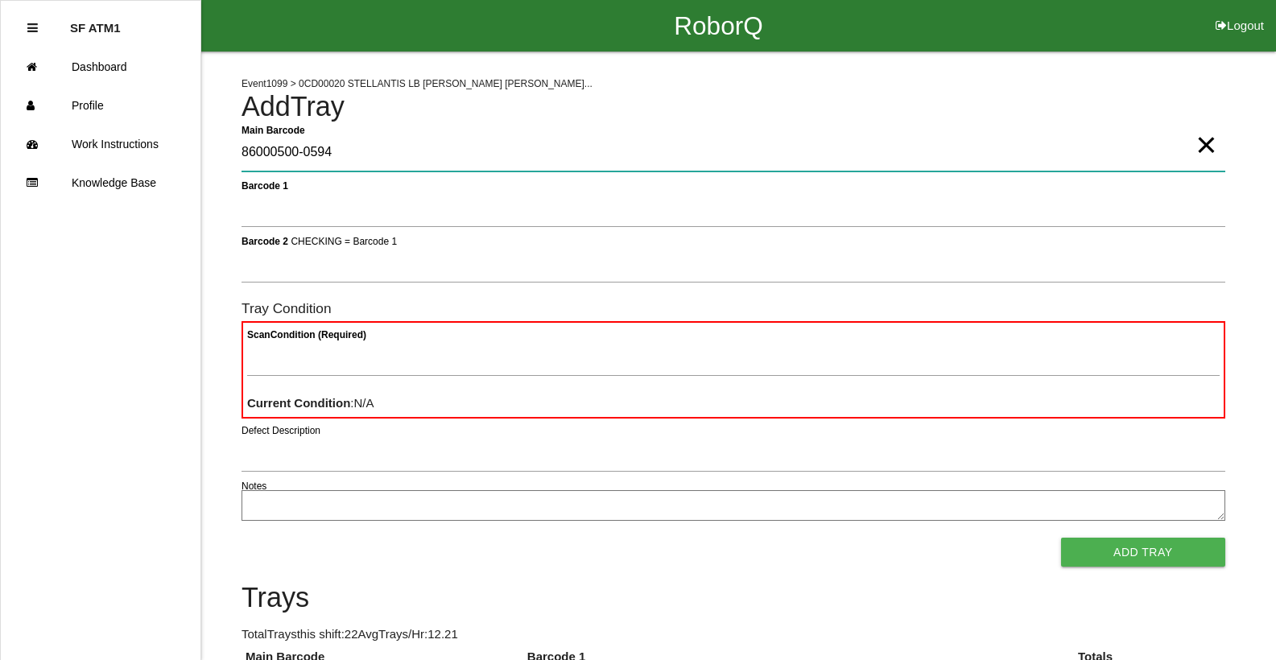
type Barcode "86000500-0594"
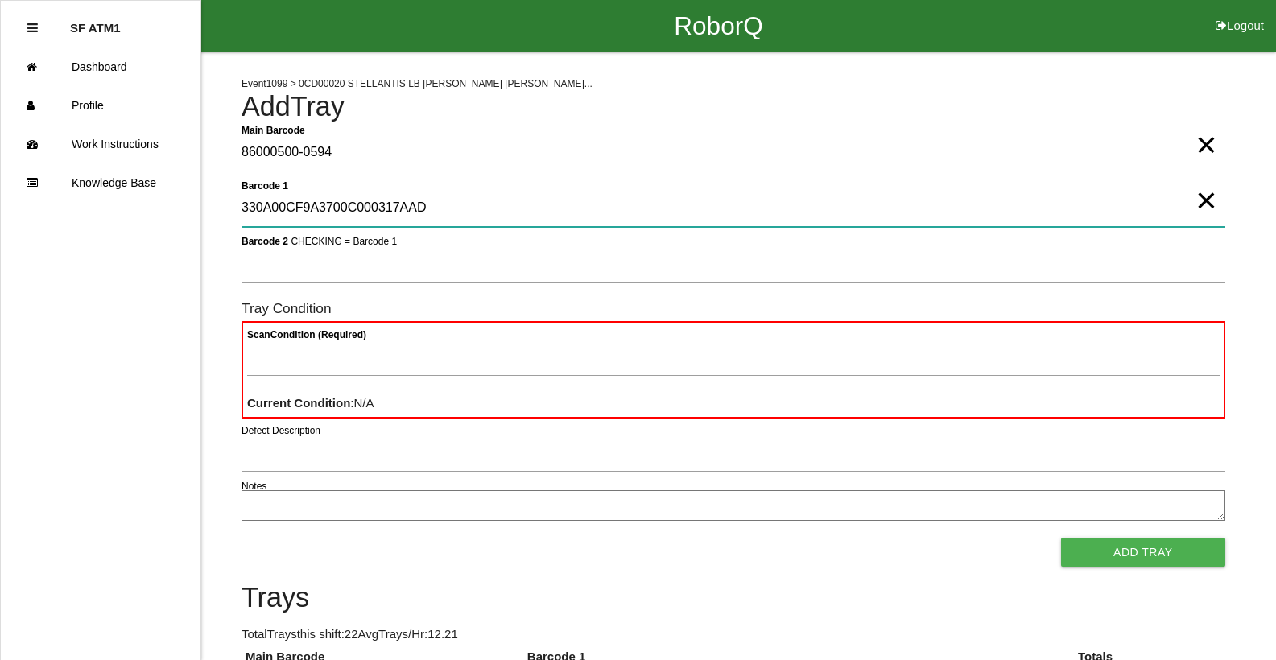
type 1 "330A00CF9A3700C000317AAD"
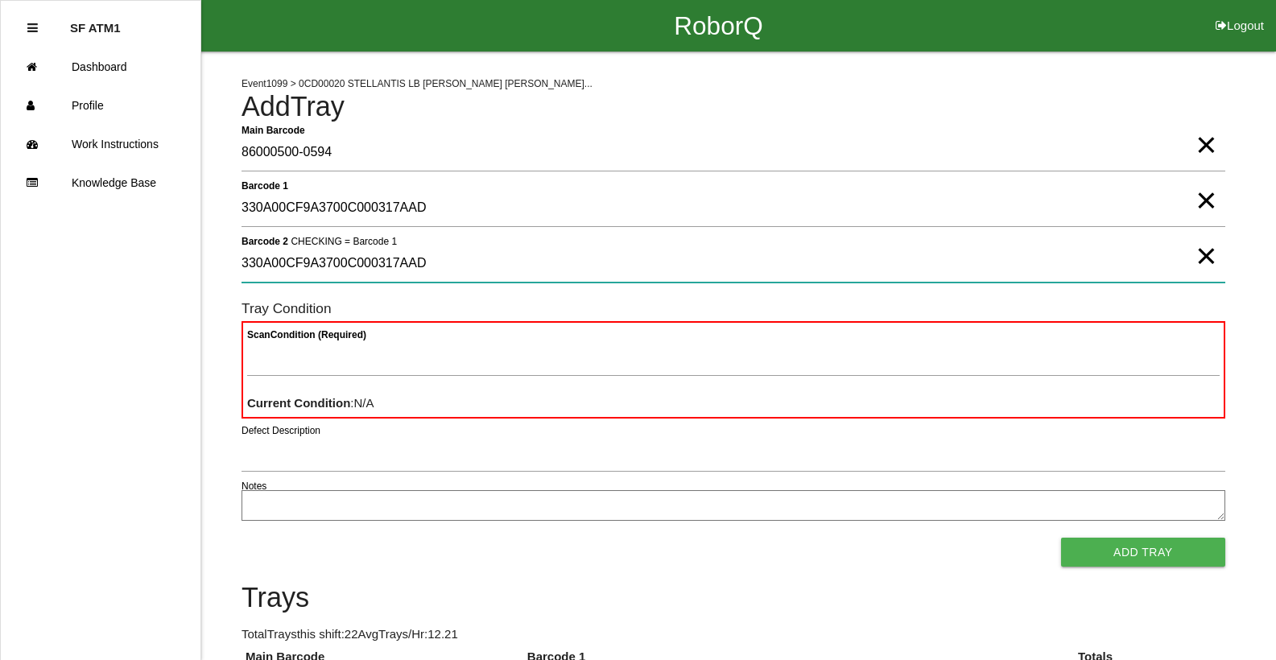
type 2 "330A00CF9A3700C000317AAD"
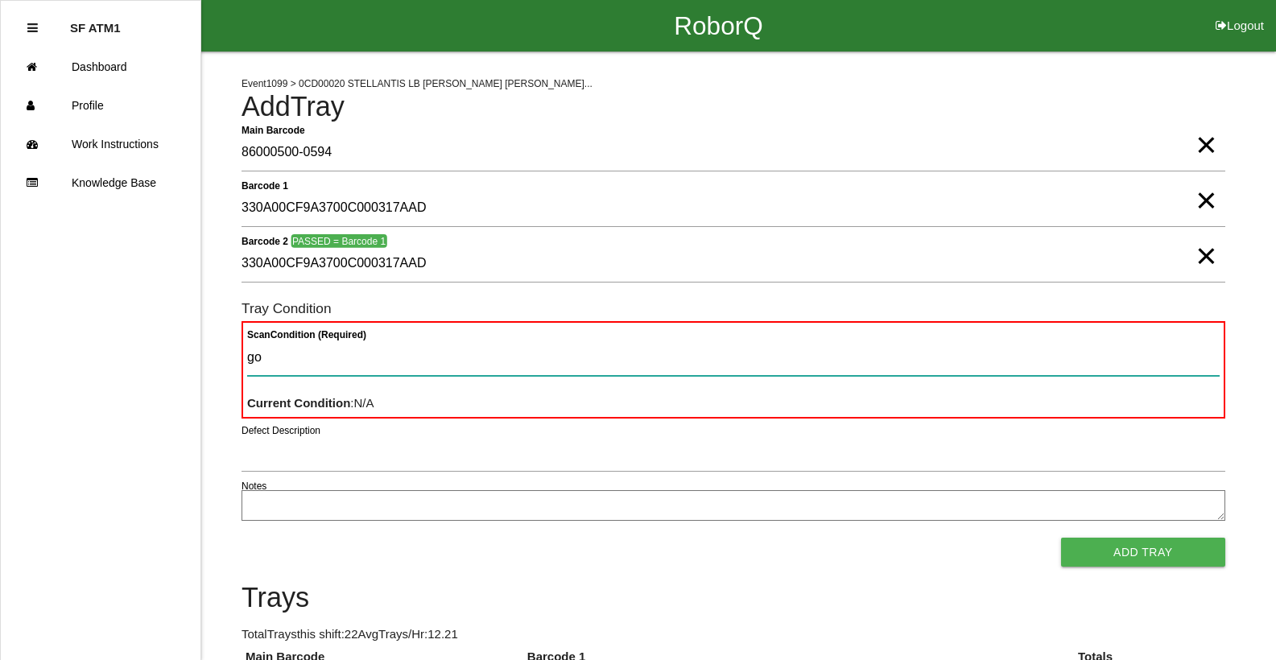
type Condition "goo"
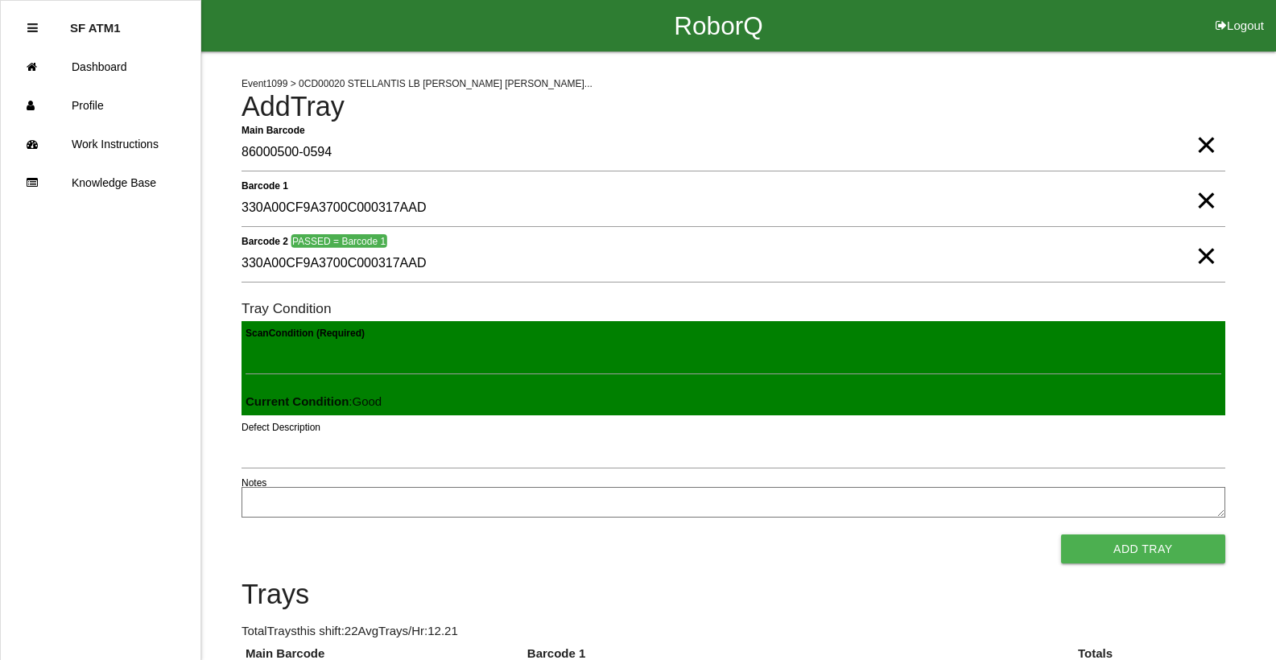
click at [1061, 535] on button "Add Tray" at bounding box center [1143, 549] width 164 height 29
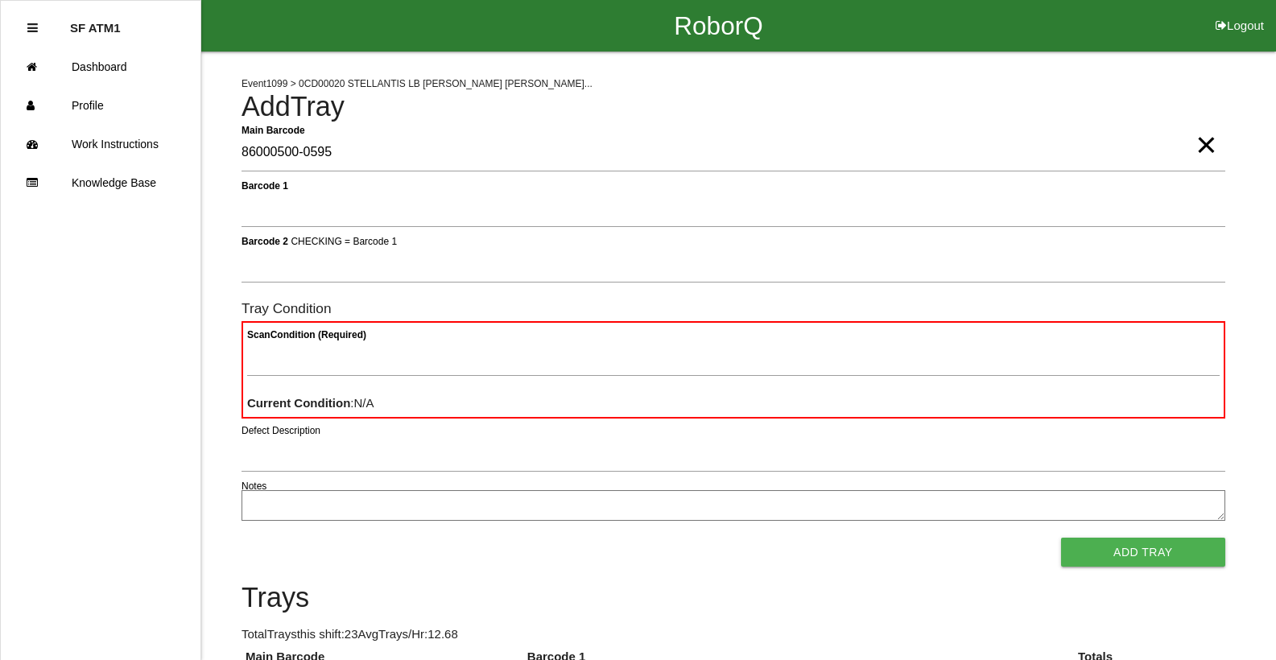
type Barcode "86000500-0595"
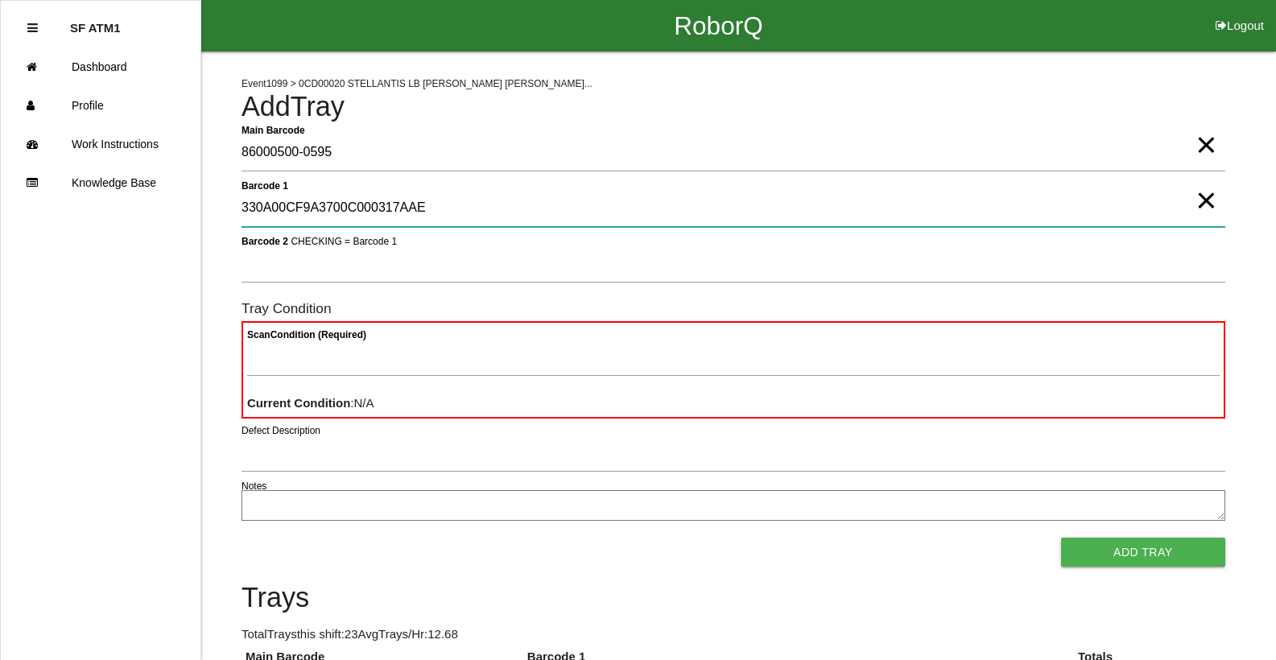
type 1 "330A00CF9A3700C000317AAE"
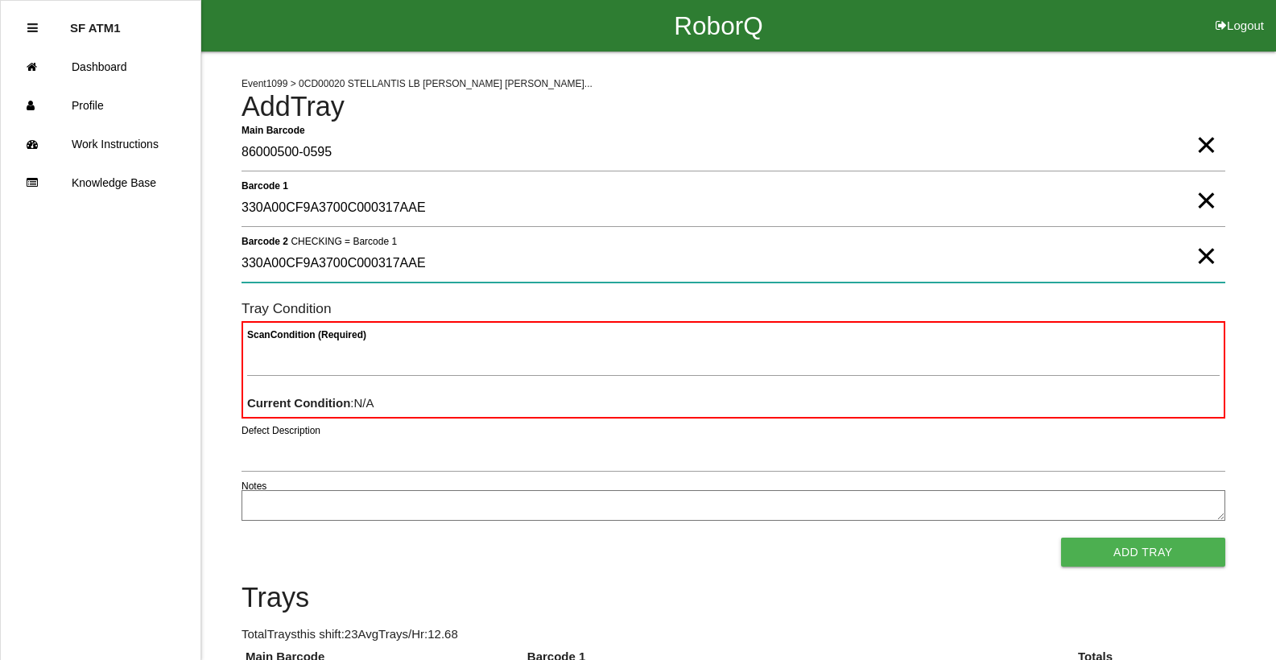
type 2 "330A00CF9A3700C000317AAE"
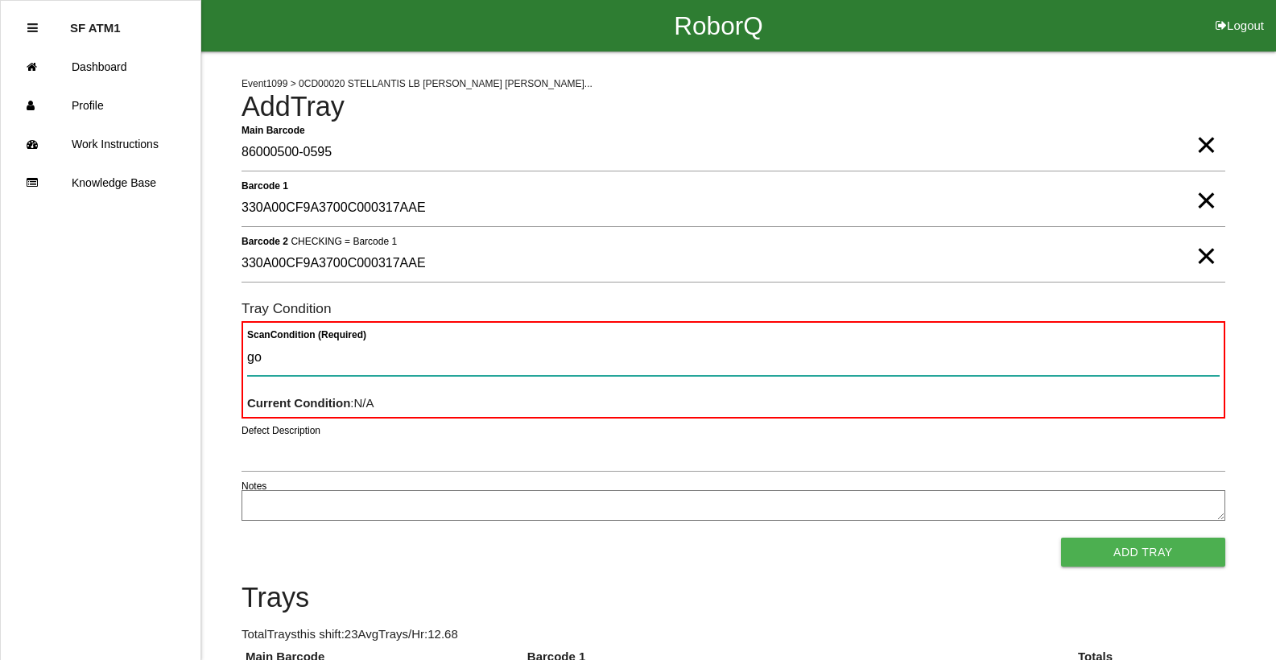
type Condition "goo"
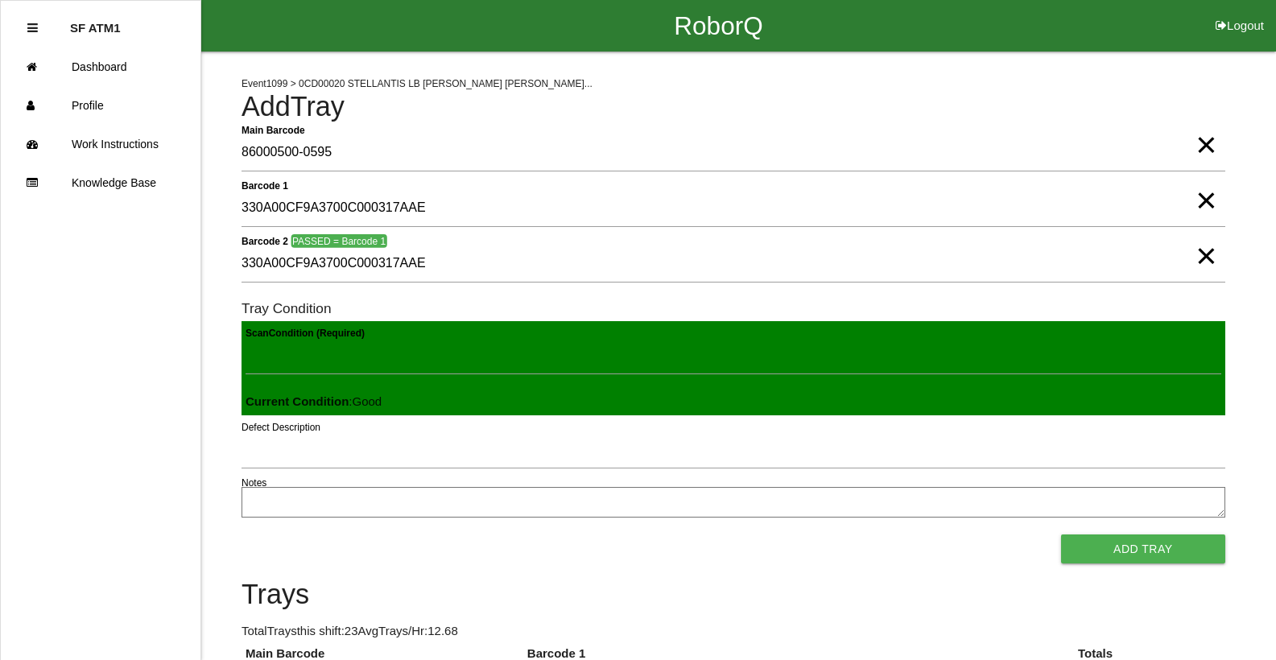
click at [1061, 535] on button "Add Tray" at bounding box center [1143, 549] width 164 height 29
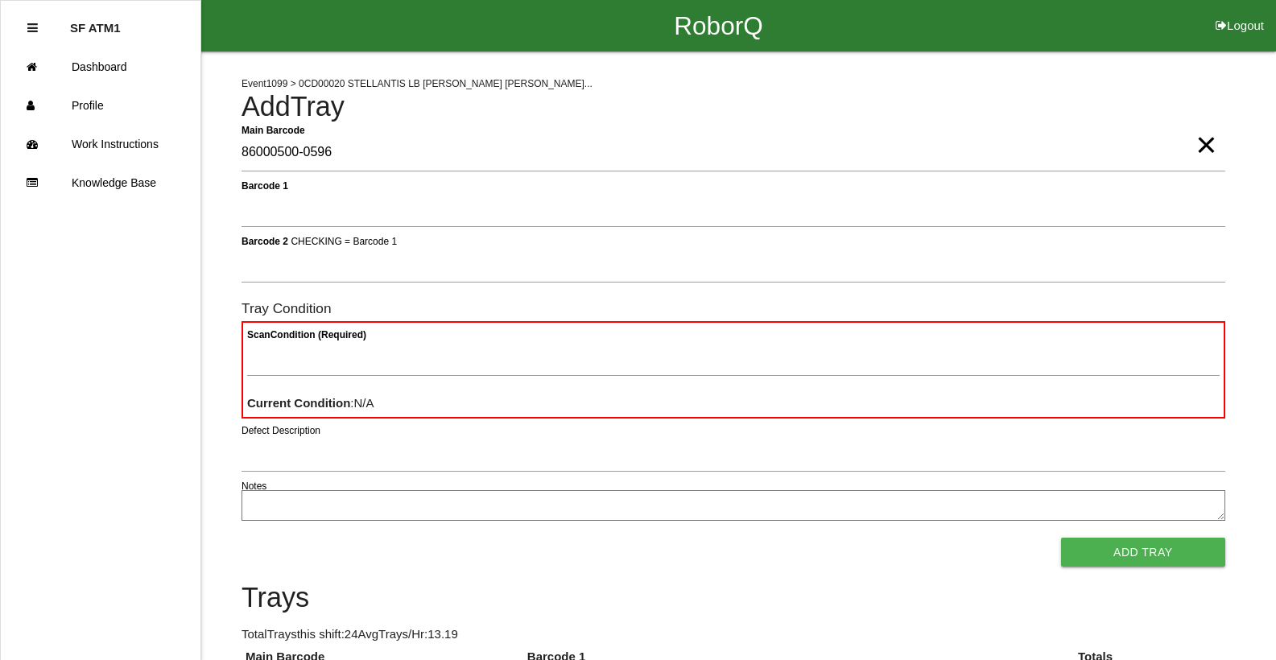
type Barcode "86000500-0596"
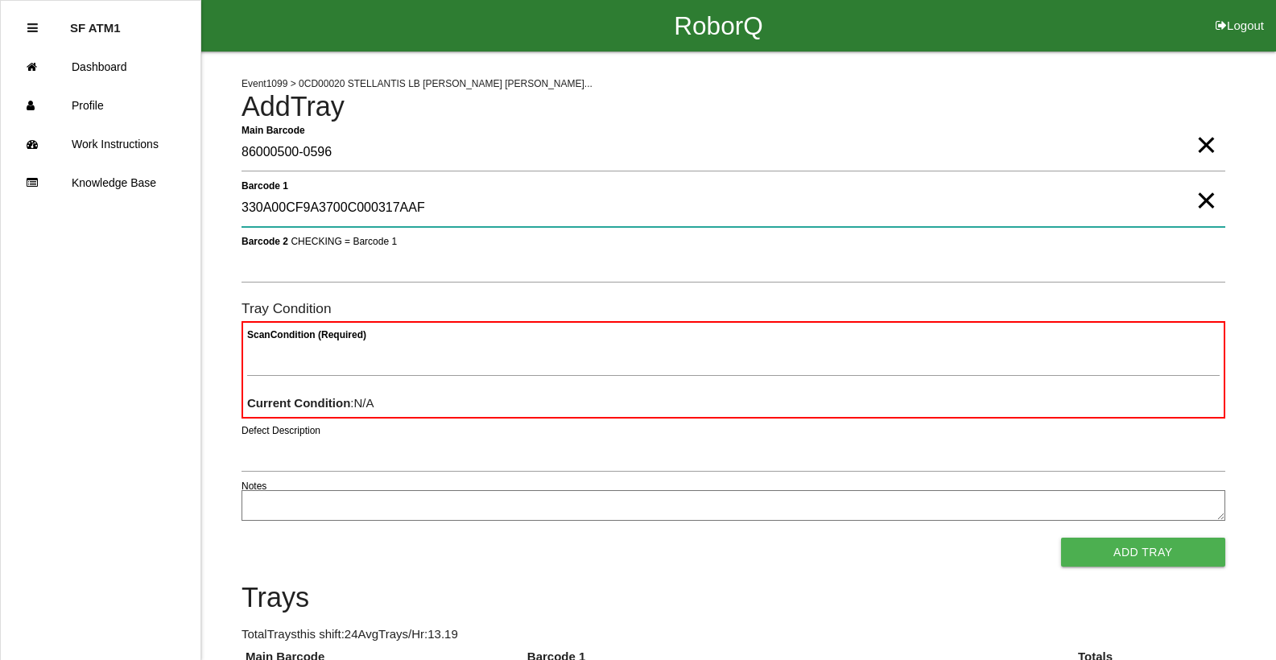
type 1 "330A00CF9A3700C000317AAF"
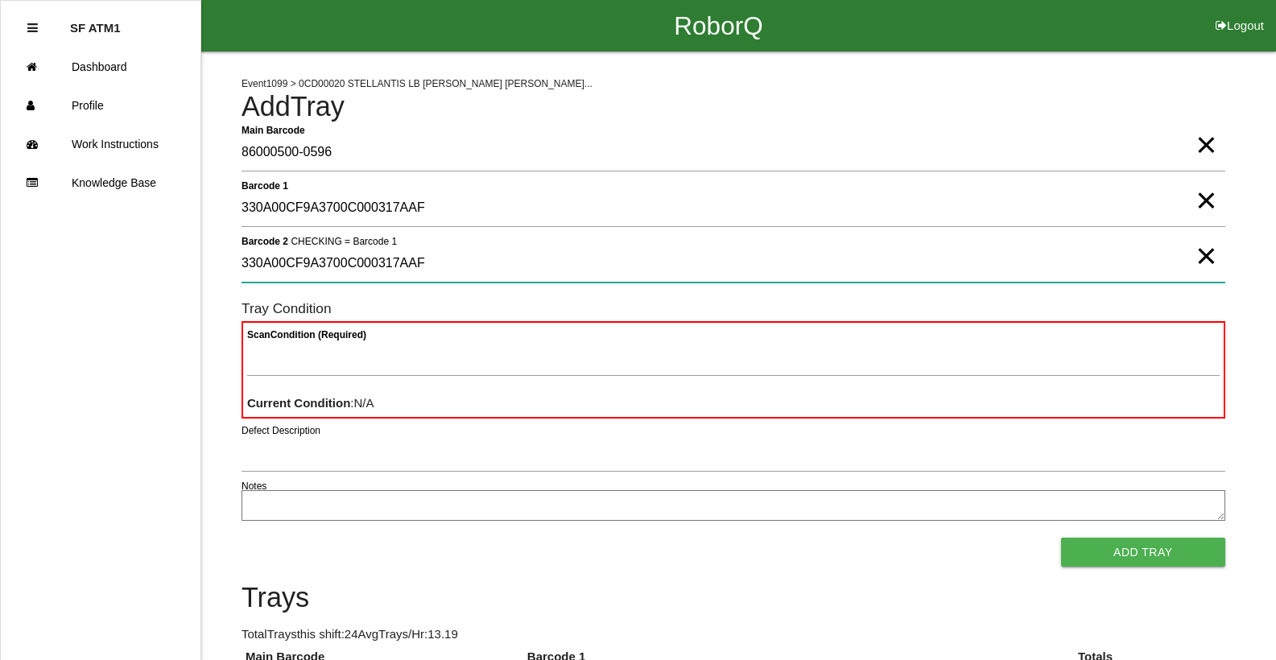
type 2 "330A00CF9A3700C000317AAF"
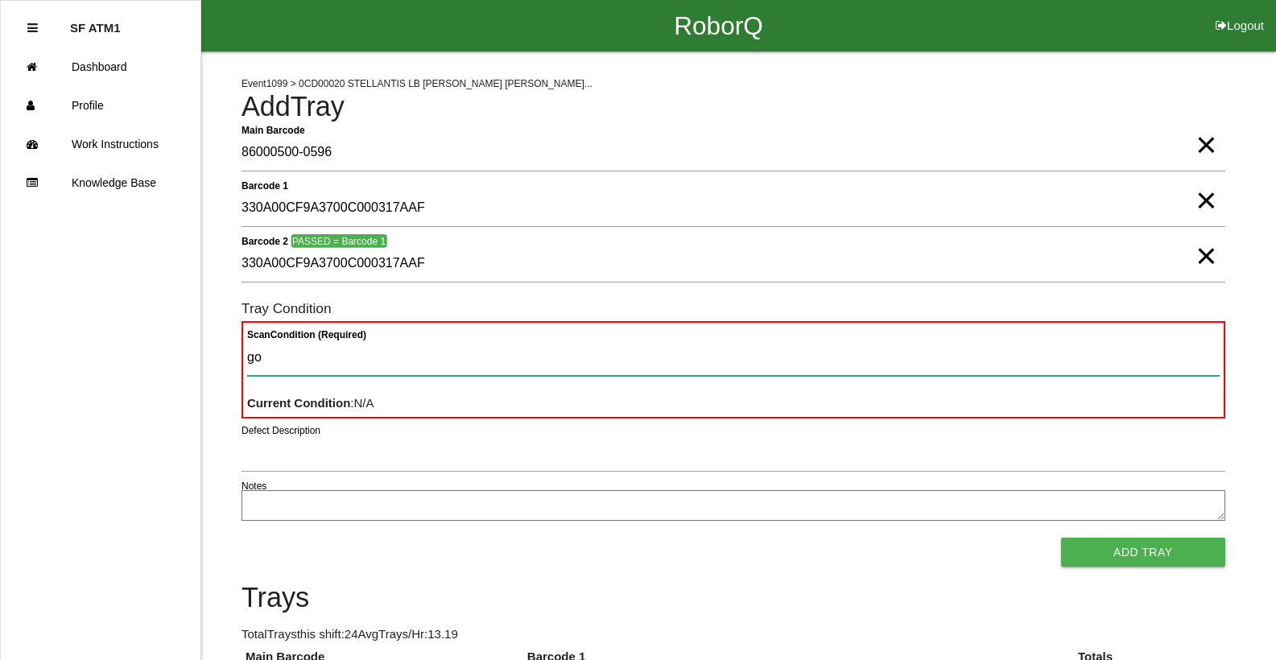
type Condition "goo"
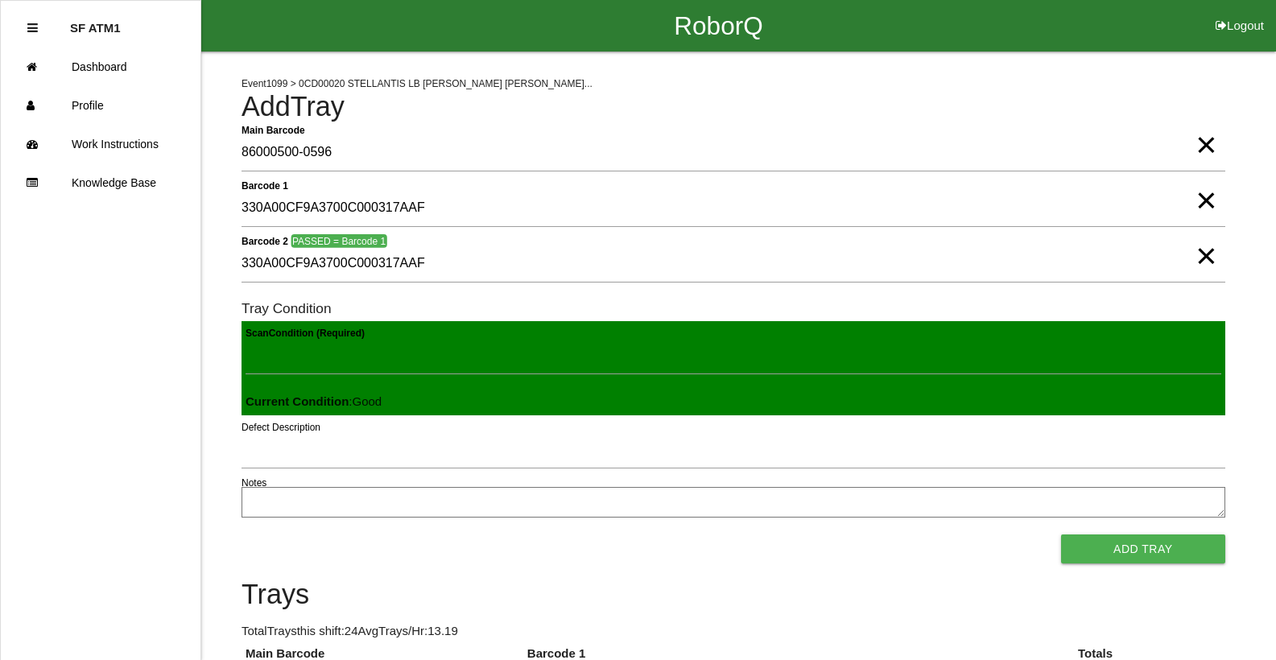
click at [1061, 535] on button "Add Tray" at bounding box center [1143, 549] width 164 height 29
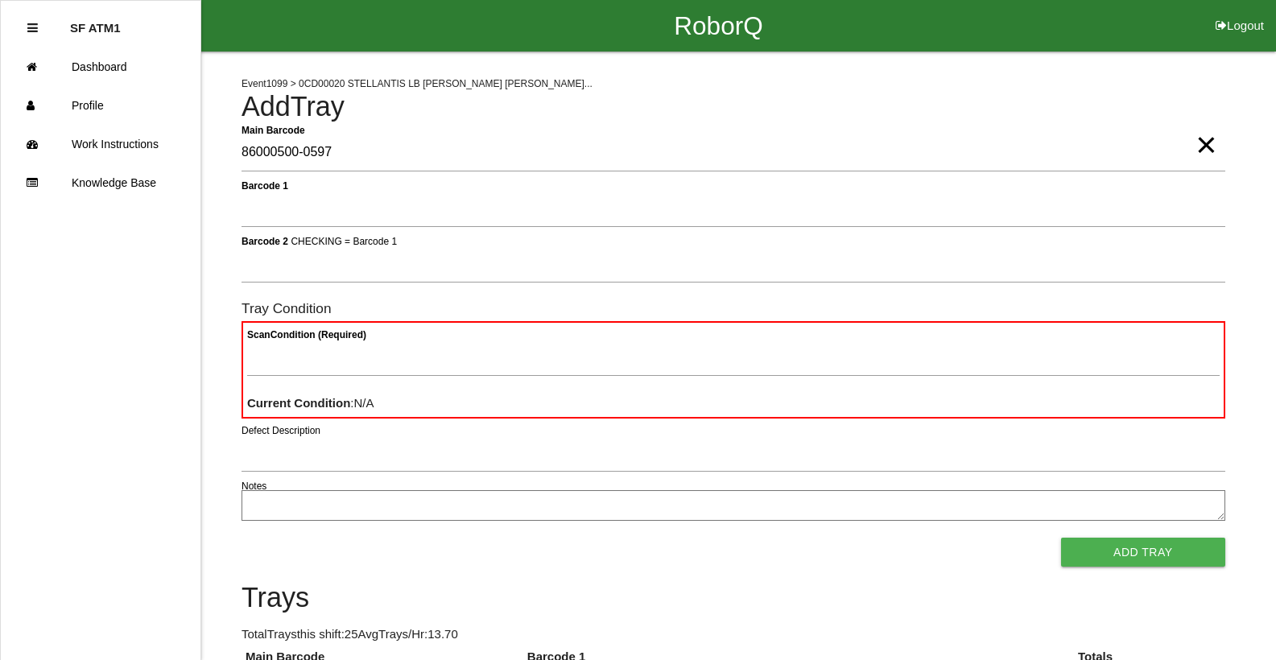
type Barcode "86000500-0597"
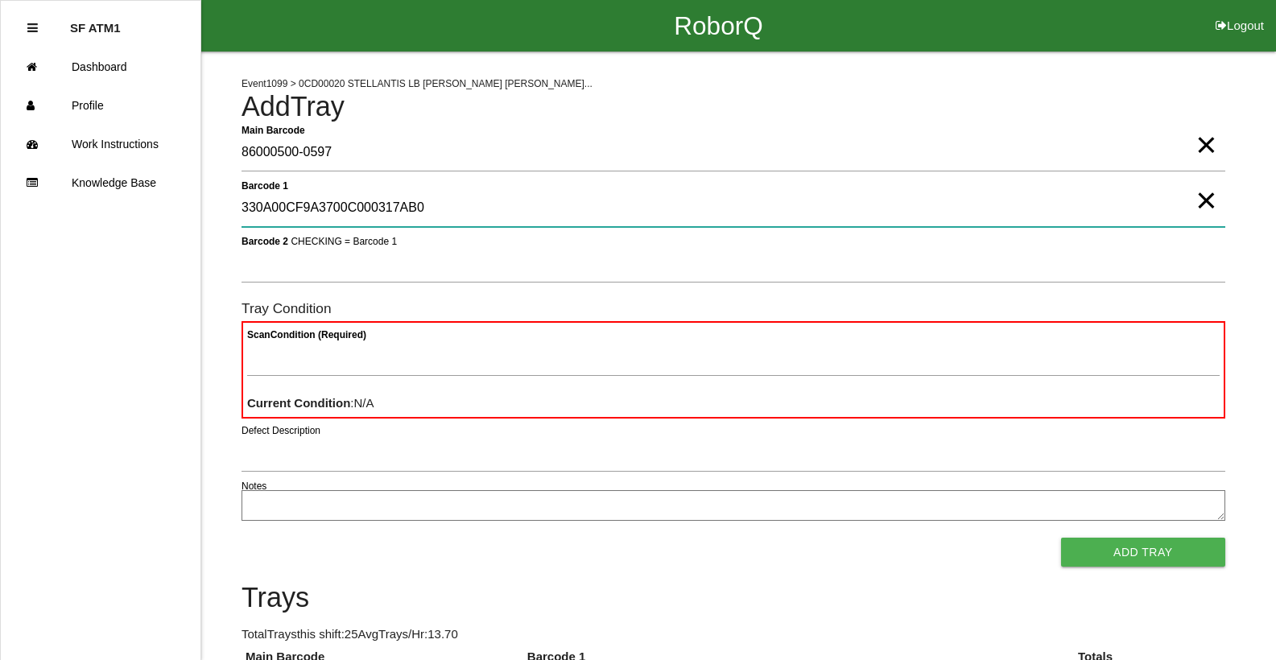
type 1 "330A00CF9A3700C000317AB0"
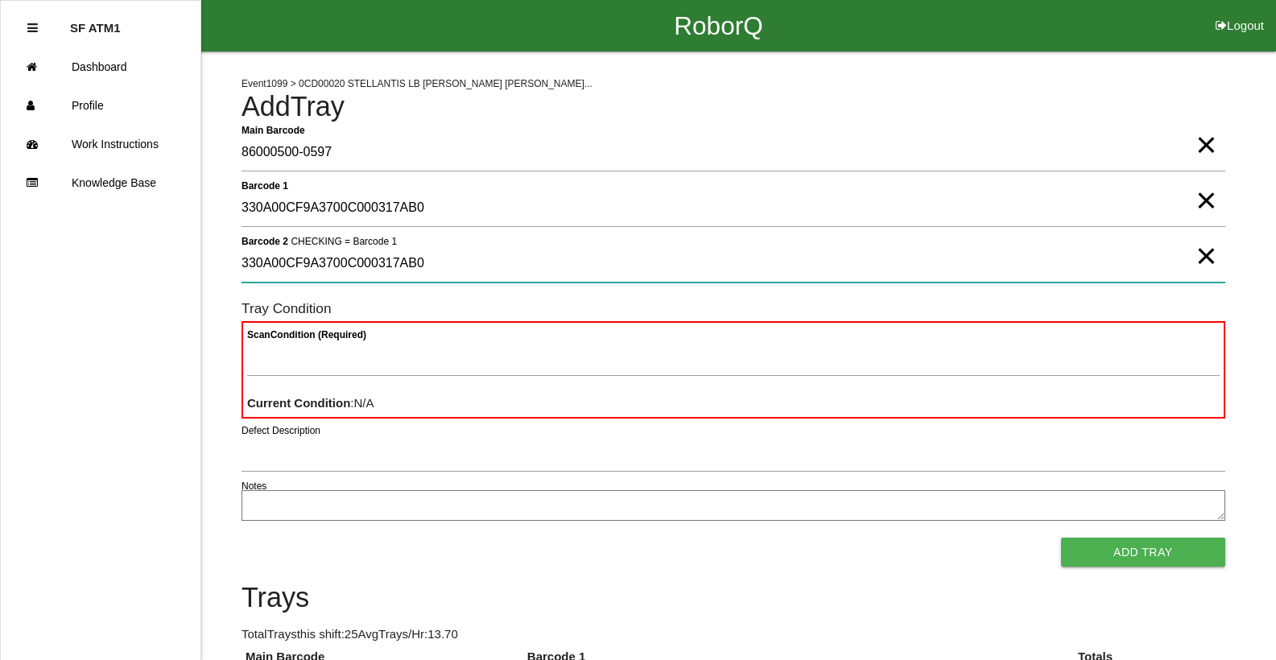
type 2 "330A00CF9A3700C000317AB0"
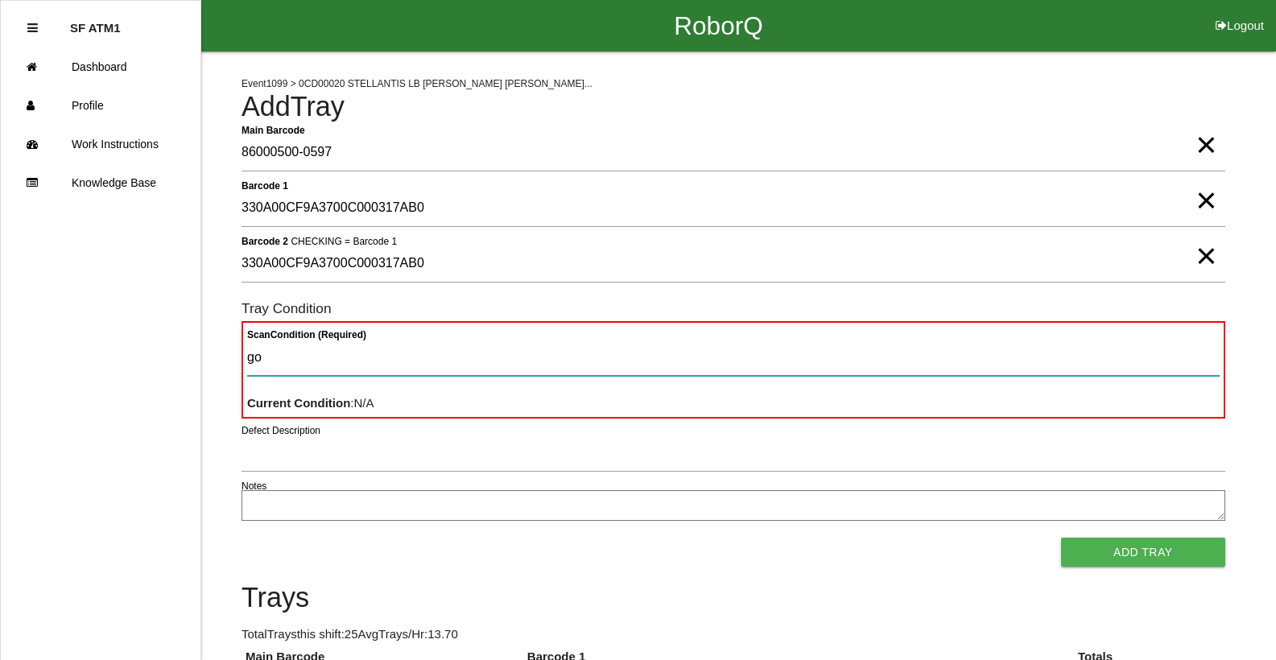
type Condition "goo"
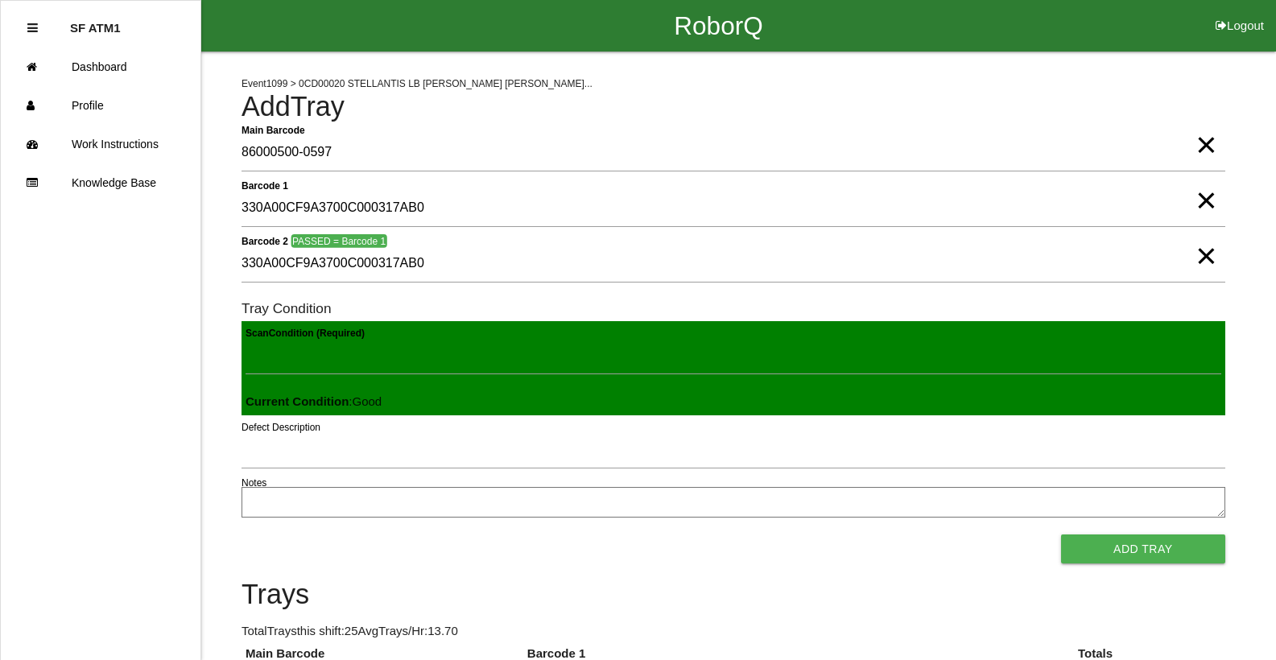
click at [1061, 535] on button "Add Tray" at bounding box center [1143, 549] width 164 height 29
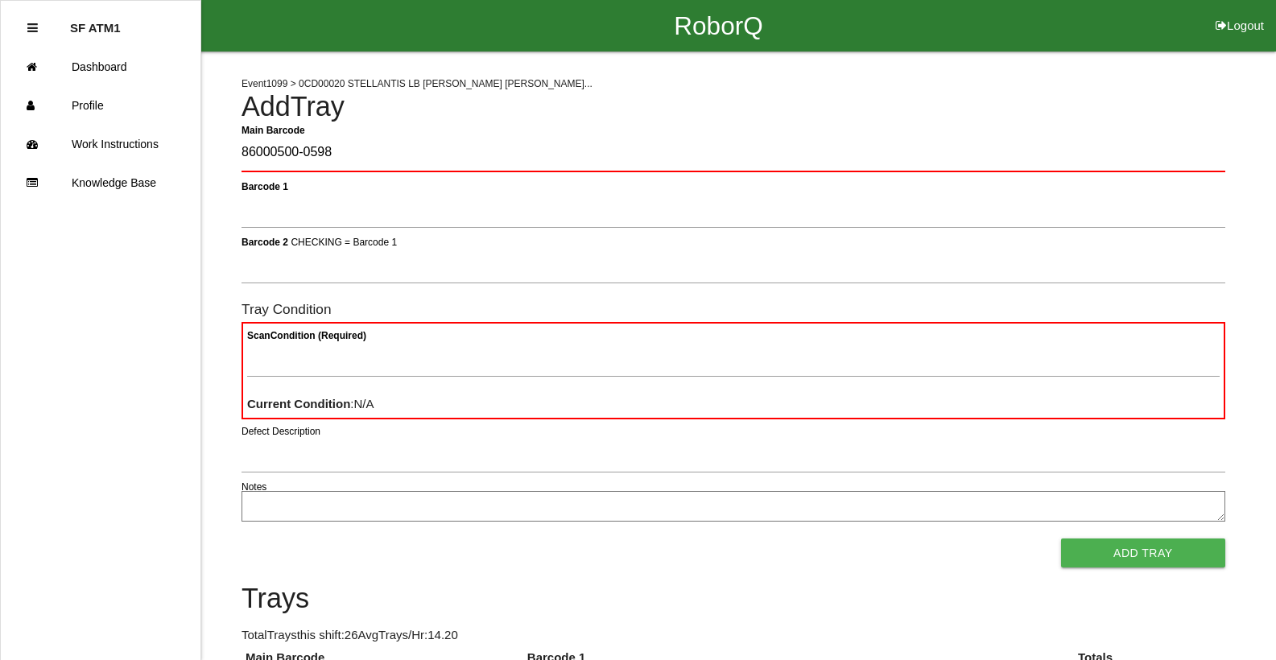
type Barcode "86000500-0598"
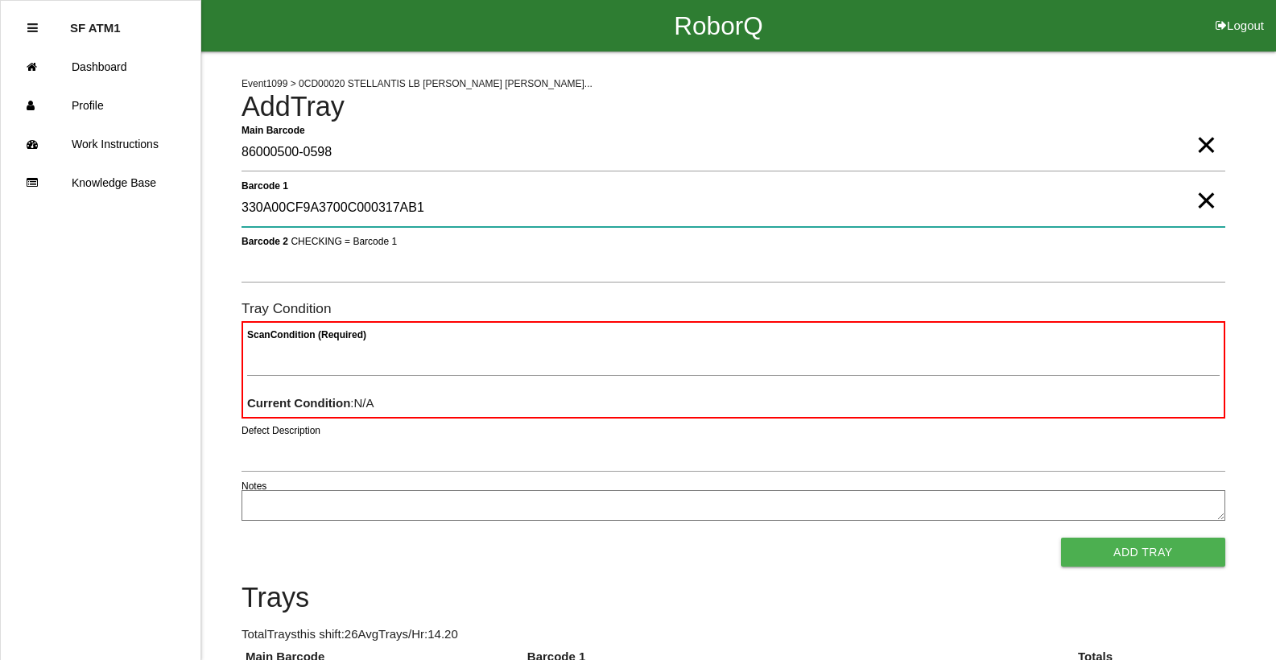
type 1 "330A00CF9A3700C000317AB1"
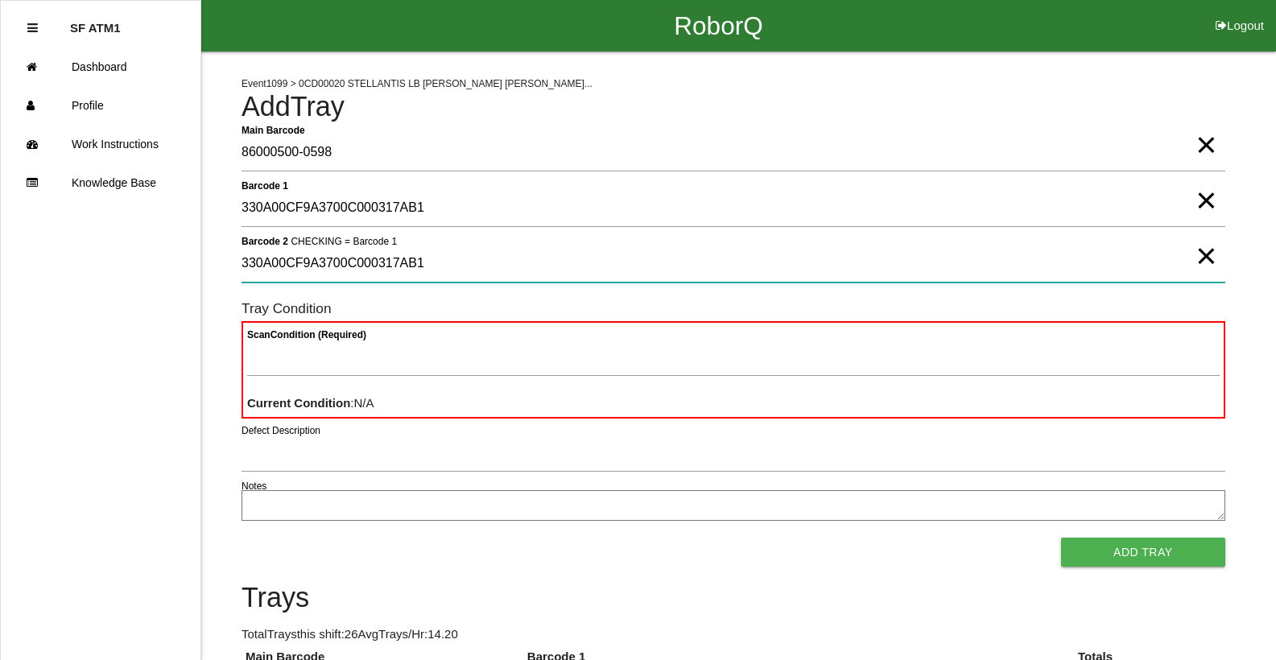
type 2 "330A00CF9A3700C000317AB1"
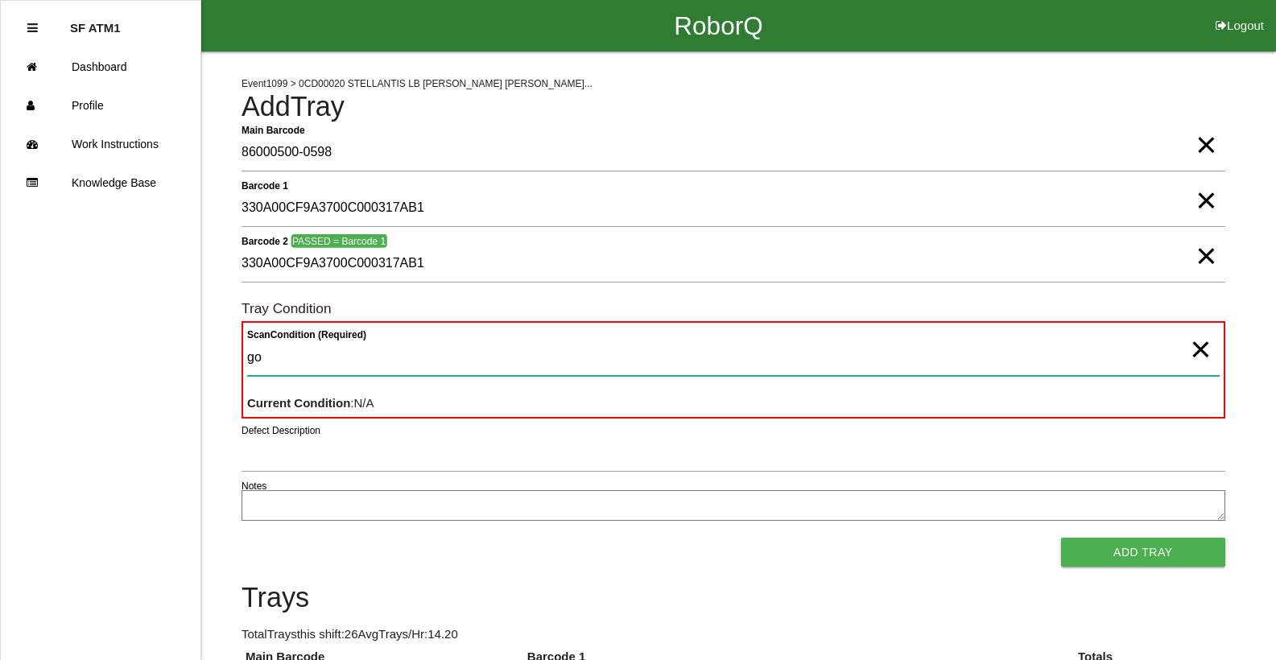
type Condition "goo"
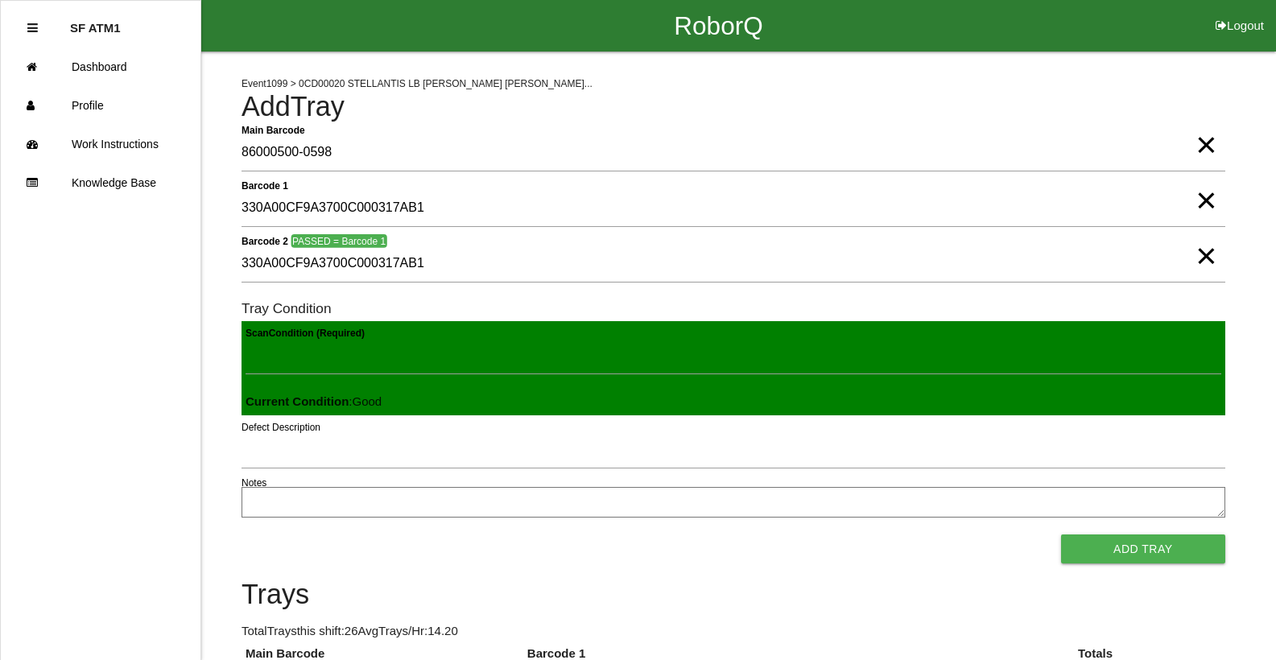
click at [1061, 535] on button "Add Tray" at bounding box center [1143, 549] width 164 height 29
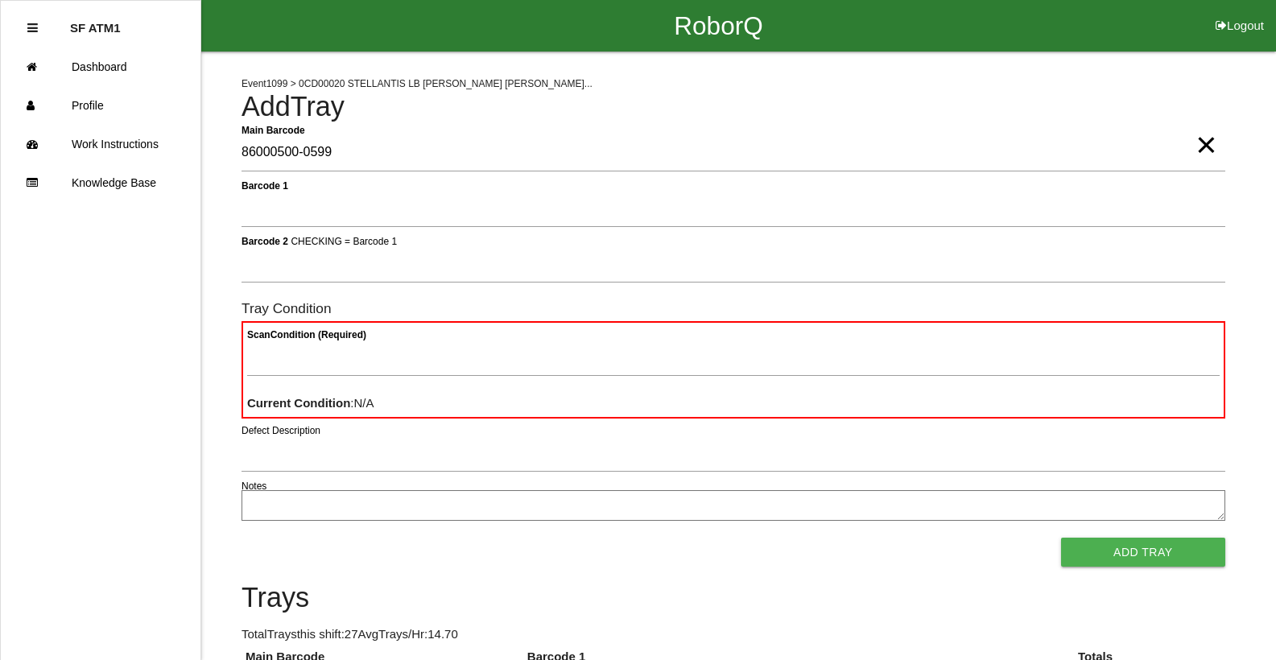
type Barcode "86000500-0599"
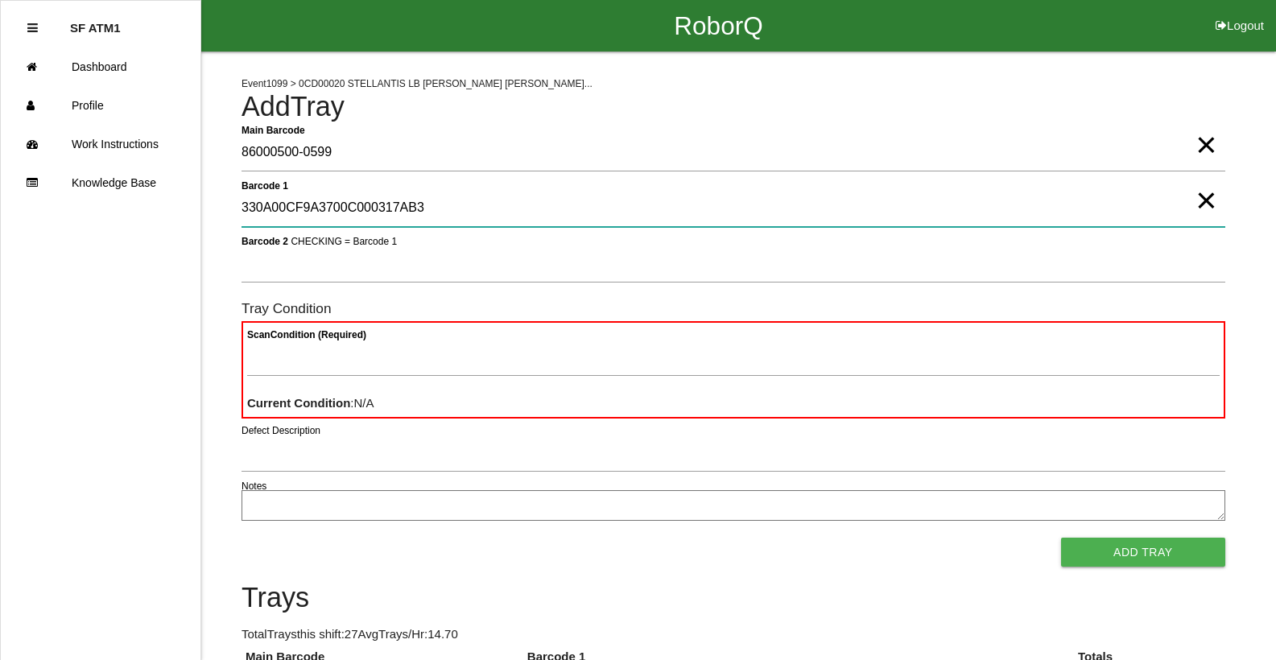
type 1 "330A00CF9A3700C000317AB3"
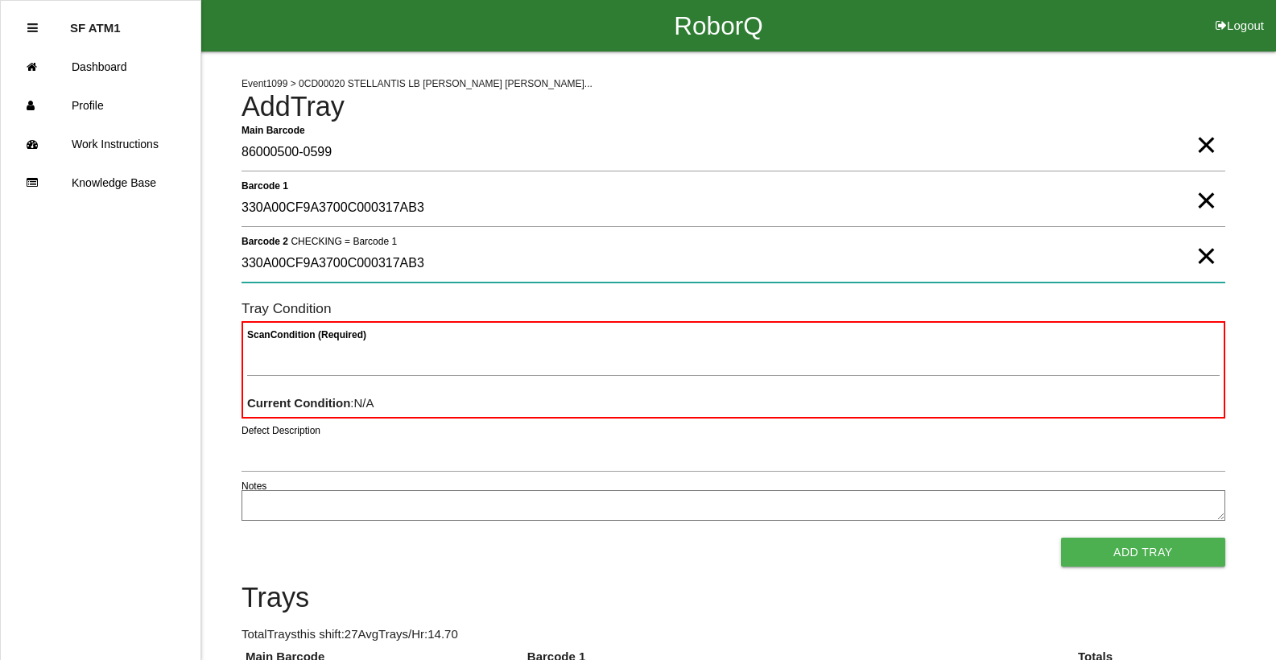
type 2 "330A00CF9A3700C000317AB3"
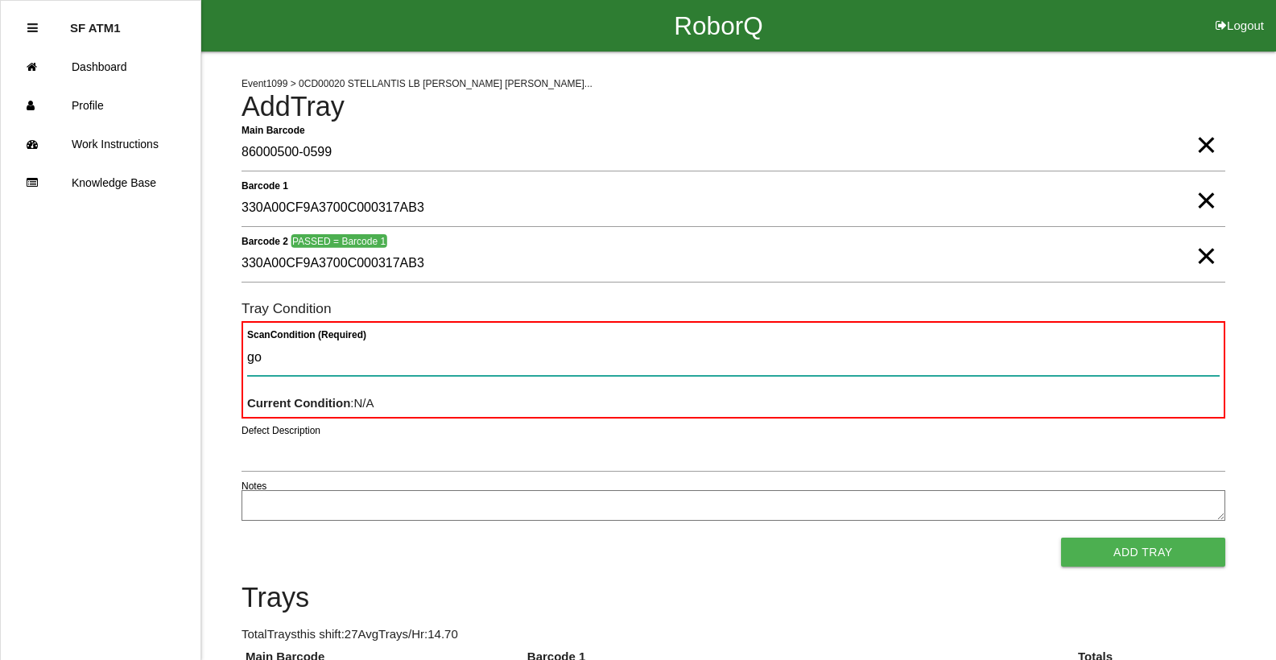
type Condition "goo"
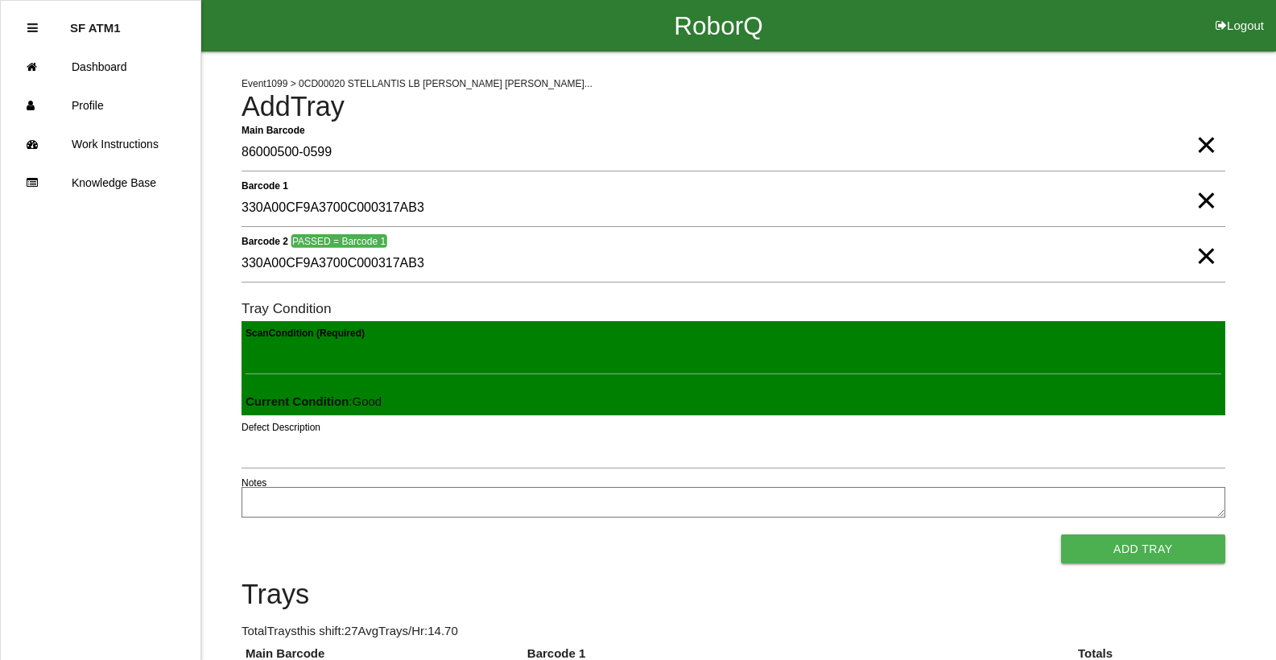
click at [1061, 535] on button "Add Tray" at bounding box center [1143, 549] width 164 height 29
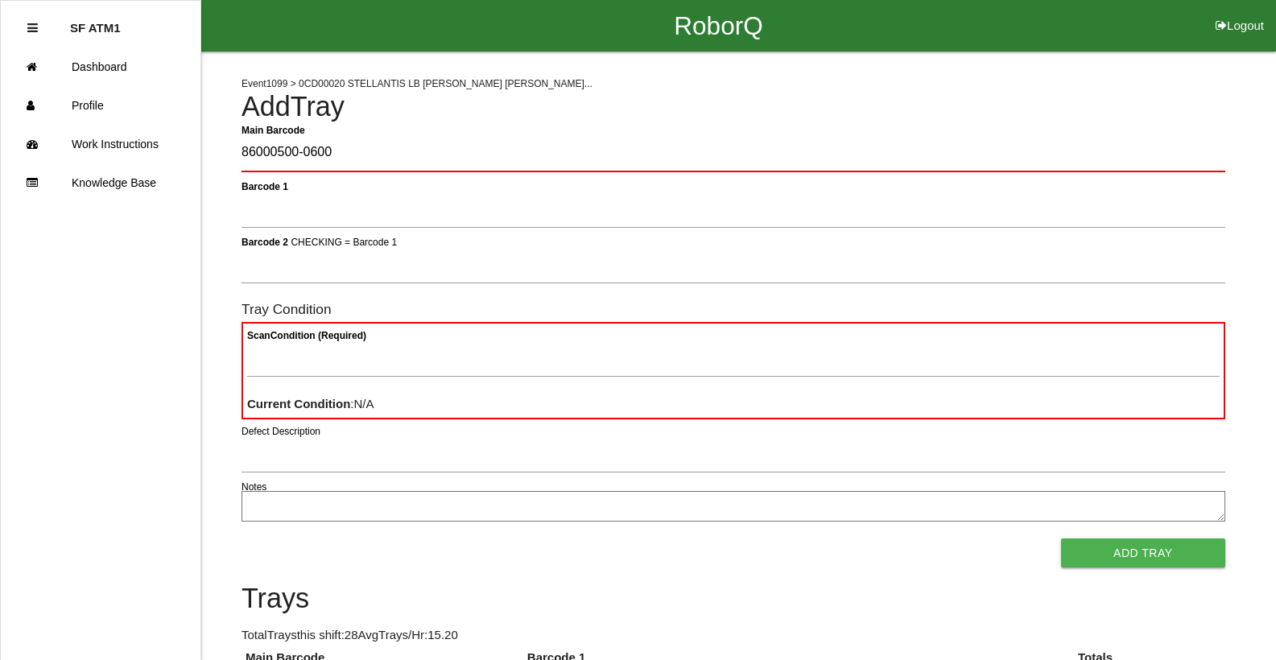
type Barcode "86000500-0600"
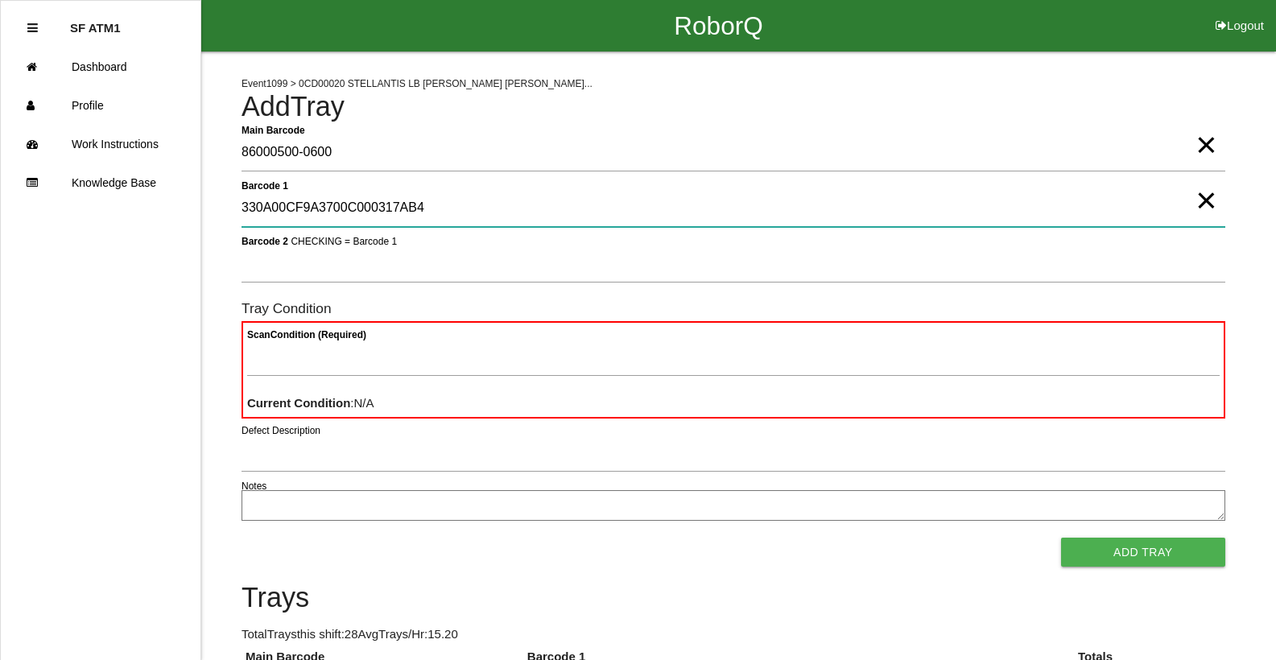
type 1 "330A00CF9A3700C000317AB4"
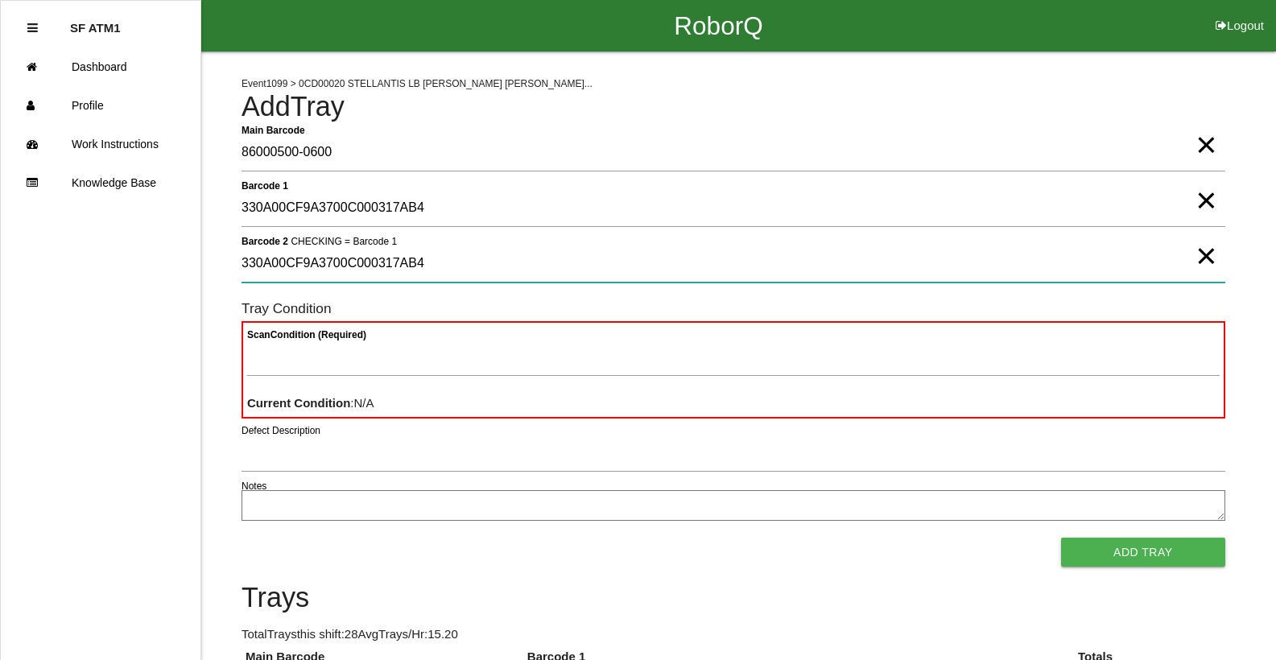
type 2 "330A00CF9A3700C000317AB4"
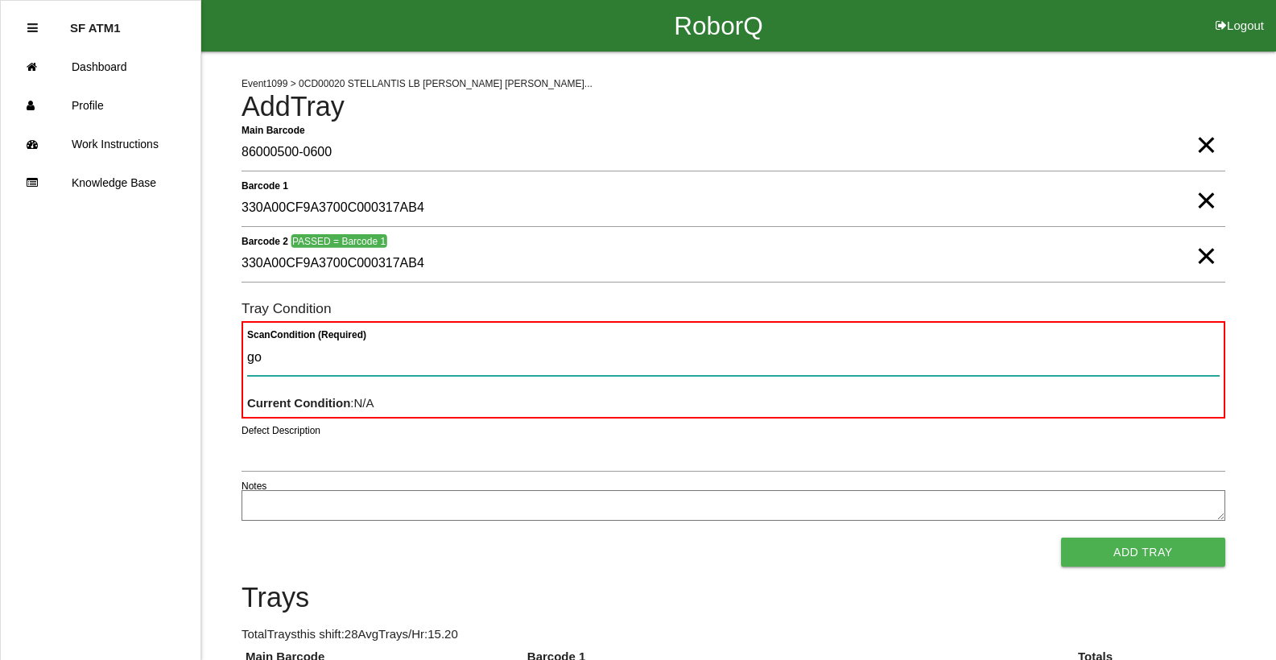
type Condition "goo"
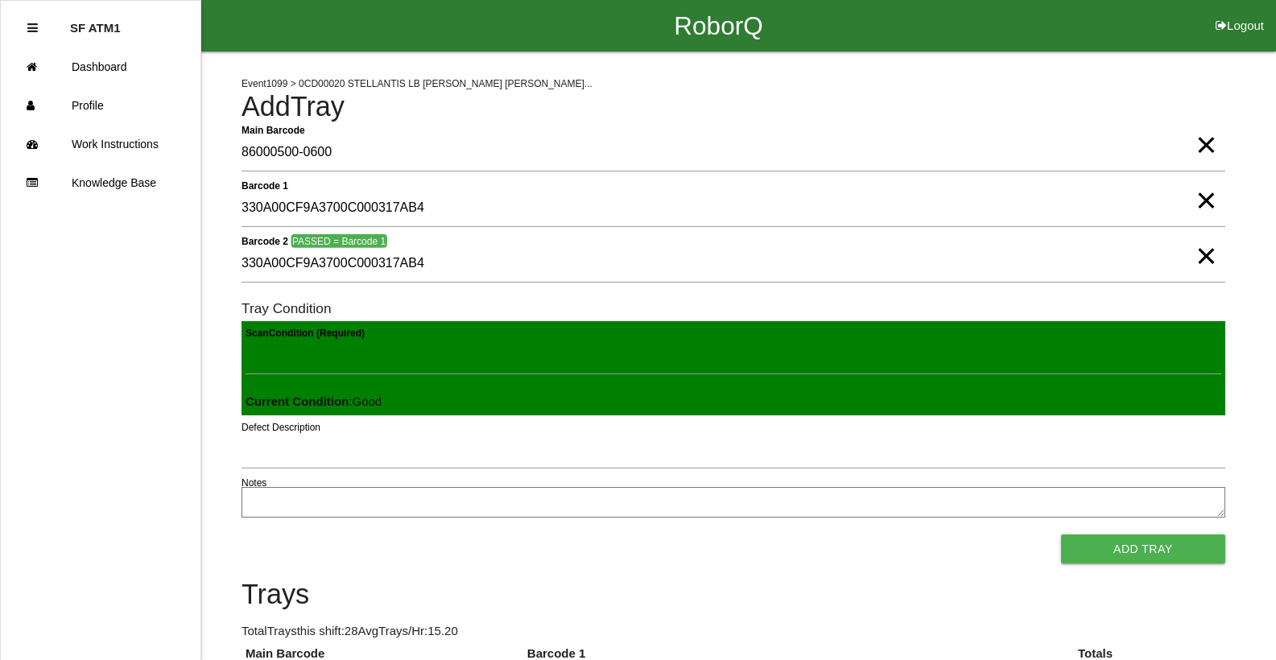
click at [1197, 200] on span "×" at bounding box center [1206, 184] width 21 height 32
click at [1207, 145] on span "×" at bounding box center [1206, 129] width 21 height 32
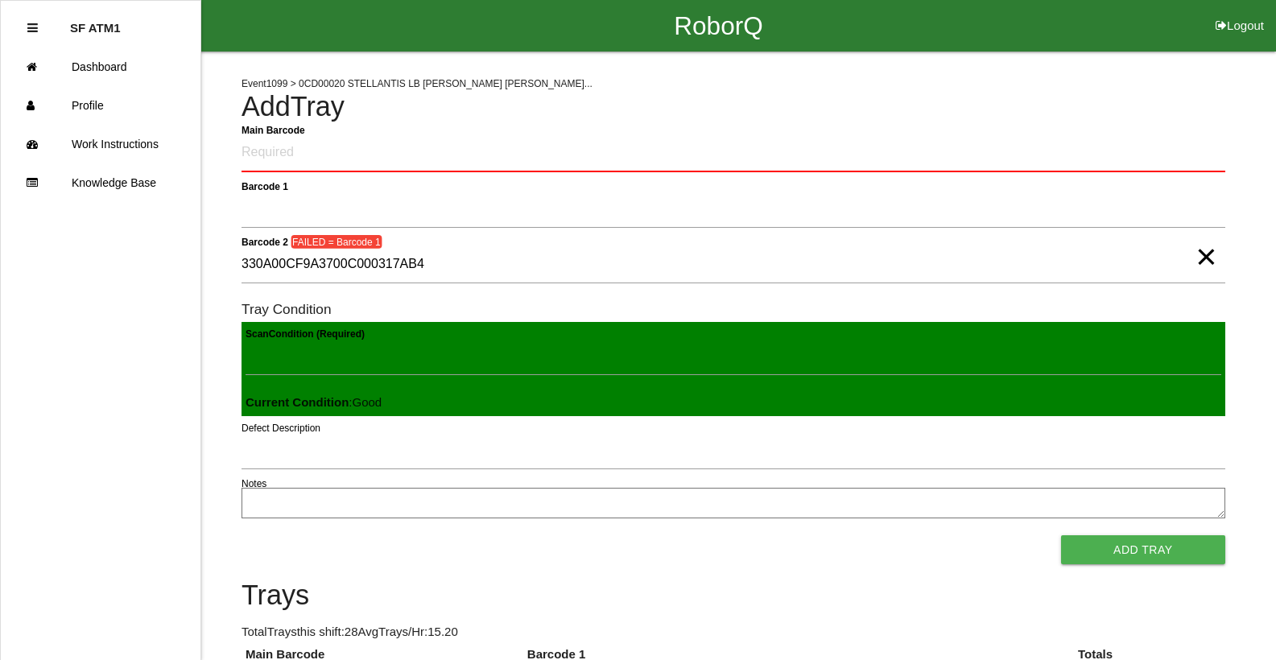
click at [1204, 257] on span "×" at bounding box center [1206, 241] width 21 height 32
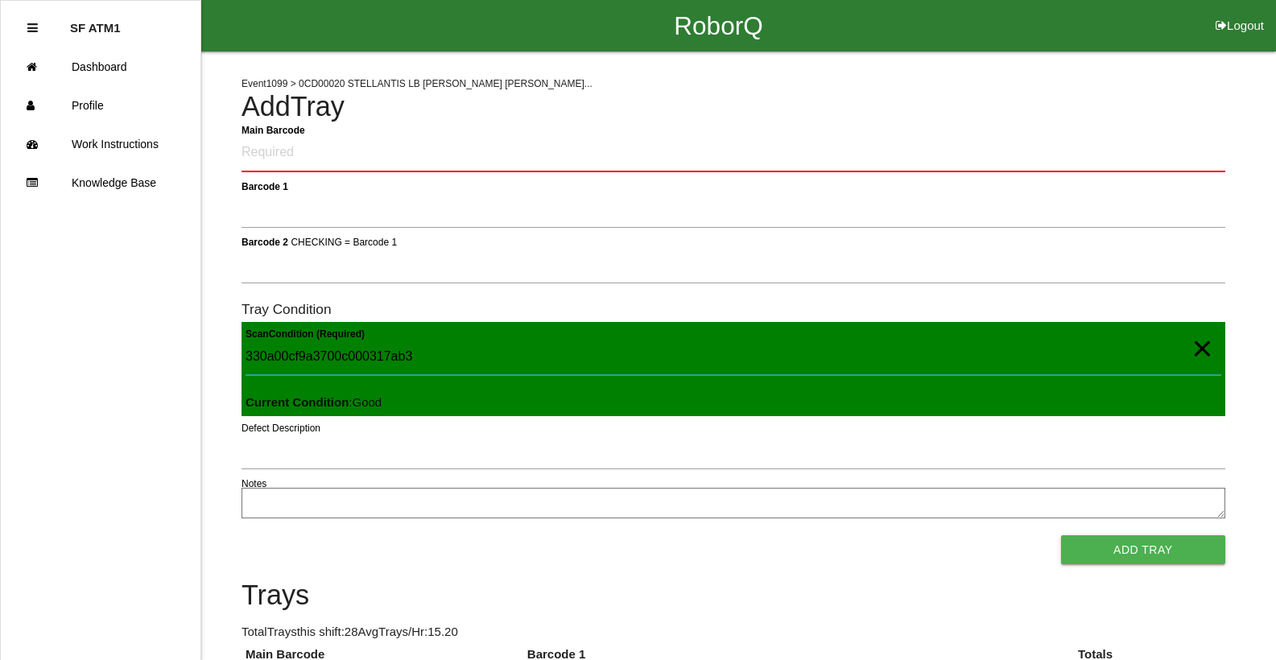
type Condition "330a00cf9a3700c000317ab3"
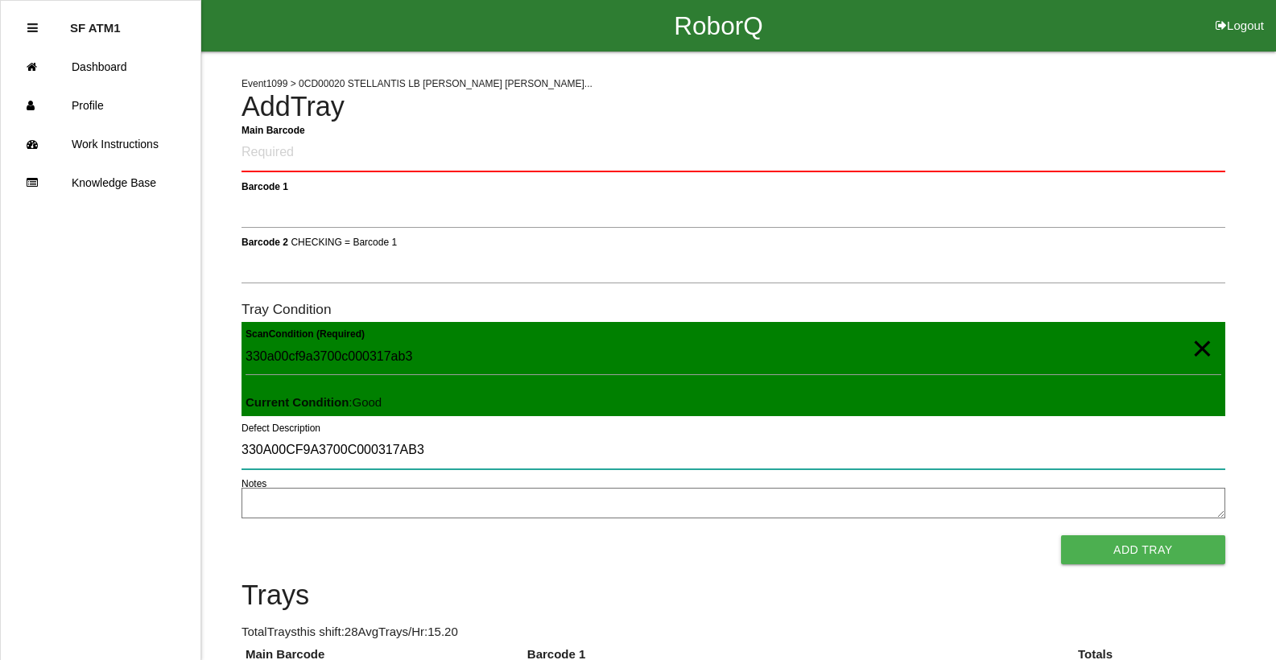
type input "330A00CF9A3700C000317AB3"
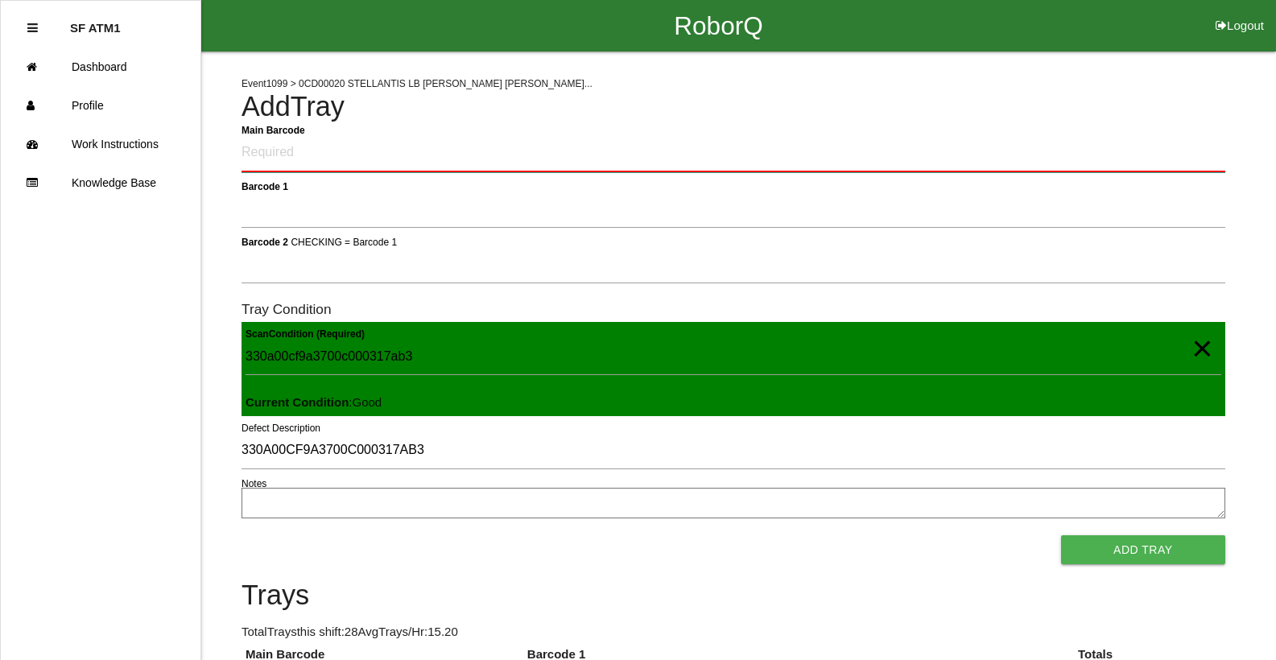
click at [288, 151] on Barcode "Main Barcode" at bounding box center [734, 153] width 984 height 38
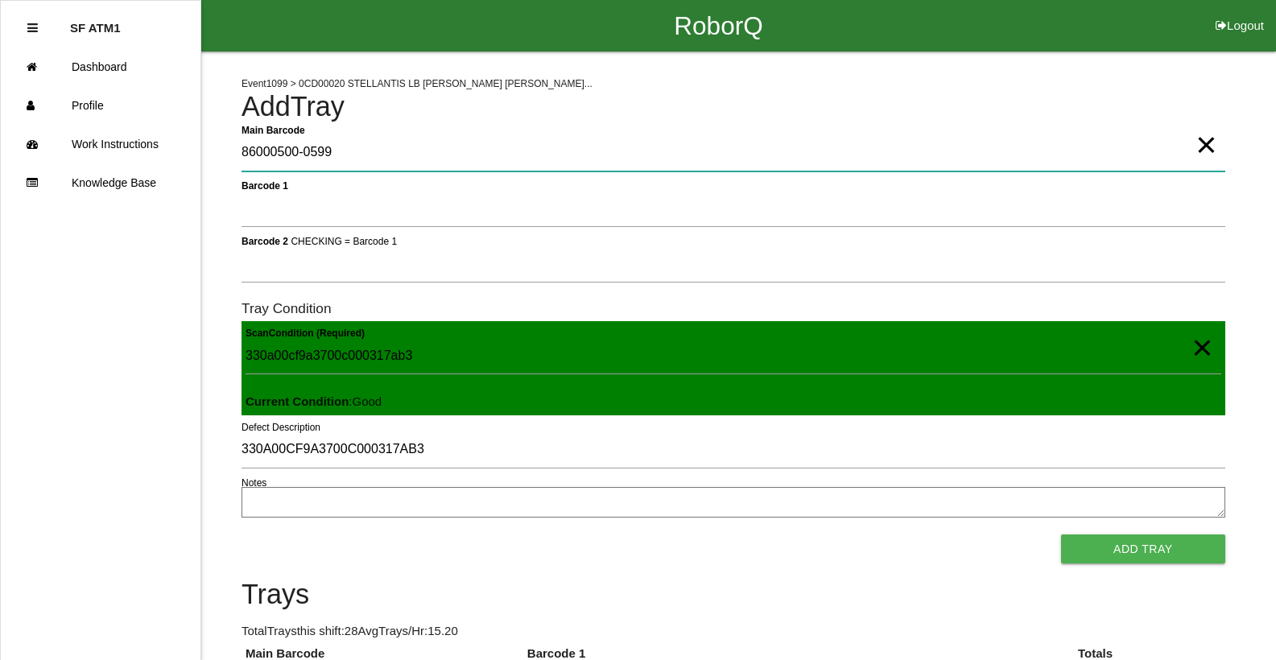
type Barcode "86000500-0599"
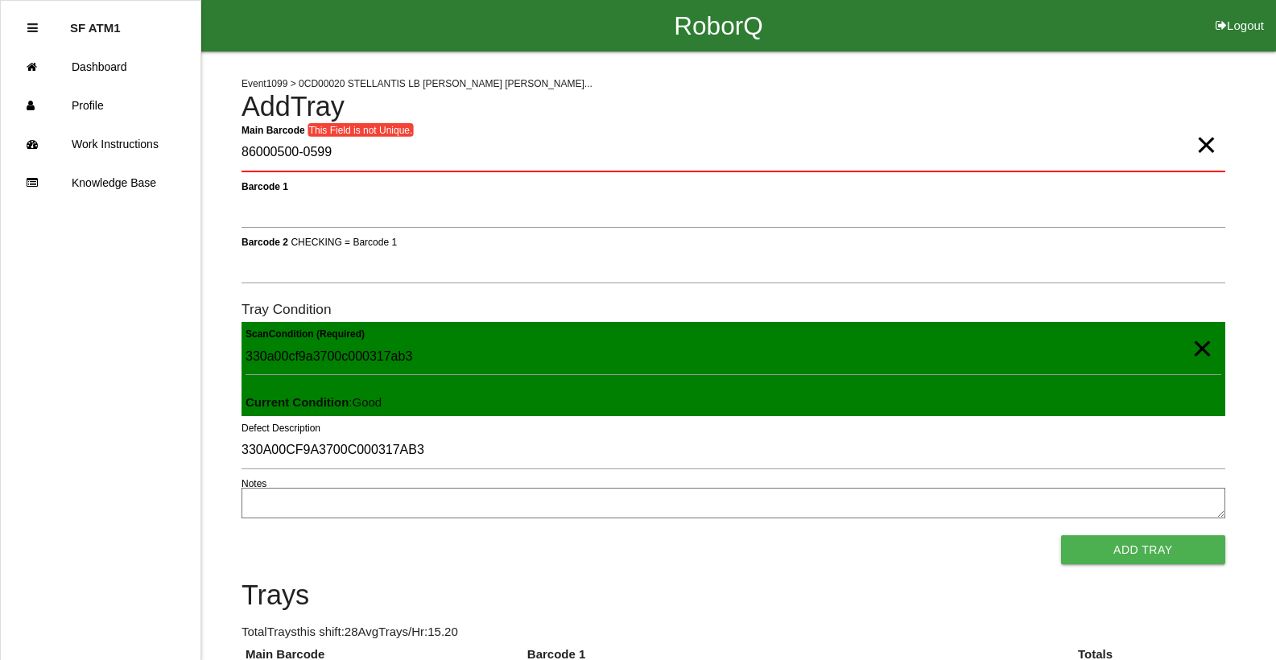
click at [1201, 145] on span "×" at bounding box center [1206, 129] width 21 height 32
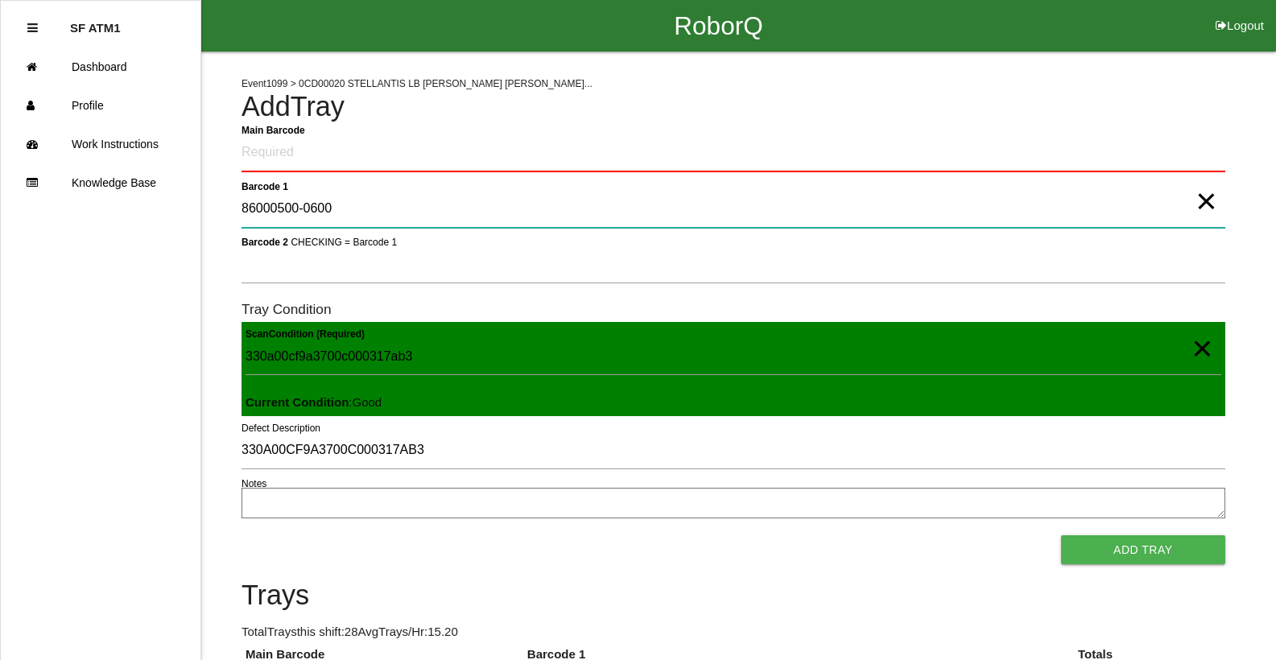
type 1 "86000500-0600"
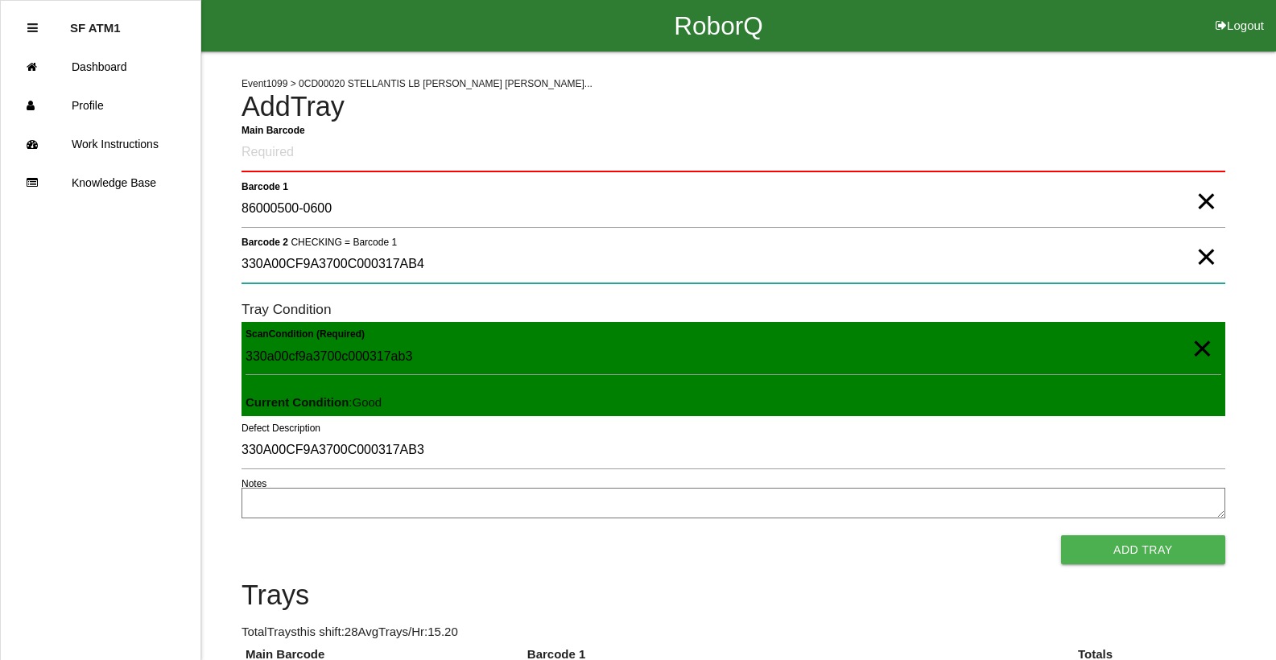
type 2 "330A00CF9A3700C000317AB4"
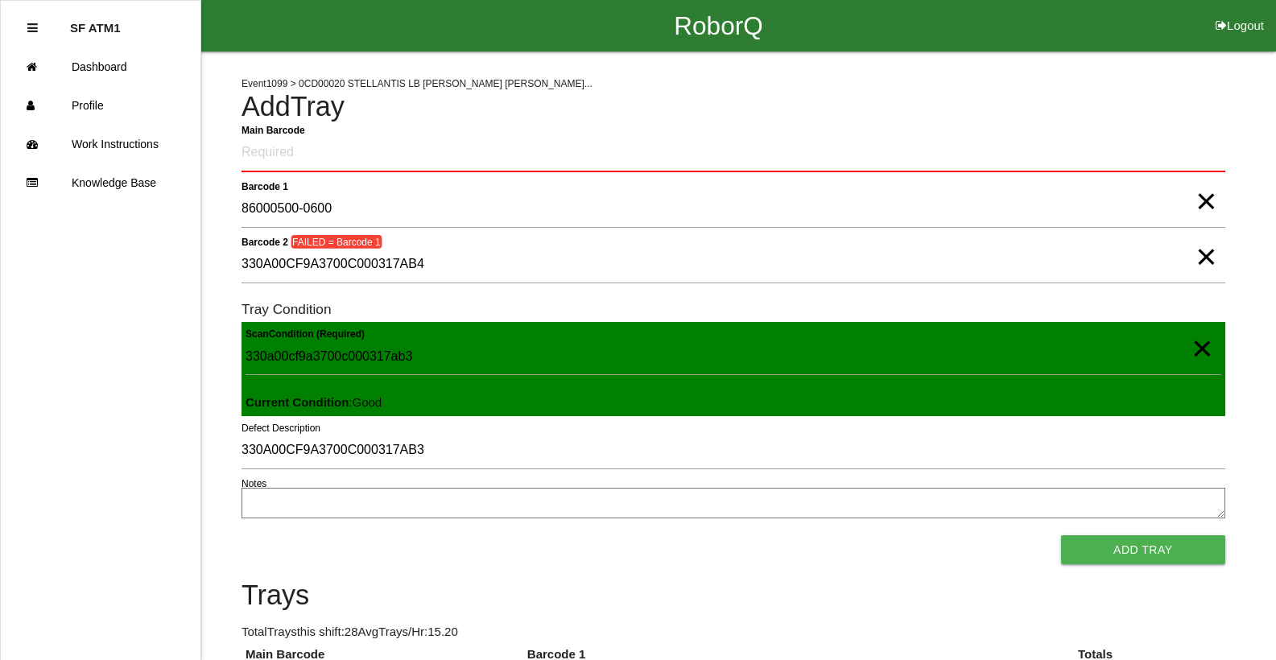
click at [1211, 201] on span "×" at bounding box center [1206, 185] width 21 height 32
click at [1206, 257] on span "×" at bounding box center [1206, 241] width 21 height 32
click at [1204, 349] on span "×" at bounding box center [1202, 332] width 21 height 32
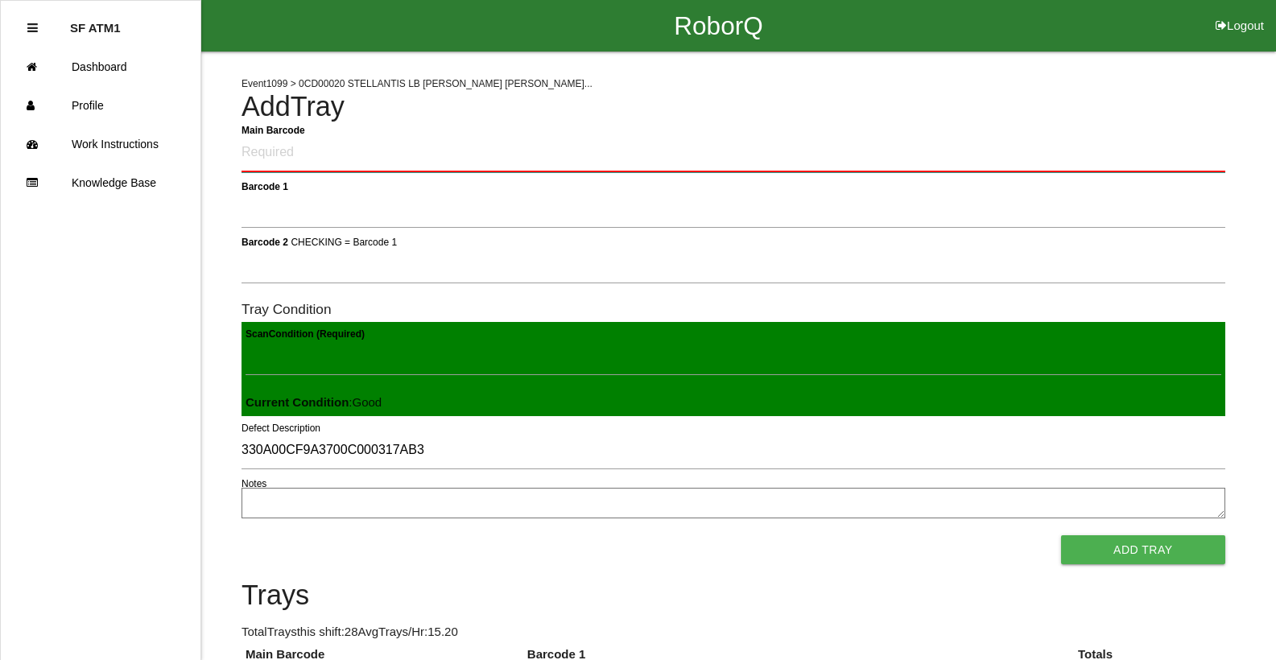
click at [354, 147] on Barcode "Main Barcode" at bounding box center [734, 153] width 984 height 38
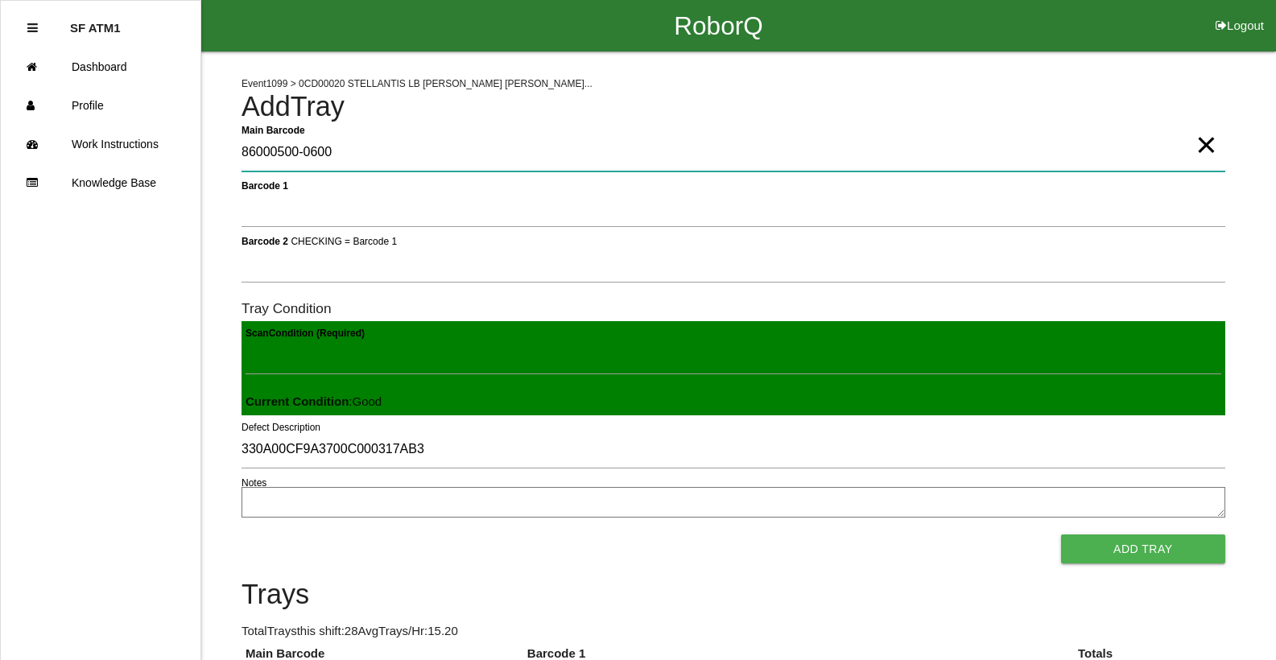
type Barcode "86000500-0600"
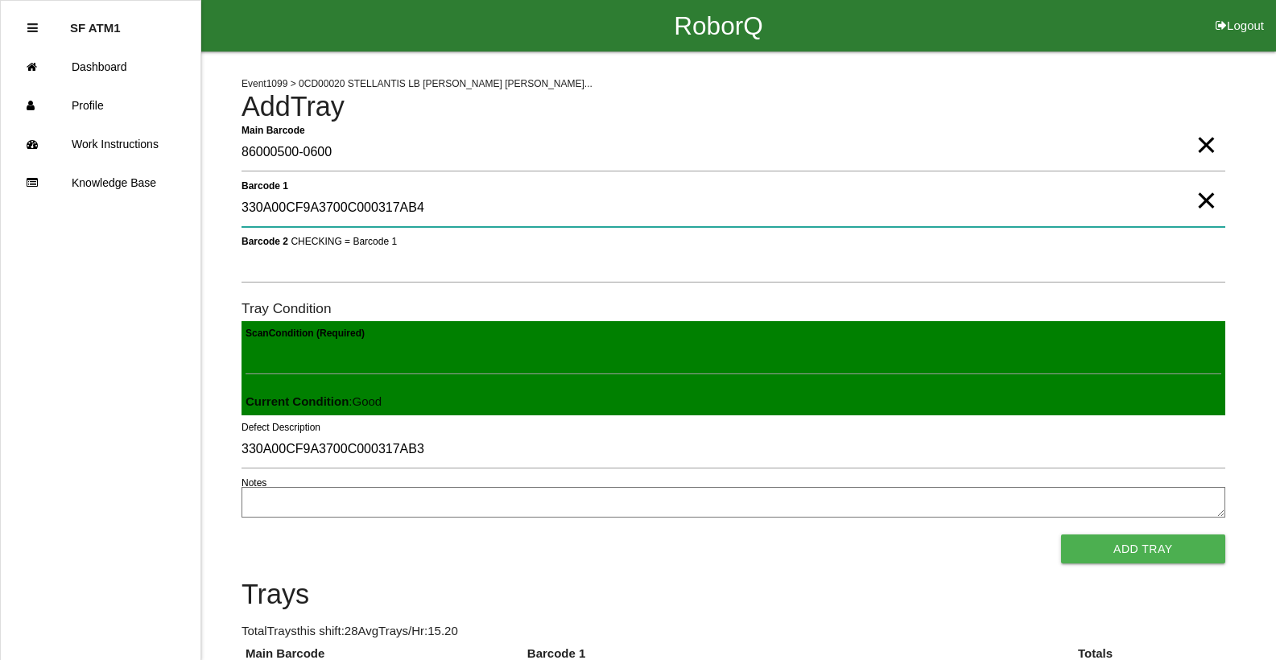
type 1 "330A00CF9A3700C000317AB4"
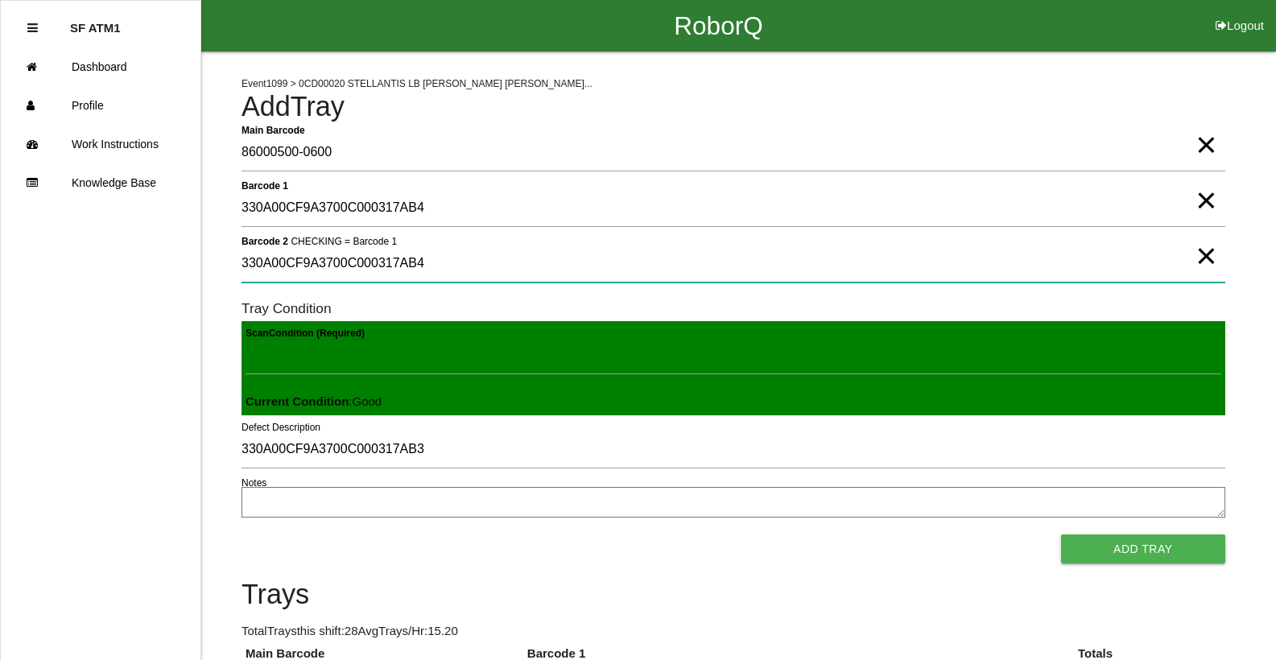
type 2 "330A00CF9A3700C000317AB4"
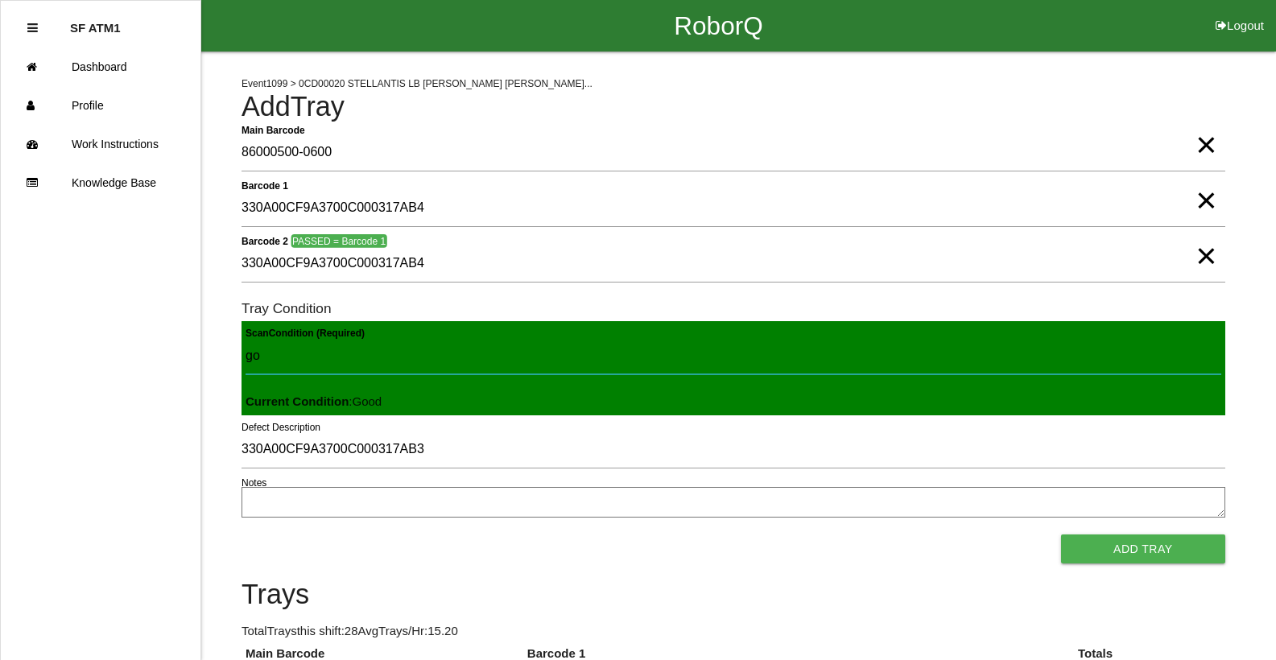
type Condition "goo"
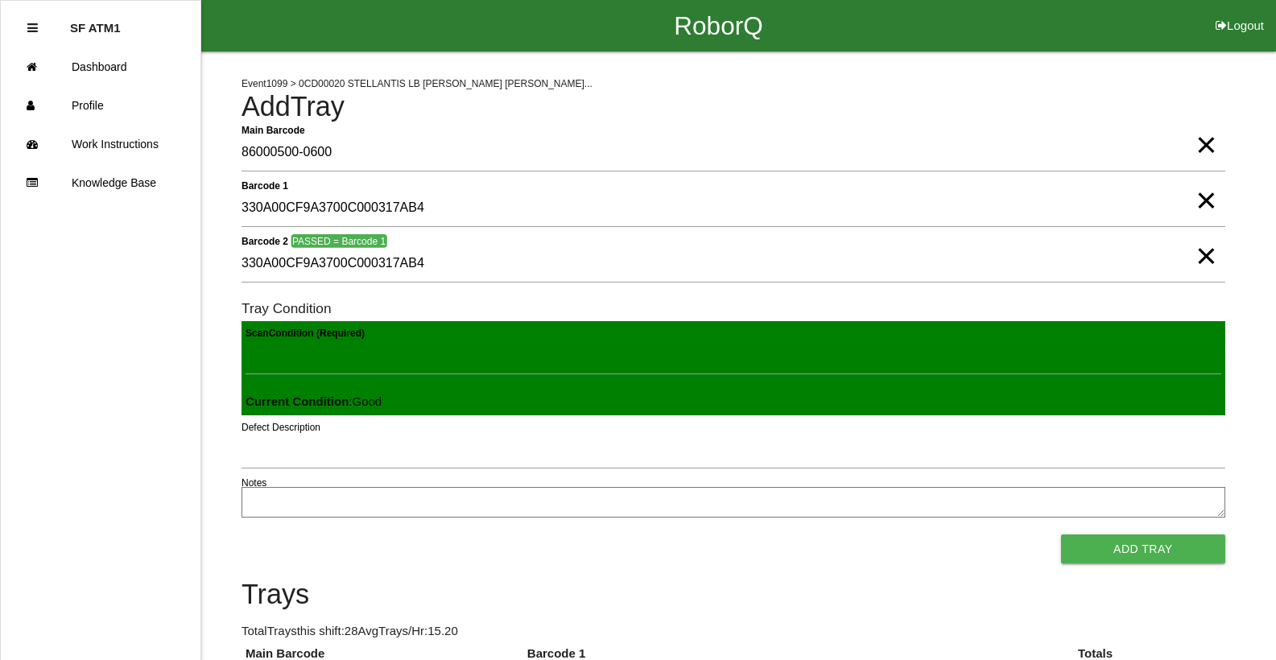
click button "Add Tray" at bounding box center [1143, 549] width 164 height 29
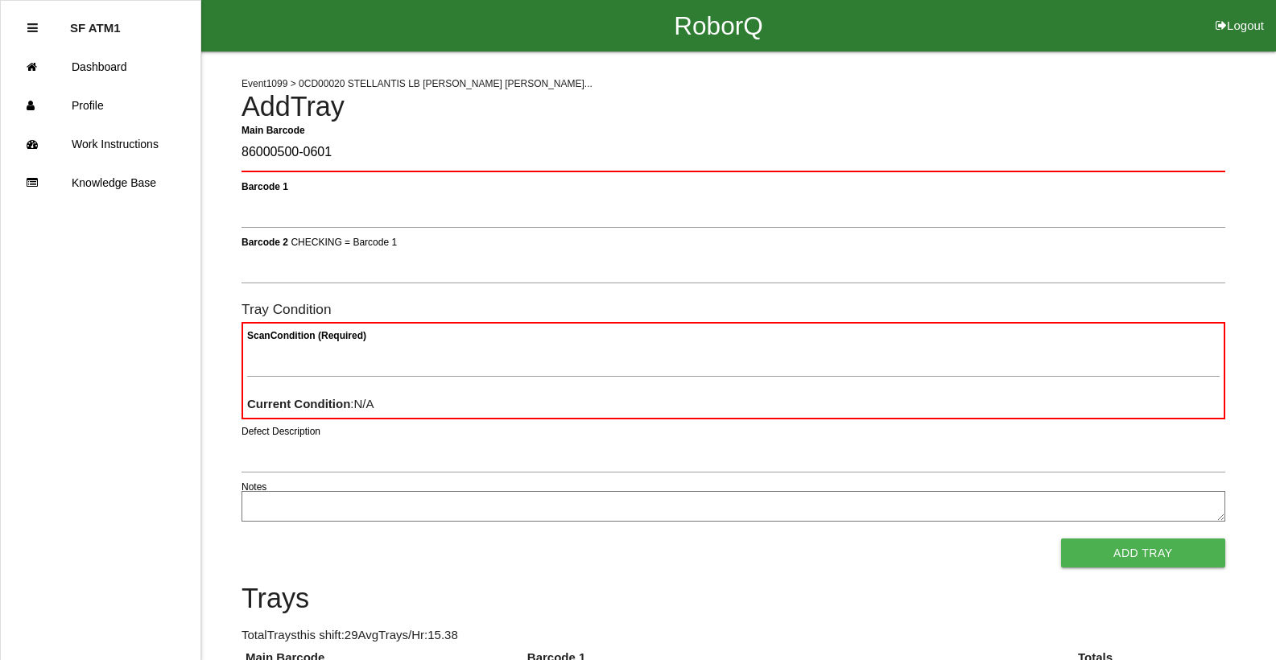
type Barcode "86000500-0601"
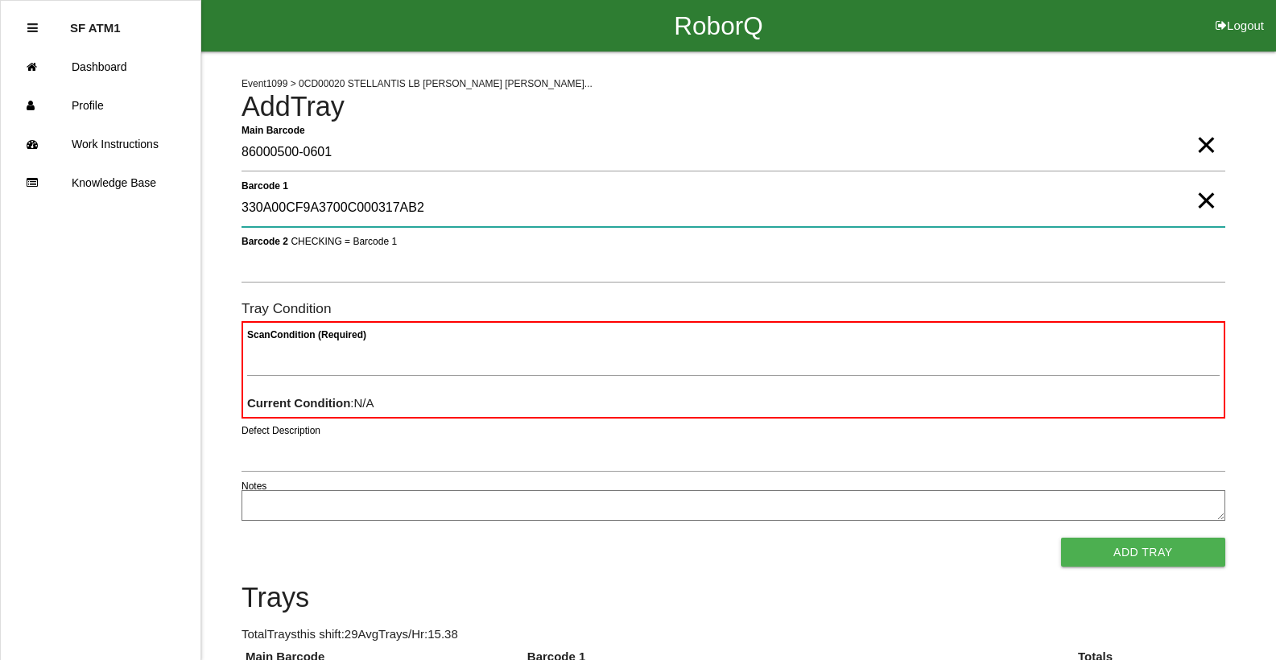
type 1 "330A00CF9A3700C000317AB2"
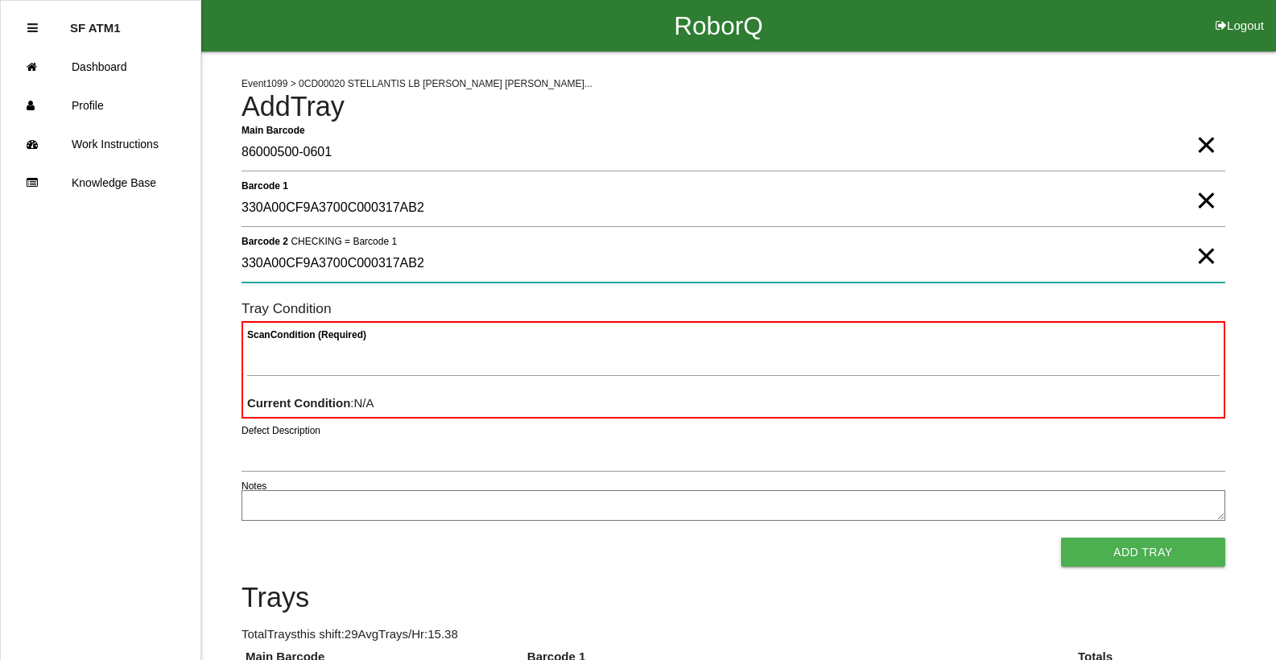
type 2 "330A00CF9A3700C000317AB2"
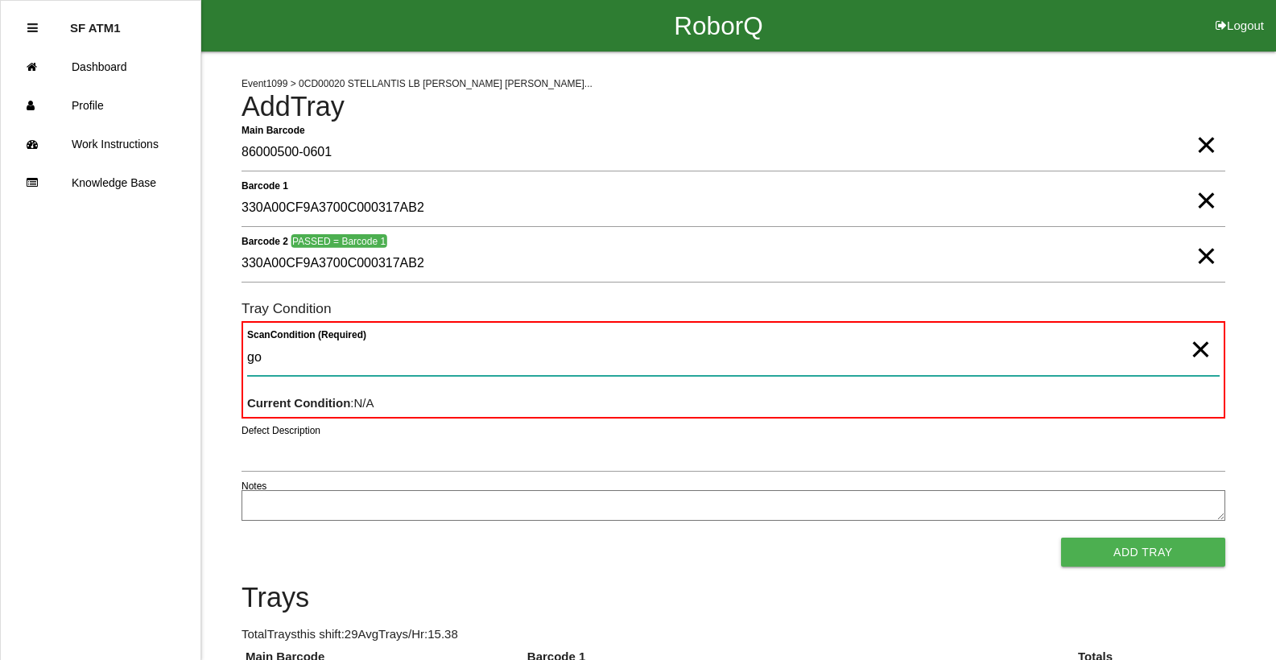
type Condition "goo"
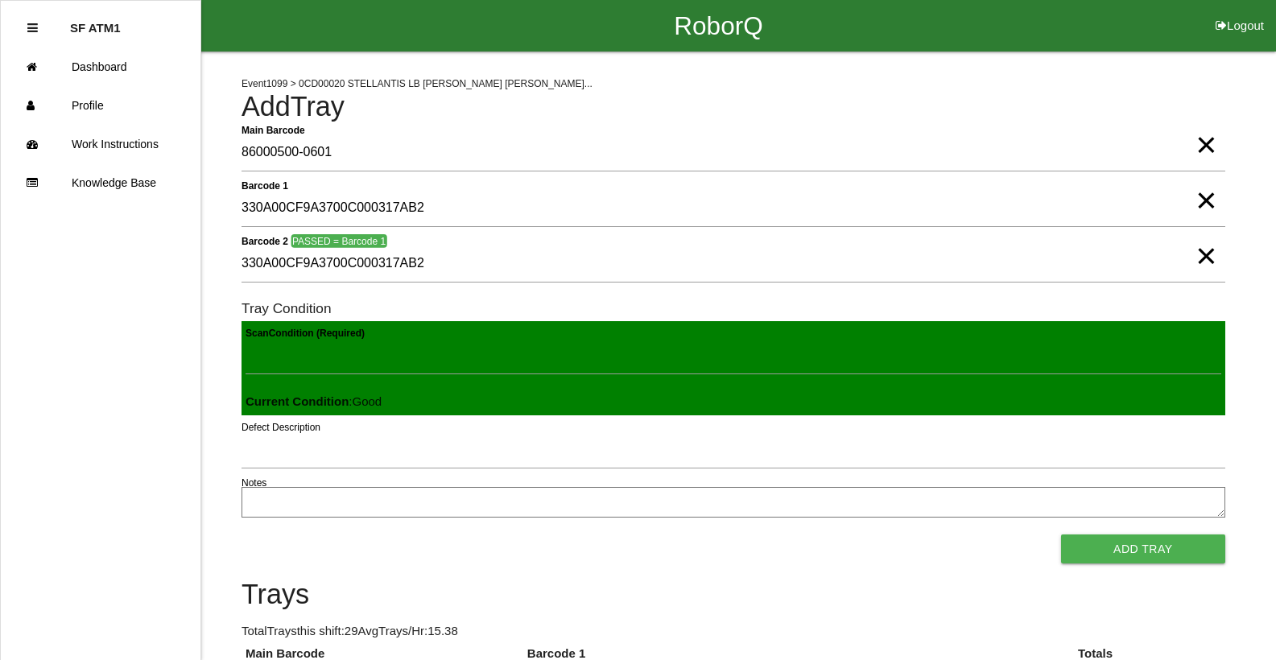
click at [1061, 535] on button "Add Tray" at bounding box center [1143, 549] width 164 height 29
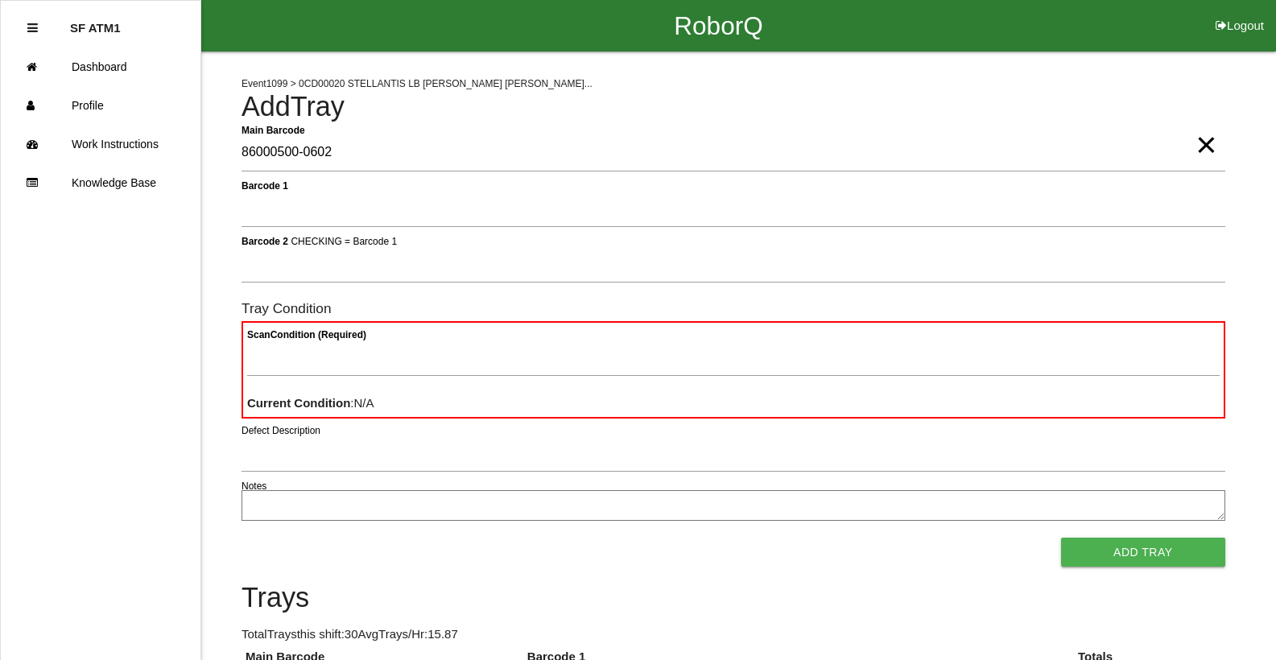
type Barcode "86000500-0602"
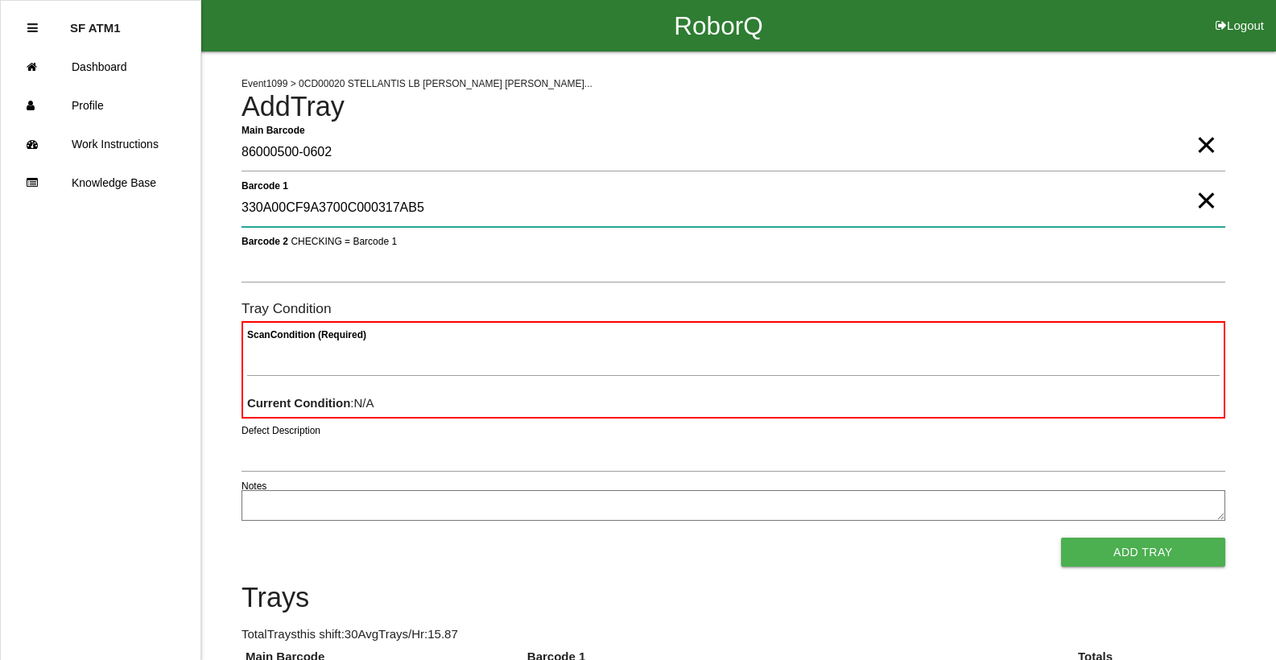
type 1 "330A00CF9A3700C000317AB5"
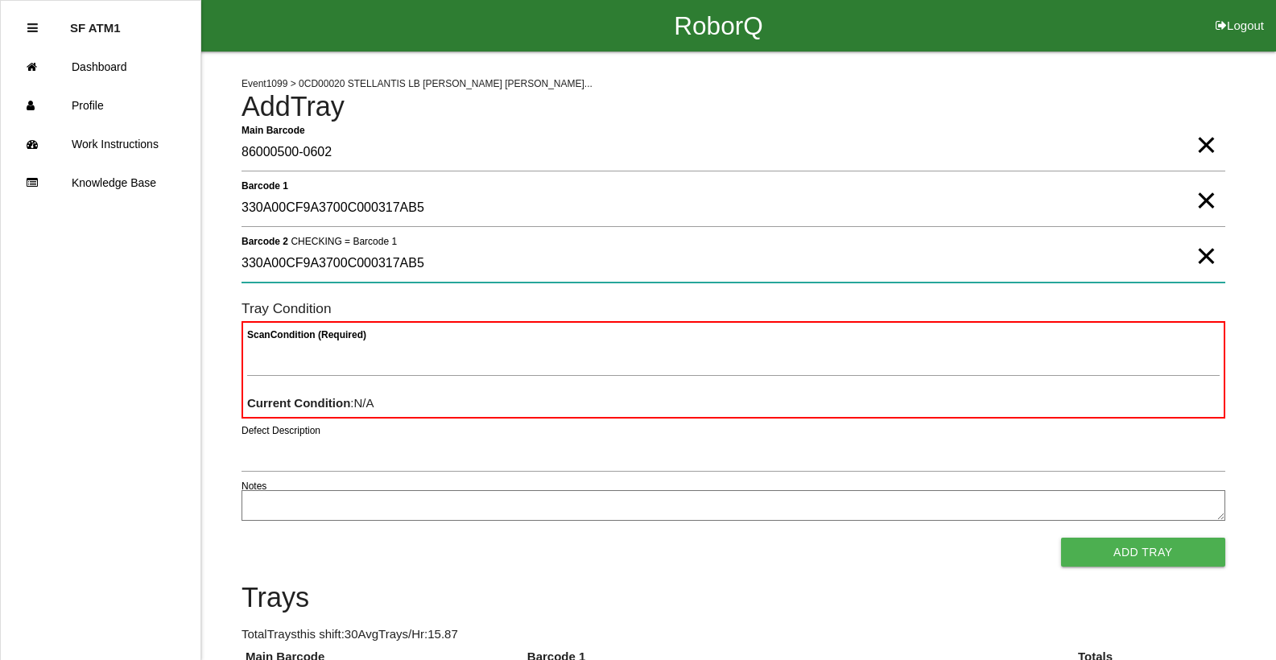
type 2 "330A00CF9A3700C000317AB5"
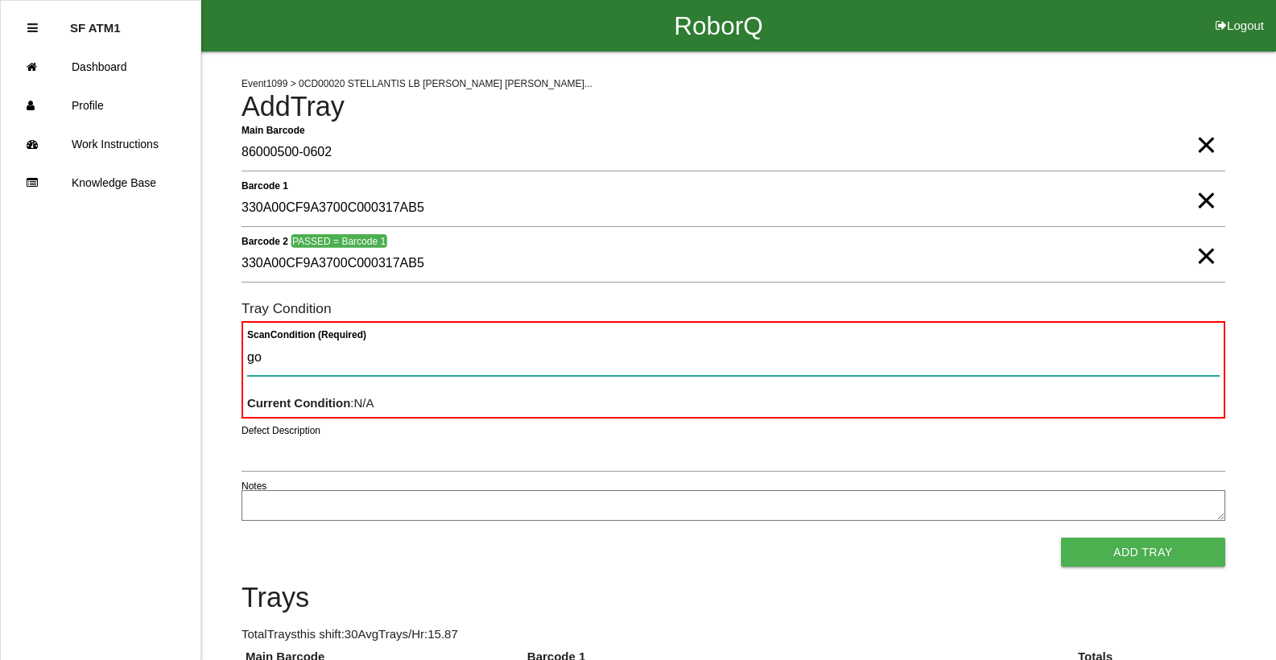
type Condition "goo"
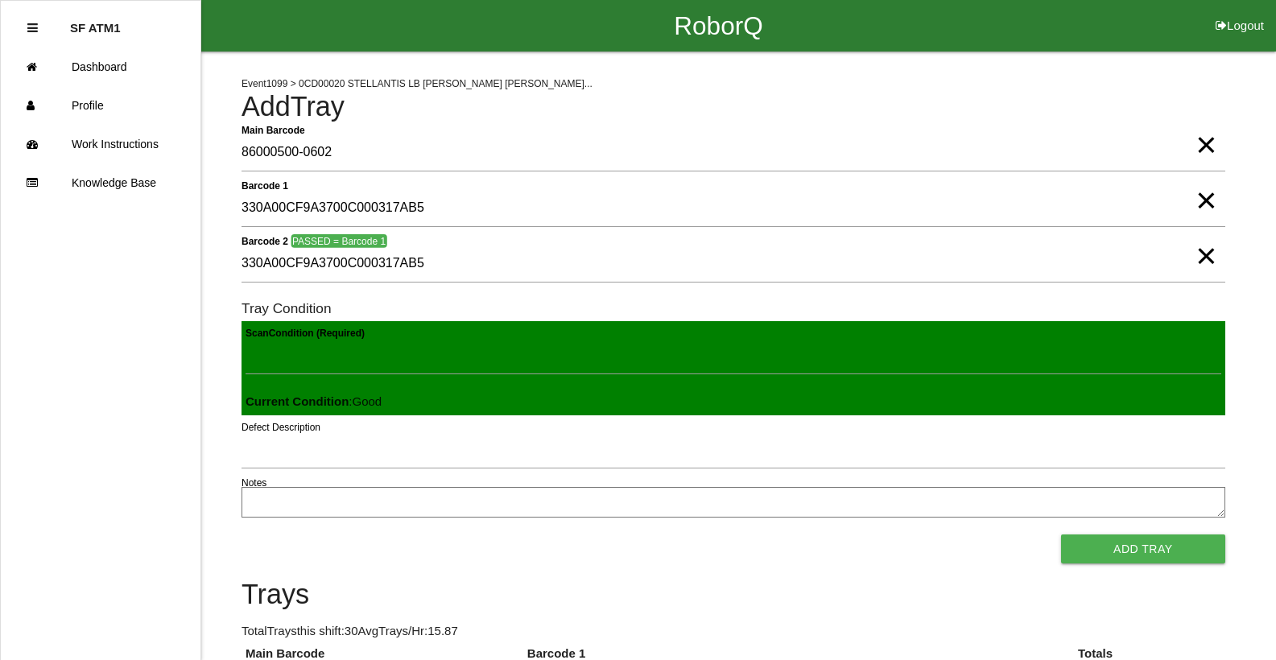
click at [1061, 535] on button "Add Tray" at bounding box center [1143, 549] width 164 height 29
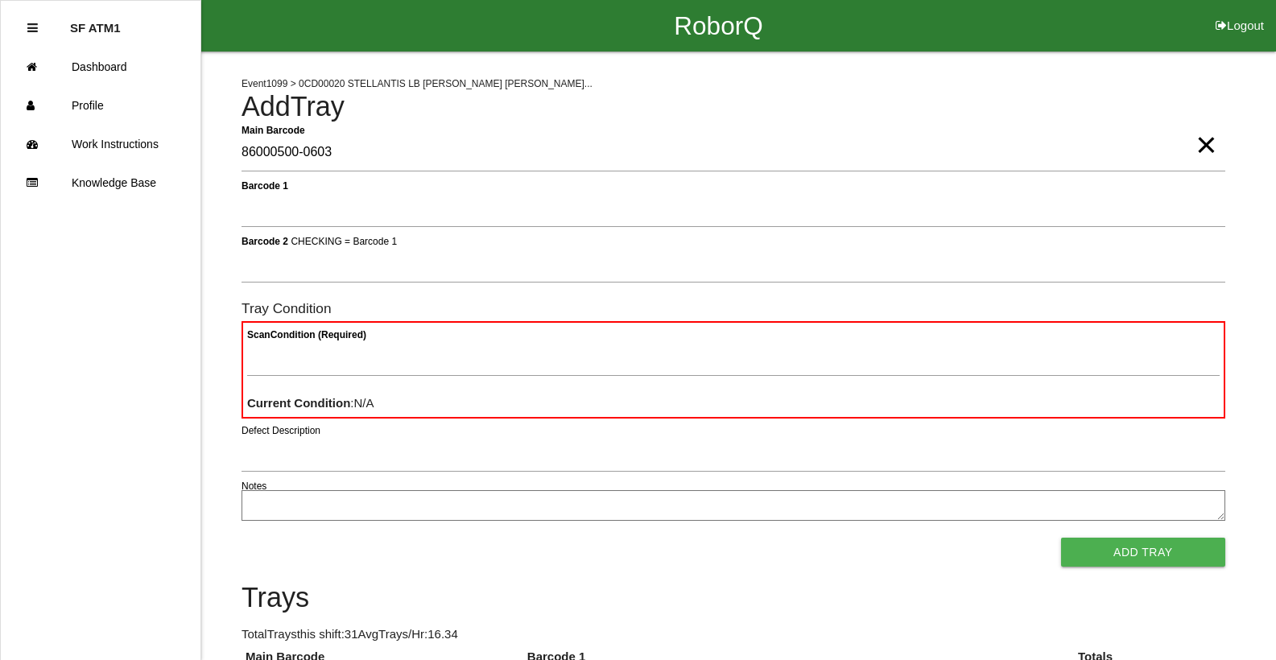
type Barcode "86000500-0603"
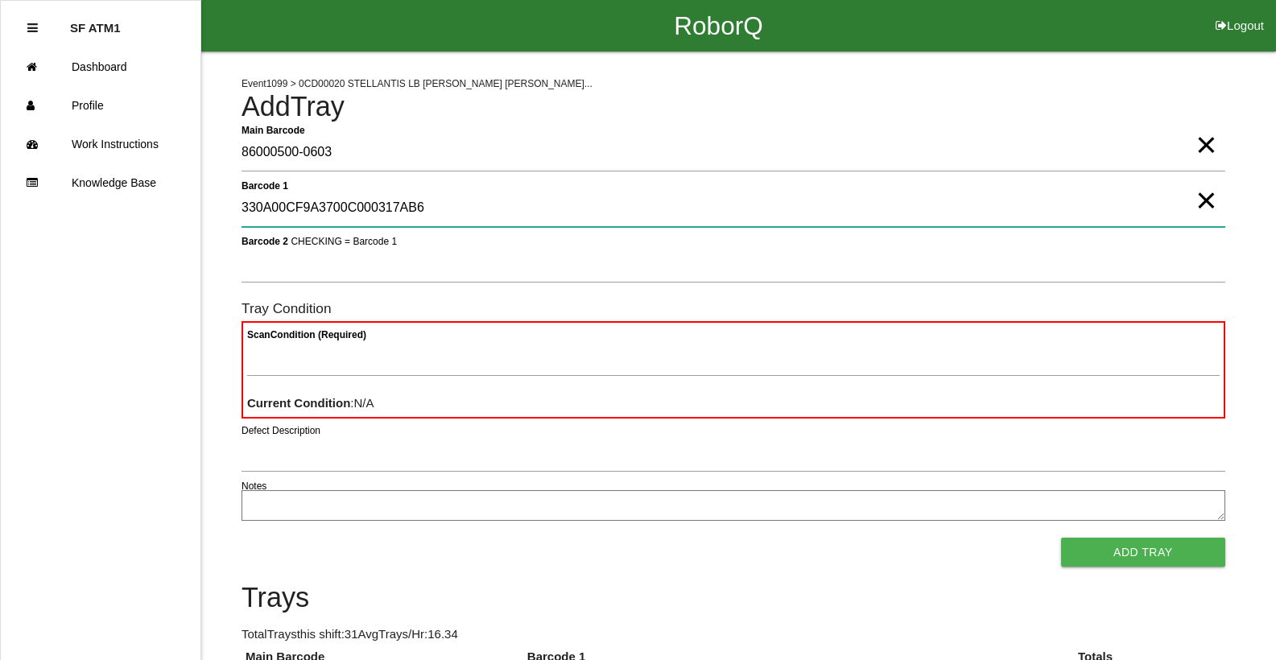
type 1 "330A00CF9A3700C000317AB6"
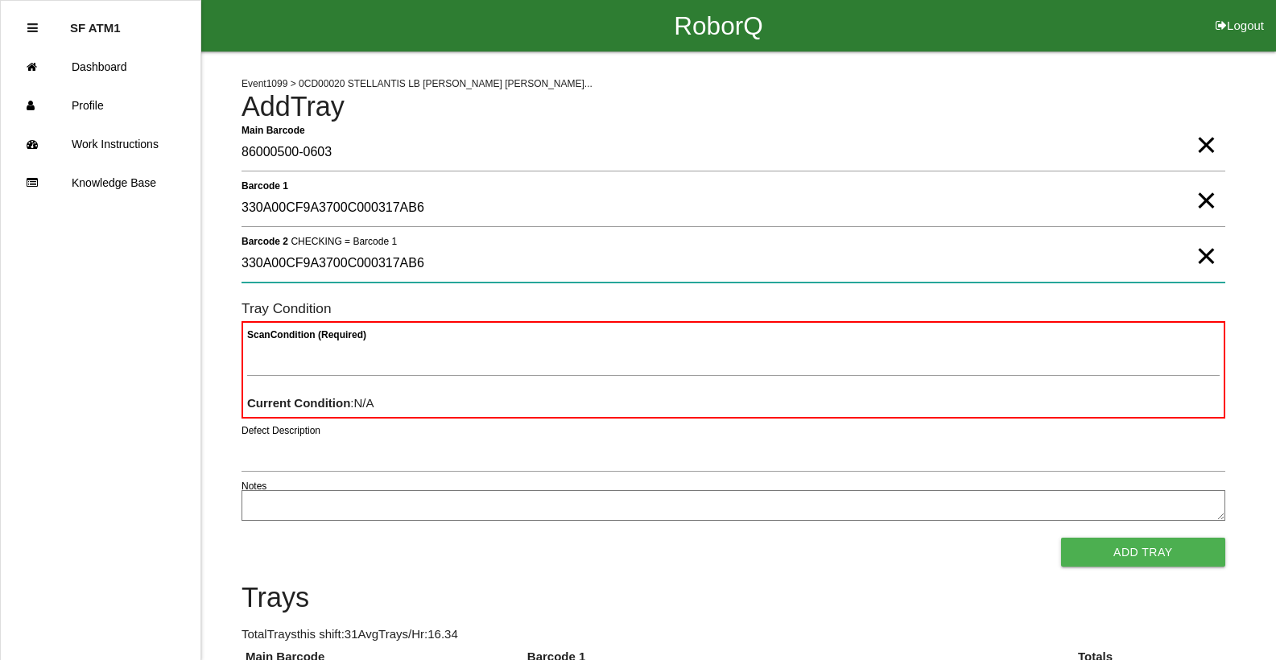
type 2 "330A00CF9A3700C000317AB6"
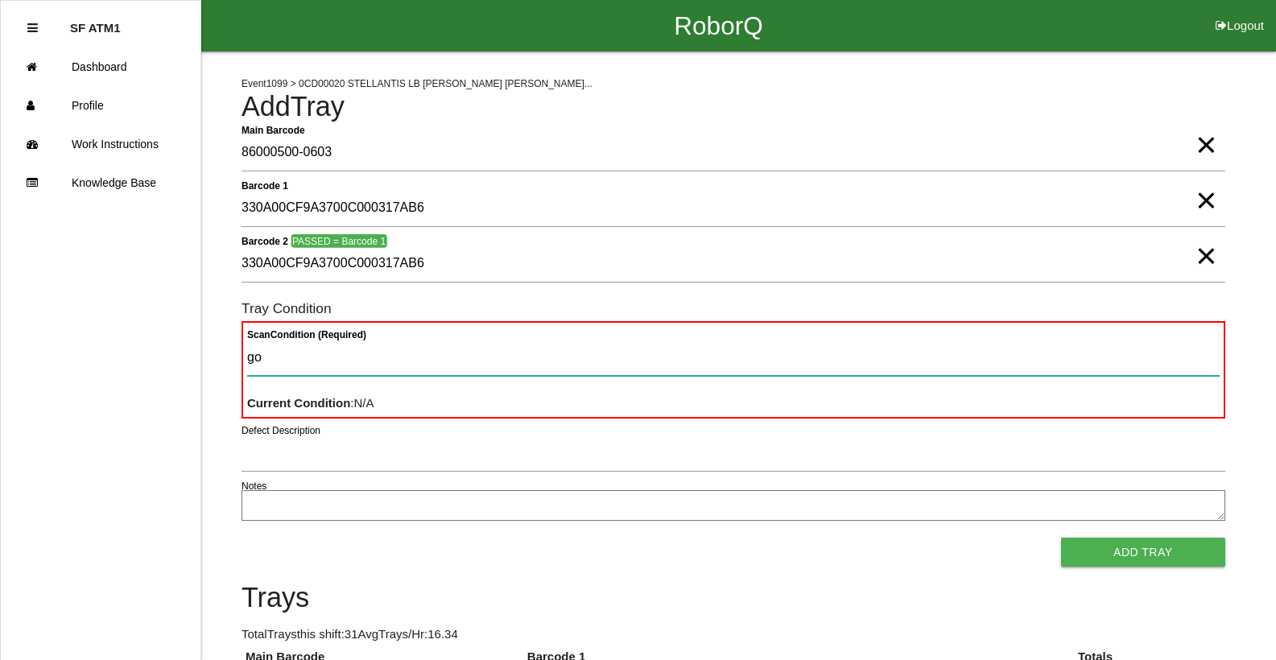
type Condition "goo"
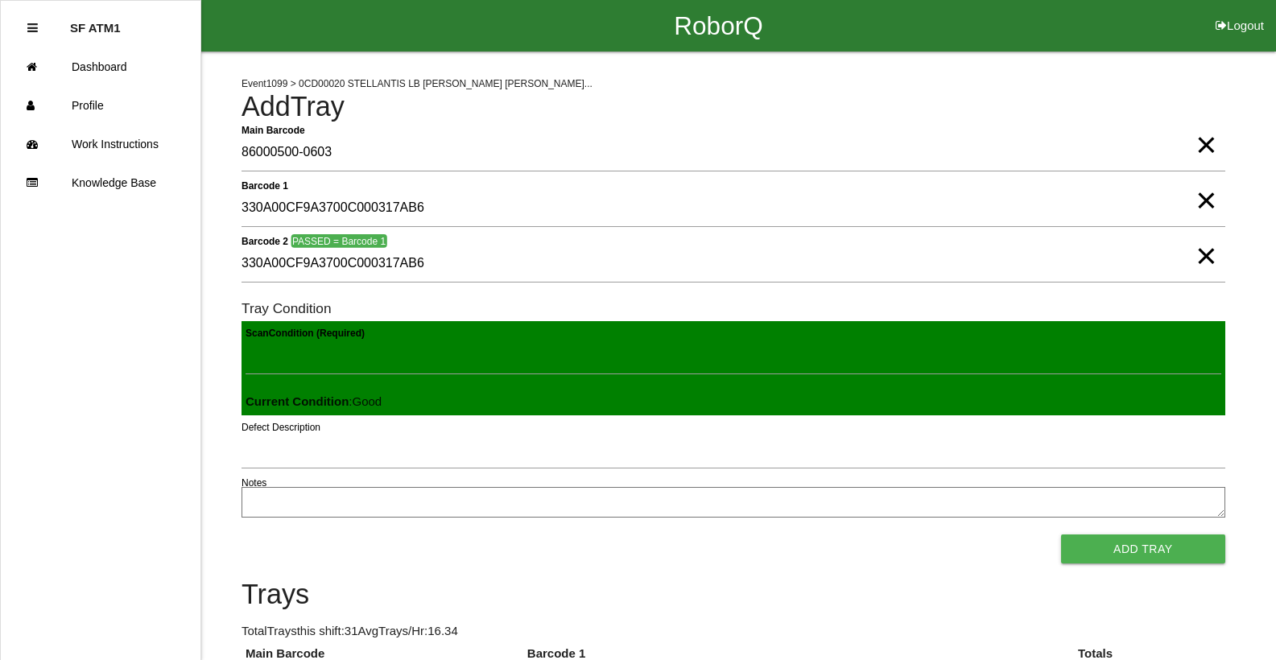
click at [1204, 145] on span "×" at bounding box center [1206, 129] width 21 height 32
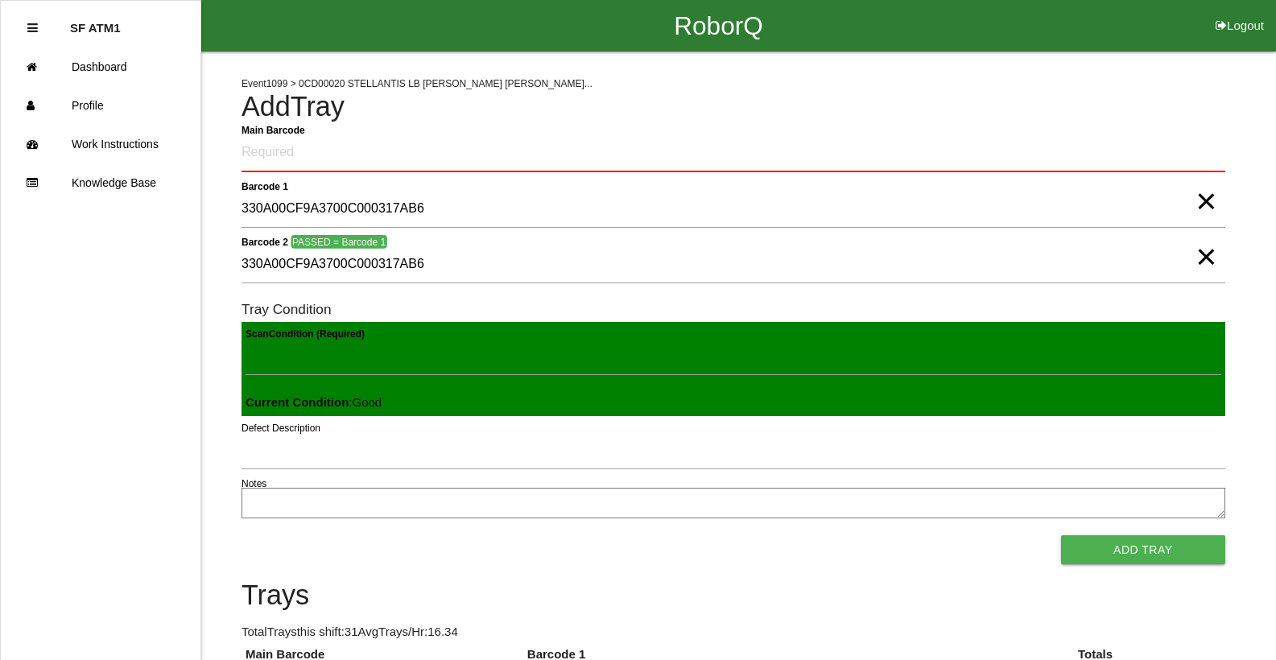
click at [1200, 201] on span "×" at bounding box center [1206, 185] width 21 height 32
click at [1199, 254] on span "×" at bounding box center [1206, 241] width 21 height 32
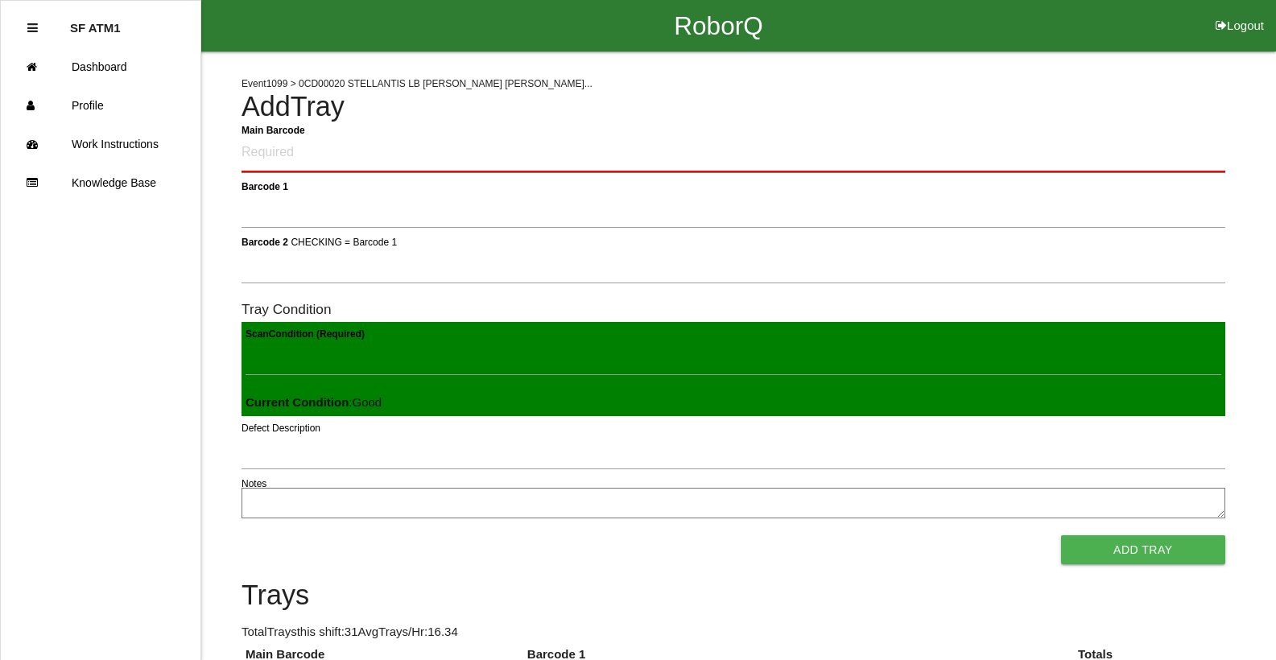
click at [291, 157] on Barcode "Main Barcode" at bounding box center [734, 153] width 984 height 38
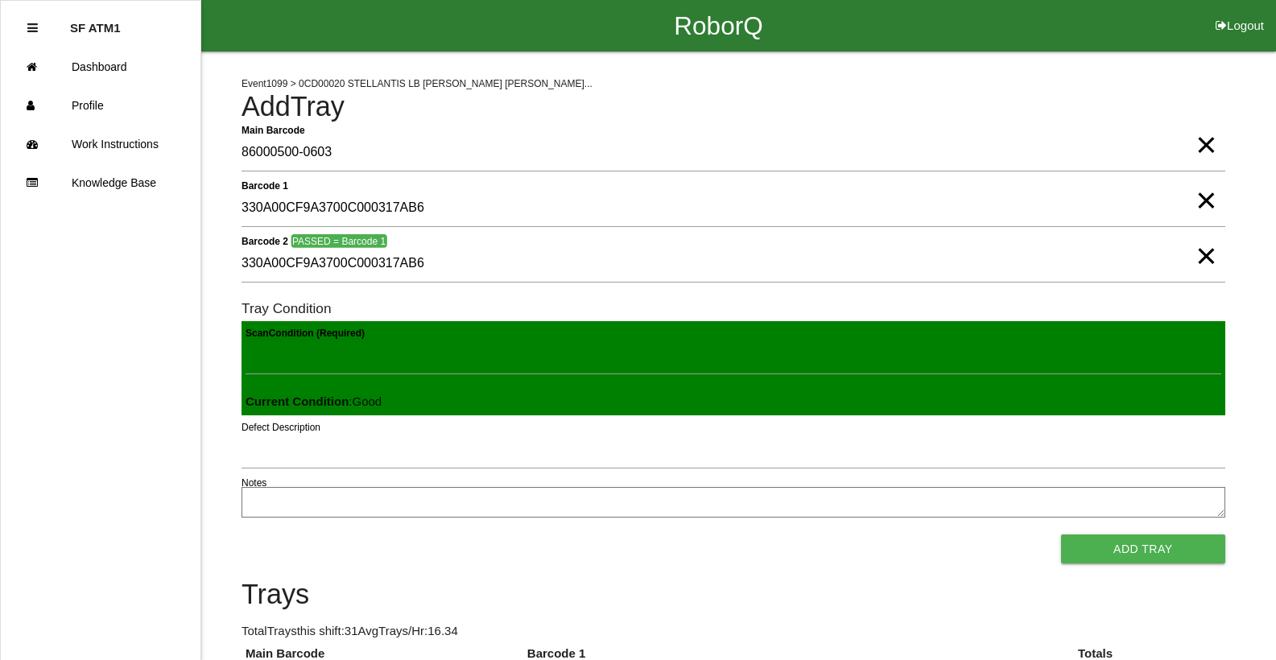
click at [1061, 535] on button "Add Tray" at bounding box center [1143, 549] width 164 height 29
